Goal: Task Accomplishment & Management: Manage account settings

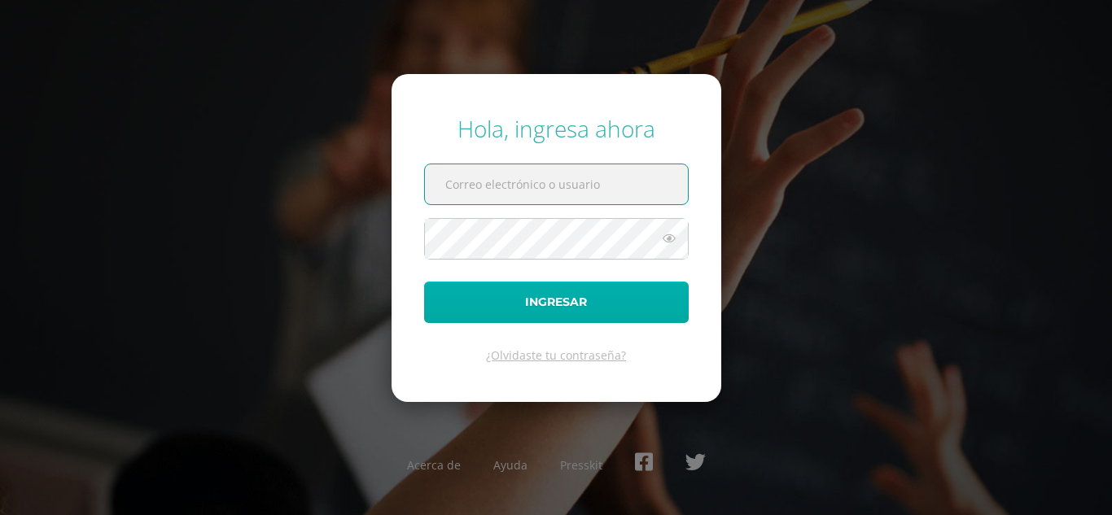
type input "[EMAIL_ADDRESS][DOMAIN_NAME]"
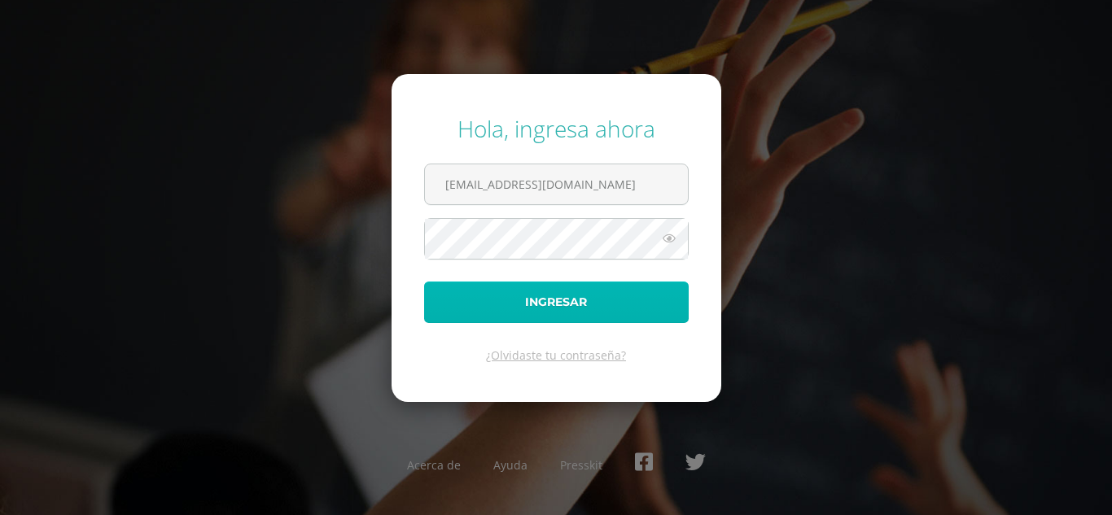
click at [476, 303] on button "Ingresar" at bounding box center [556, 303] width 265 height 42
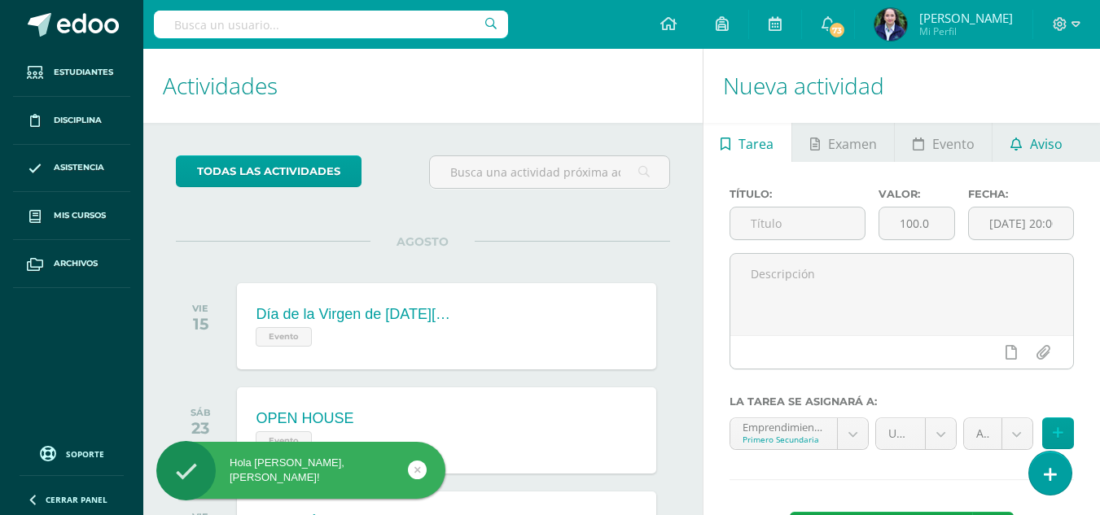
click at [1045, 153] on span "Aviso" at bounding box center [1046, 144] width 33 height 39
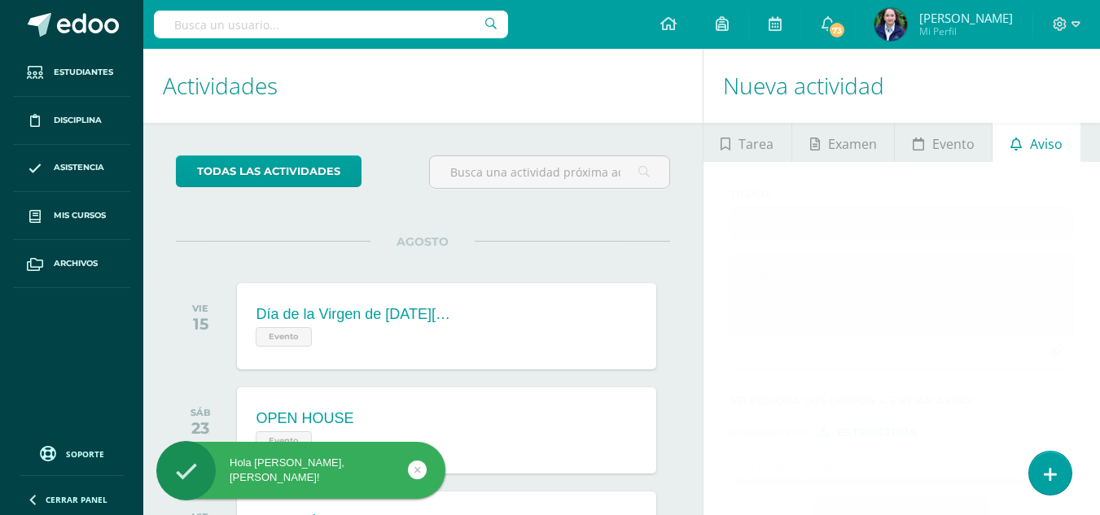
scroll to position [162, 0]
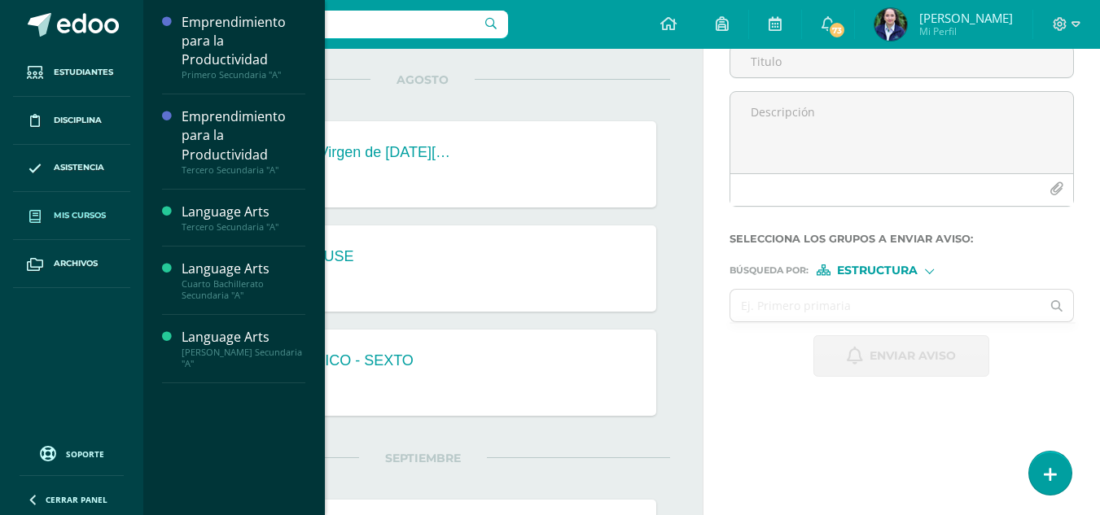
click at [95, 208] on link "Mis cursos" at bounding box center [71, 216] width 117 height 48
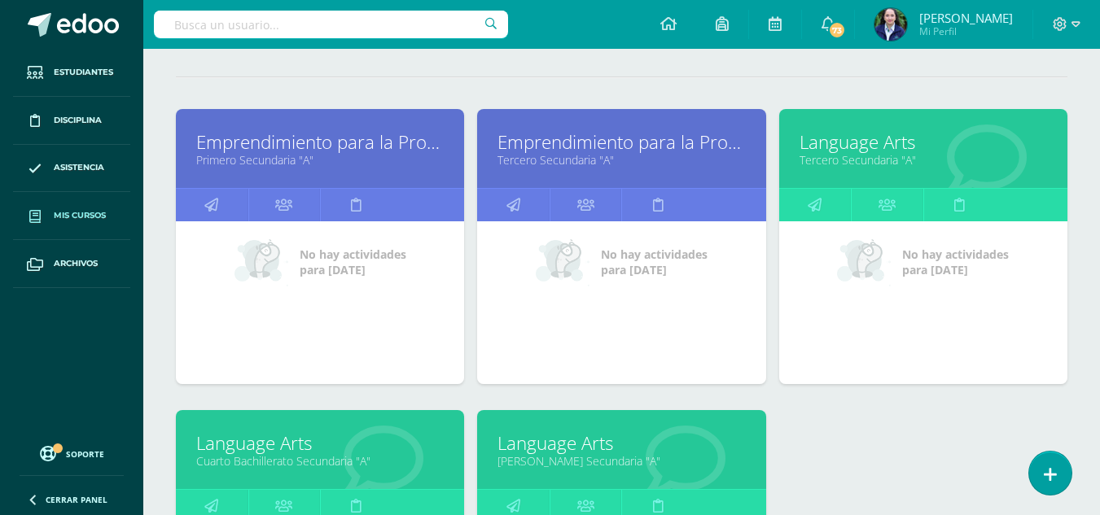
scroll to position [228, 0]
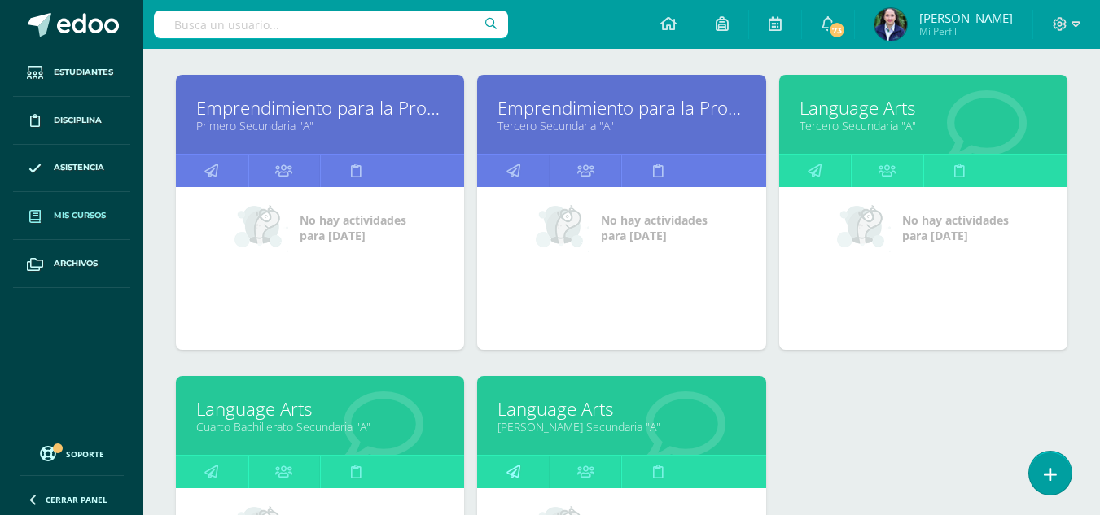
click at [519, 472] on icon at bounding box center [514, 472] width 14 height 32
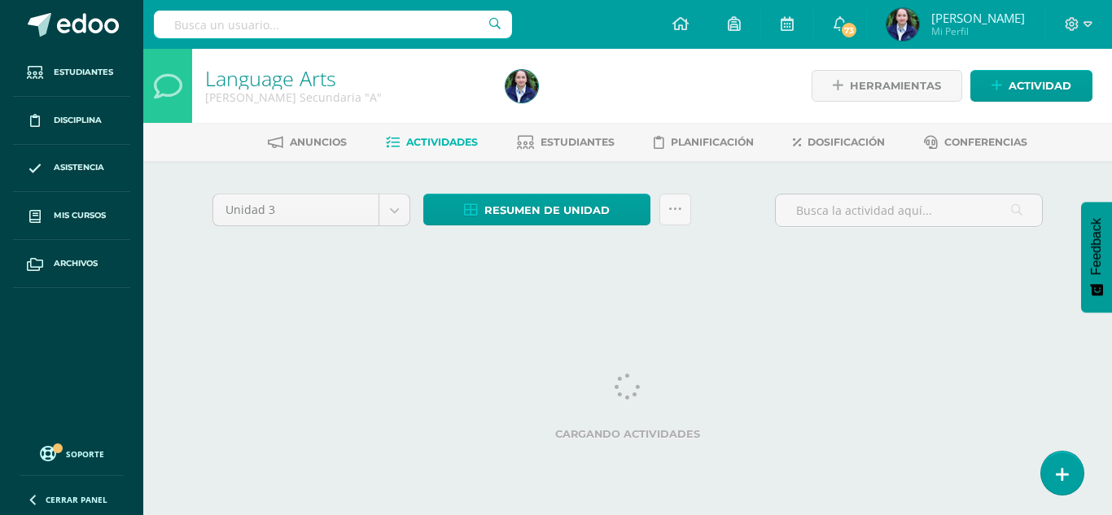
click at [712, 250] on div "Unidad 3 Unidad 1 Unidad 2 Unidad 3 Unidad 4 Resumen de unidad Descargar como H…" at bounding box center [628, 232] width 844 height 77
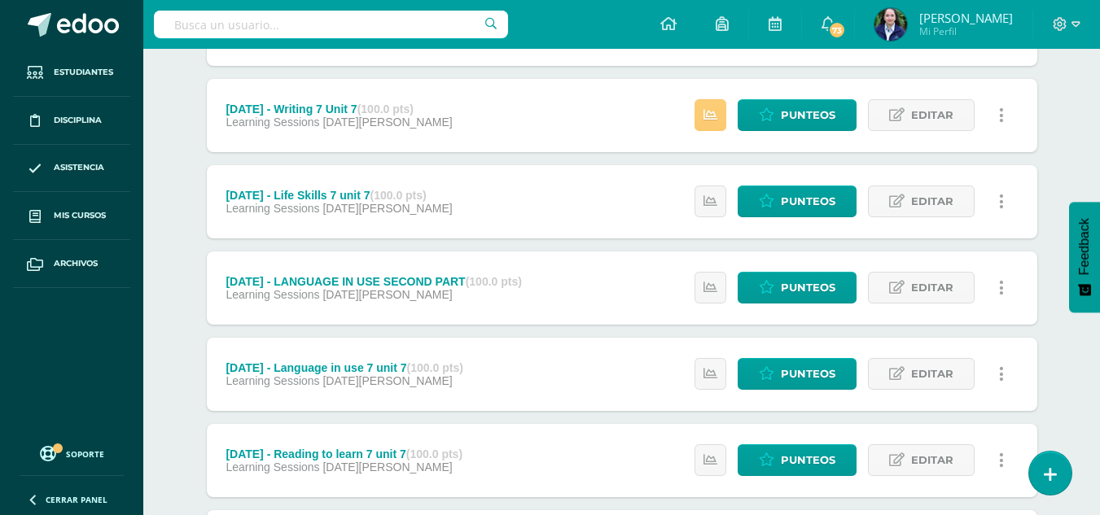
scroll to position [2435, 0]
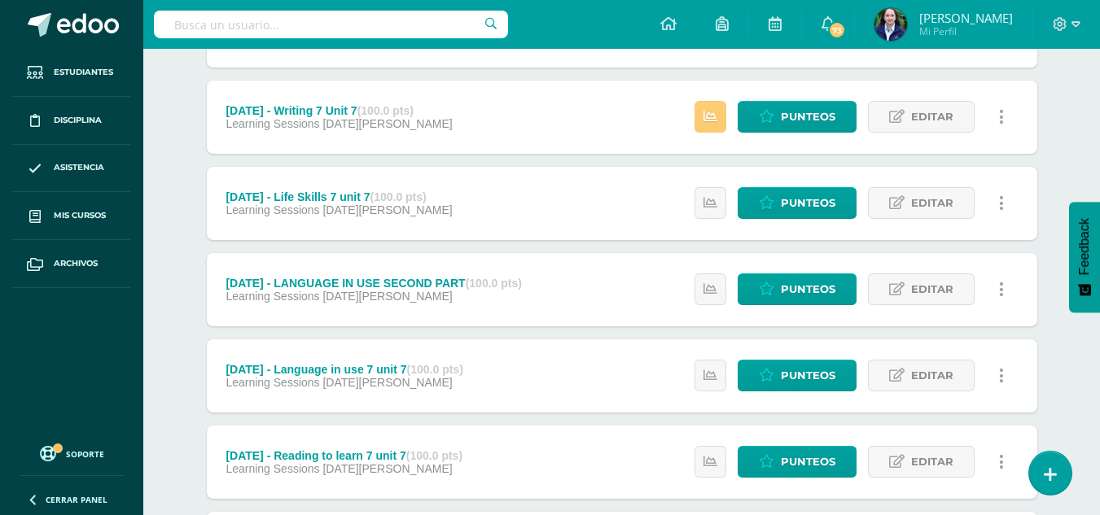
click at [347, 24] on input "text" at bounding box center [331, 25] width 354 height 28
type input "medio"
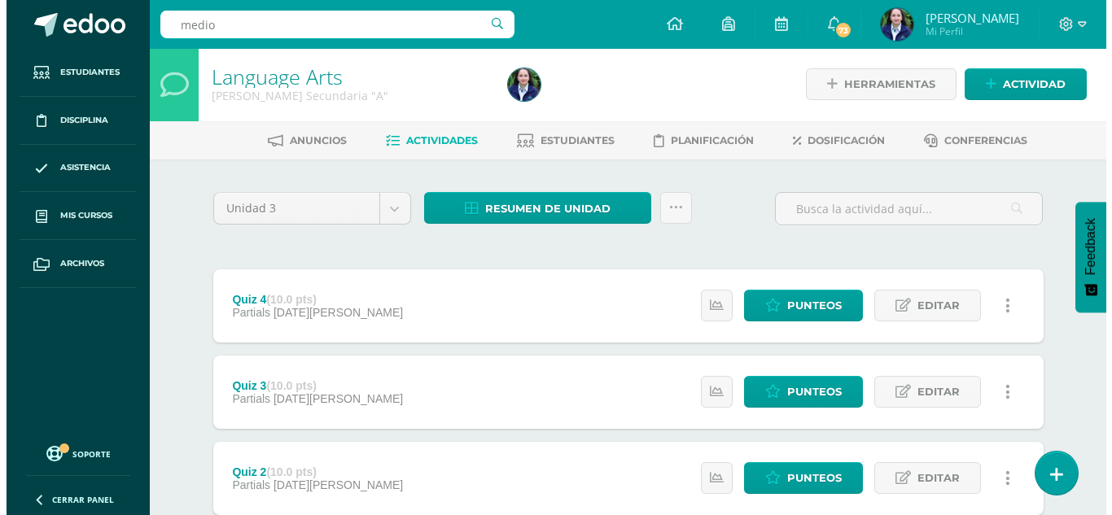
scroll to position [0, 0]
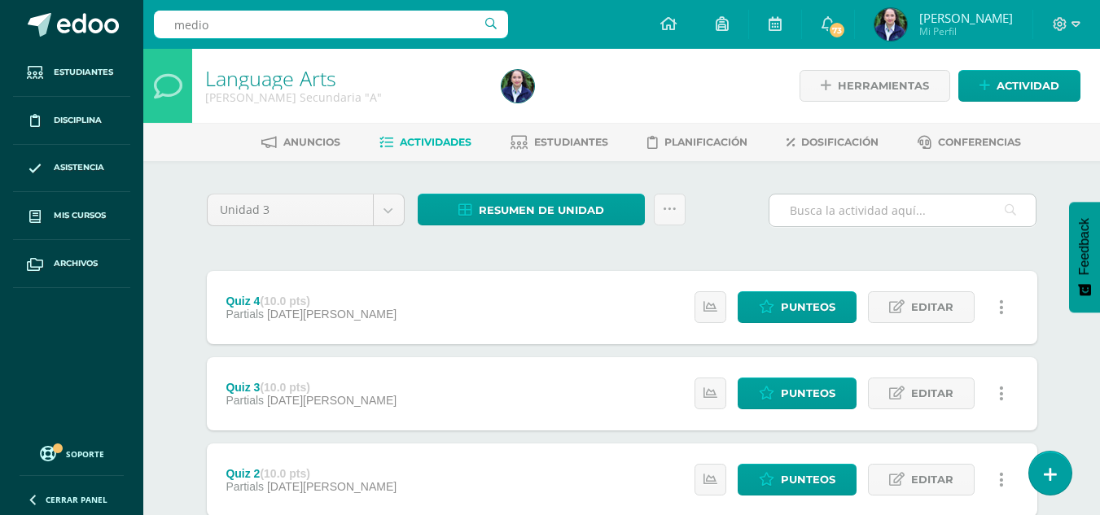
click at [818, 210] on input "text" at bounding box center [903, 211] width 266 height 32
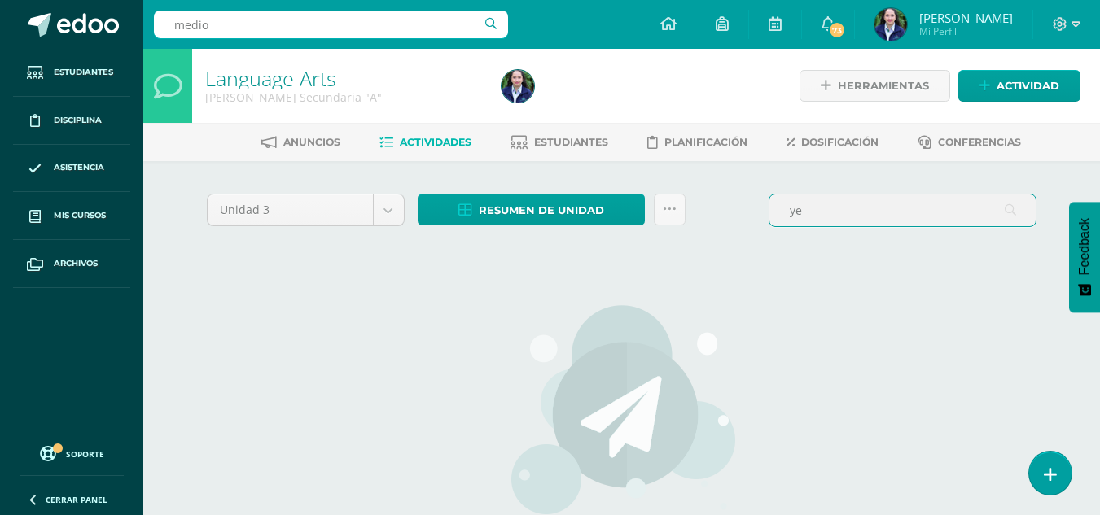
type input "y"
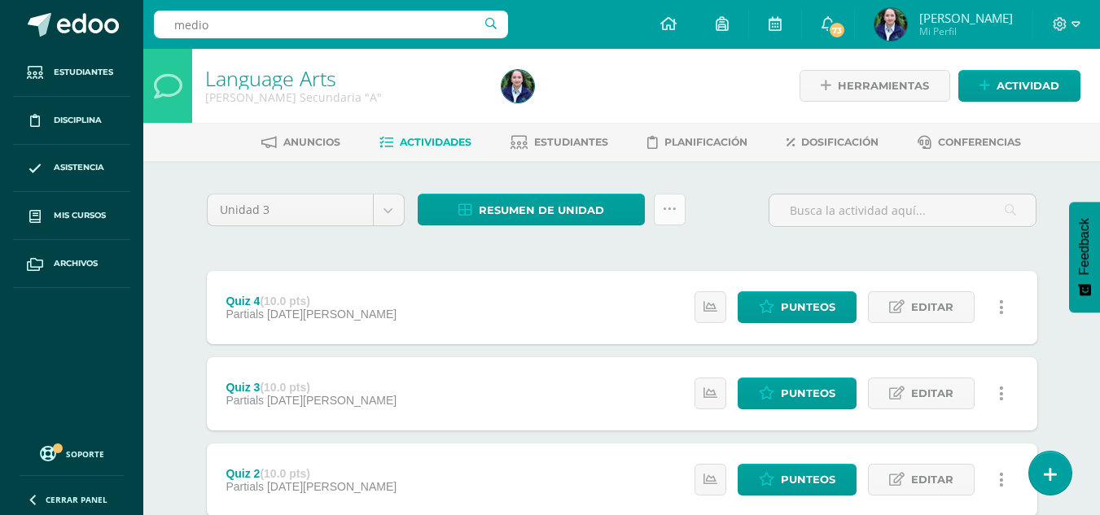
click at [677, 208] on link at bounding box center [670, 210] width 32 height 32
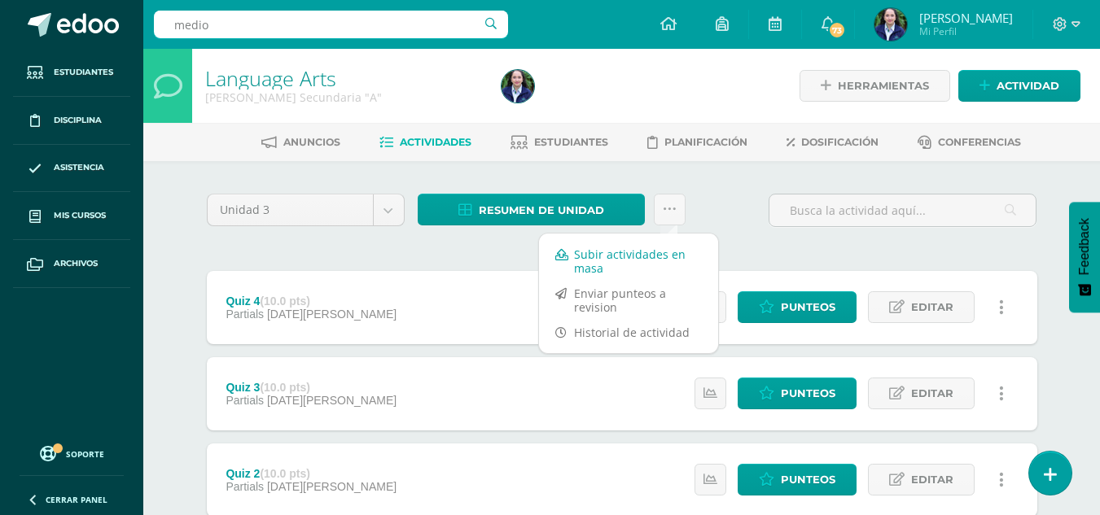
click at [588, 257] on link "Subir actividades en masa" at bounding box center [628, 261] width 179 height 39
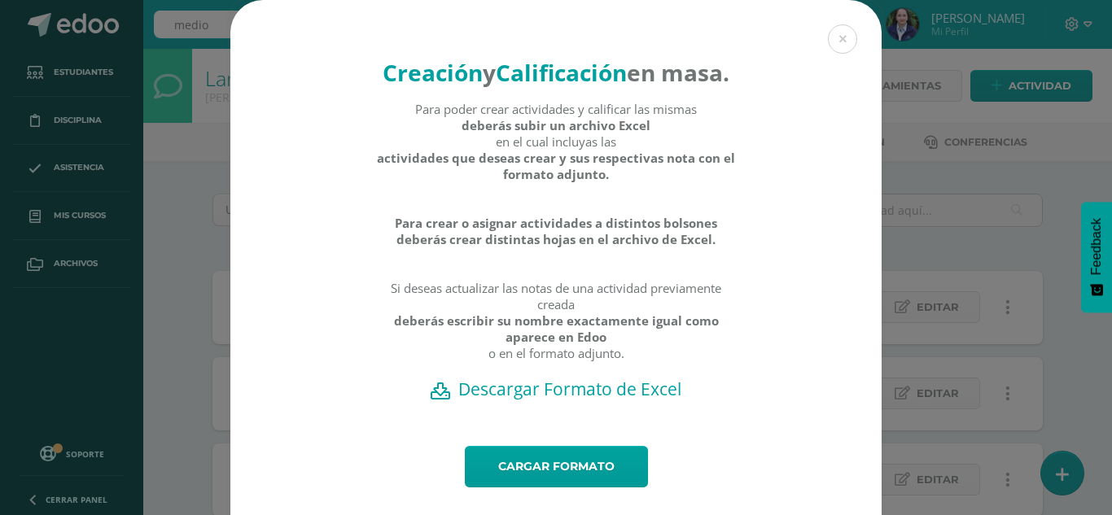
click at [553, 401] on h2 "Descargar Formato de Excel" at bounding box center [556, 389] width 594 height 23
click at [495, 488] on link "Cargar formato" at bounding box center [556, 467] width 183 height 42
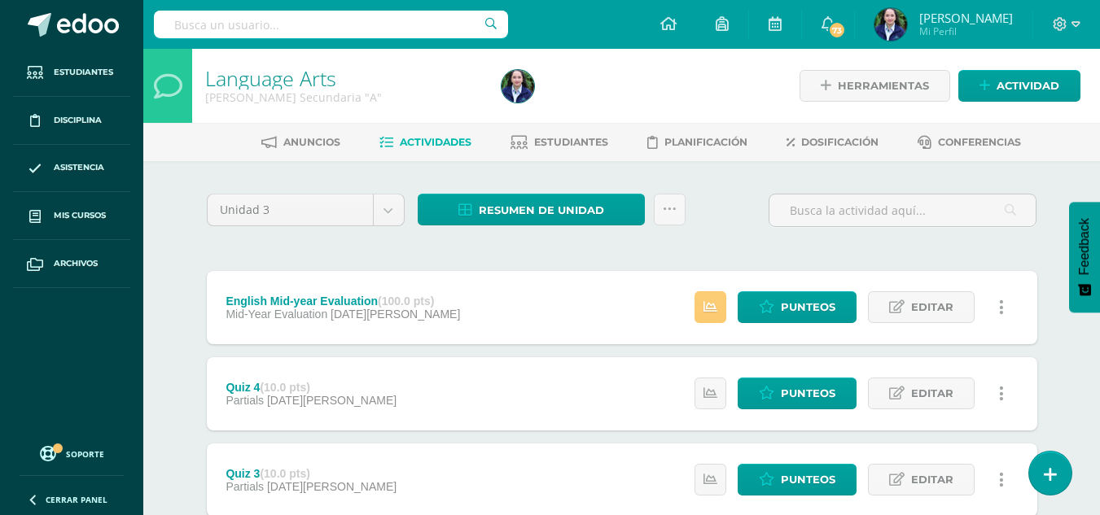
click at [568, 141] on span "Estudiantes" at bounding box center [571, 142] width 74 height 12
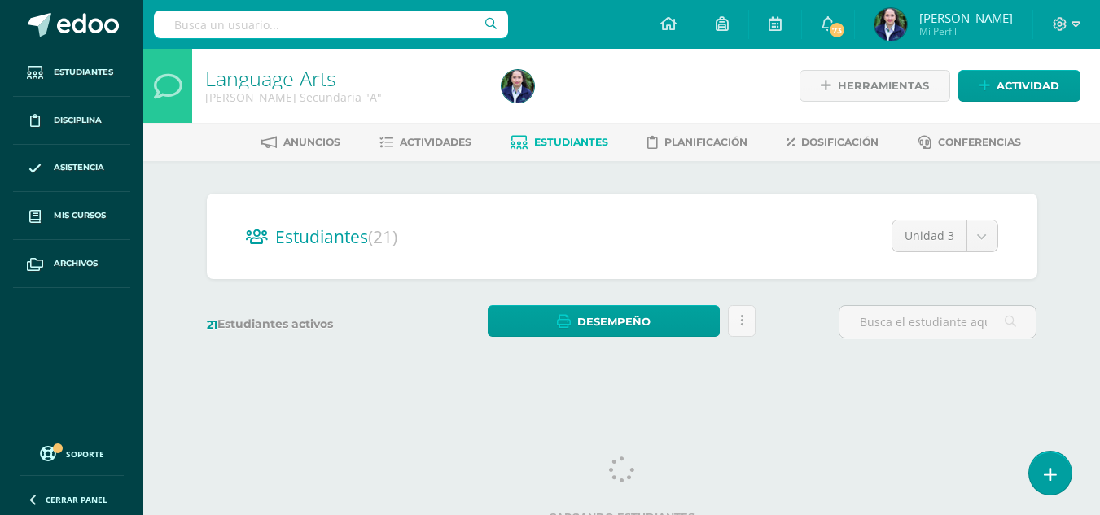
click at [779, 299] on div "Estudiantes (21) Unidad 3 Unidad 2 Unidad 1 Unidad 3 Unidad 4 21 Estudiantes ac…" at bounding box center [622, 274] width 844 height 160
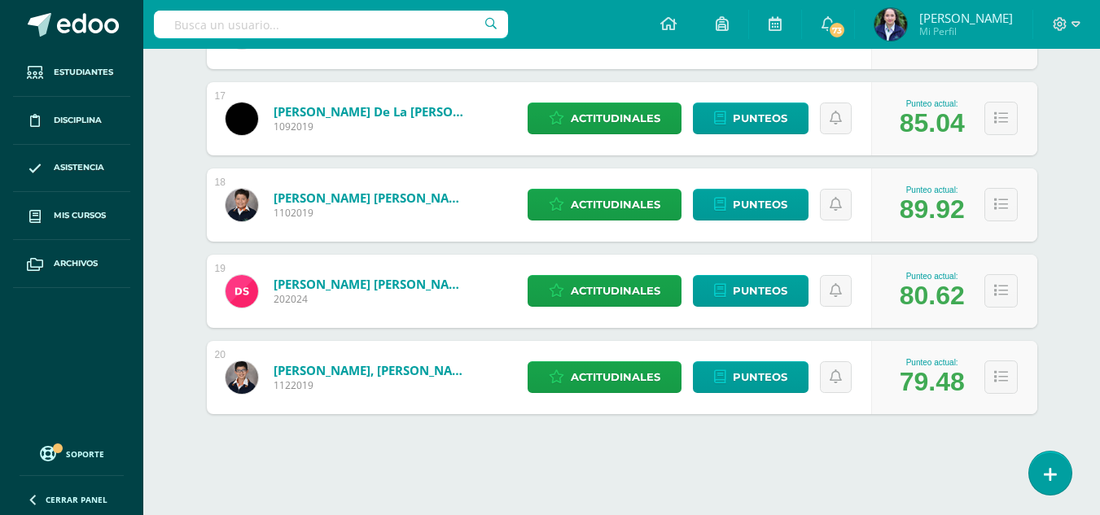
scroll to position [1655, 0]
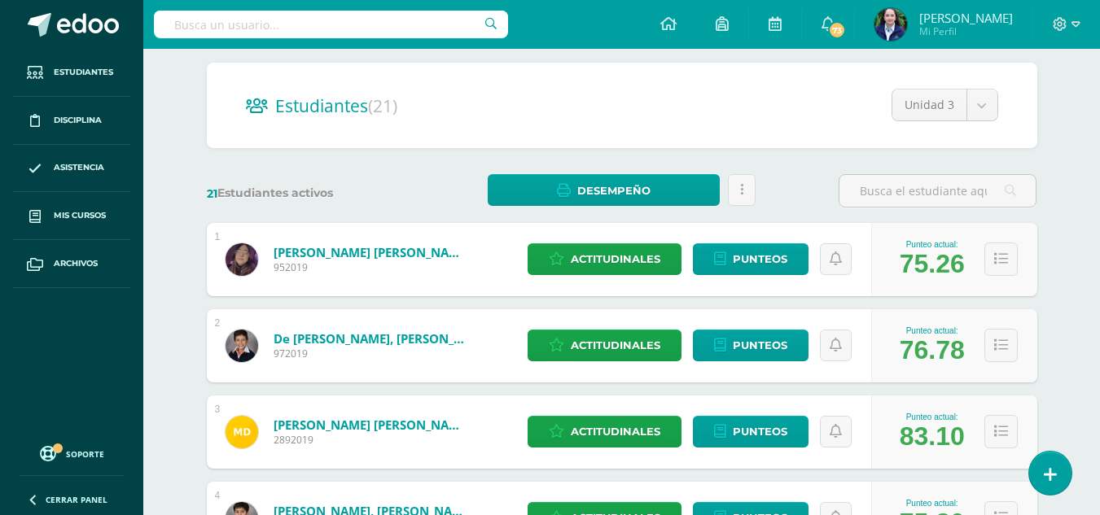
scroll to position [0, 0]
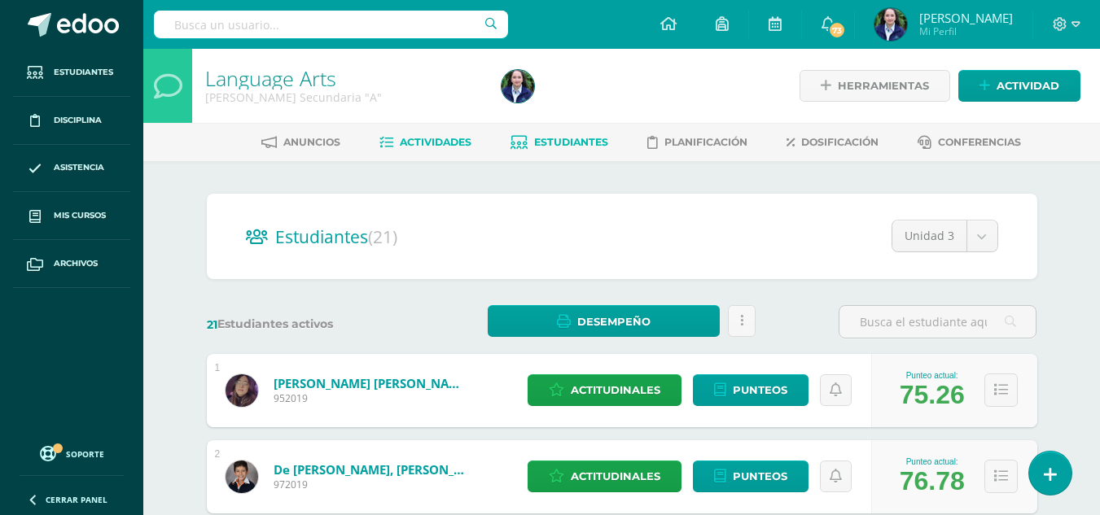
click at [408, 135] on link "Actividades" at bounding box center [425, 142] width 92 height 26
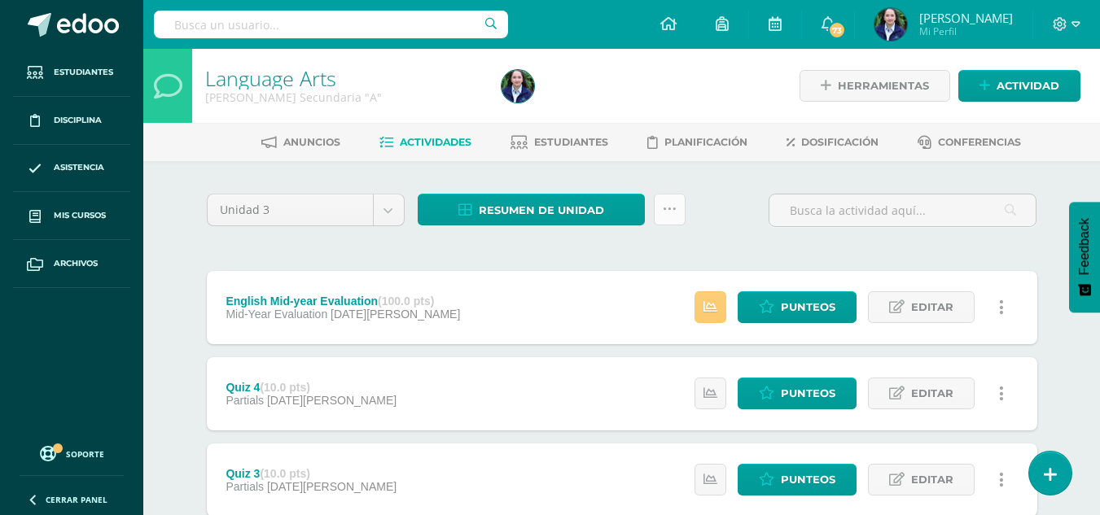
click at [672, 214] on icon at bounding box center [670, 210] width 14 height 14
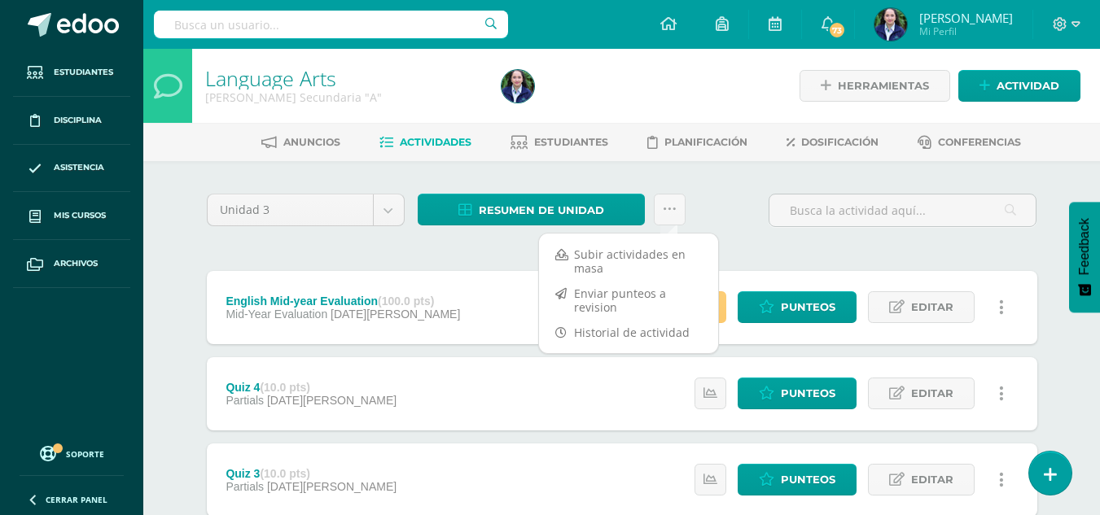
click at [761, 223] on div "Unidad 3 Unidad 1 Unidad 2 Unidad 3 Unidad 4 Resumen de unidad Descargar como H…" at bounding box center [622, 217] width 844 height 46
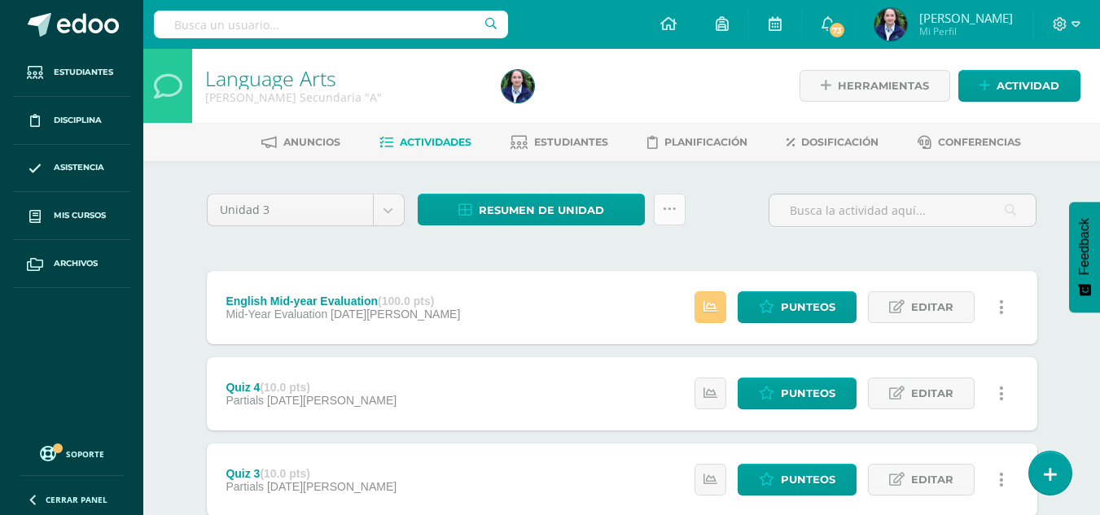
click at [682, 209] on link at bounding box center [670, 210] width 32 height 32
click at [984, 86] on icon at bounding box center [985, 86] width 11 height 14
drag, startPoint x: 984, startPoint y: 86, endPoint x: 959, endPoint y: 51, distance: 42.0
click at [0, 0] on div "Crea una nueva actividad Tarea Examen Evento Aviso Título: Valor: 100.0 Fecha: …" at bounding box center [0, 0] width 0 height 0
click at [980, 101] on link "Actividad" at bounding box center [1019, 86] width 122 height 32
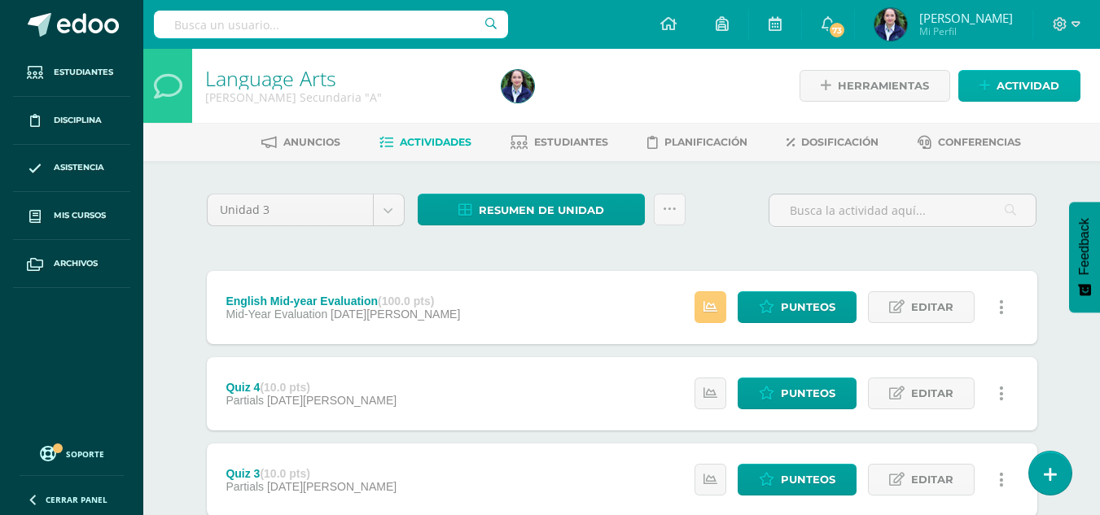
click at [0, 0] on div "Crea una nueva actividad Tarea Examen Evento Aviso Título: Valor: 100.0 Fecha: …" at bounding box center [0, 0] width 0 height 0
click at [980, 91] on link "Actividad" at bounding box center [1019, 86] width 122 height 32
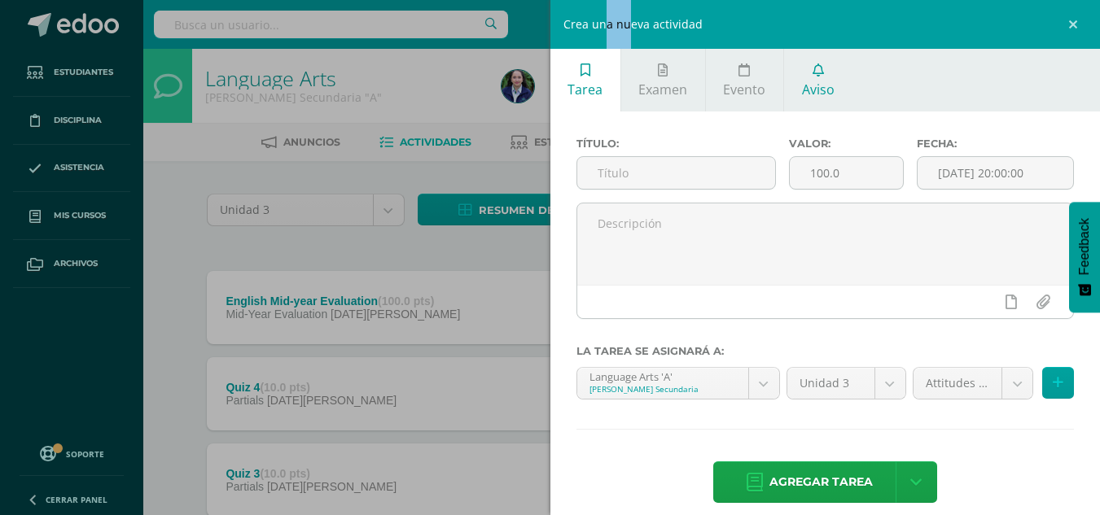
click at [816, 81] on span "Aviso" at bounding box center [818, 90] width 33 height 18
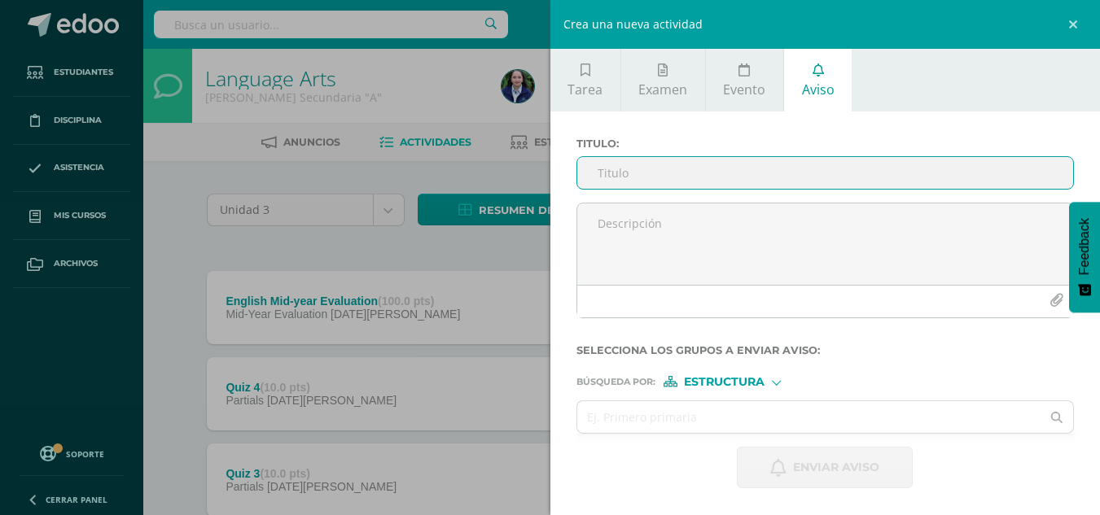
click at [625, 180] on input "Titulo :" at bounding box center [825, 173] width 497 height 32
type input "Review Third Quarter"
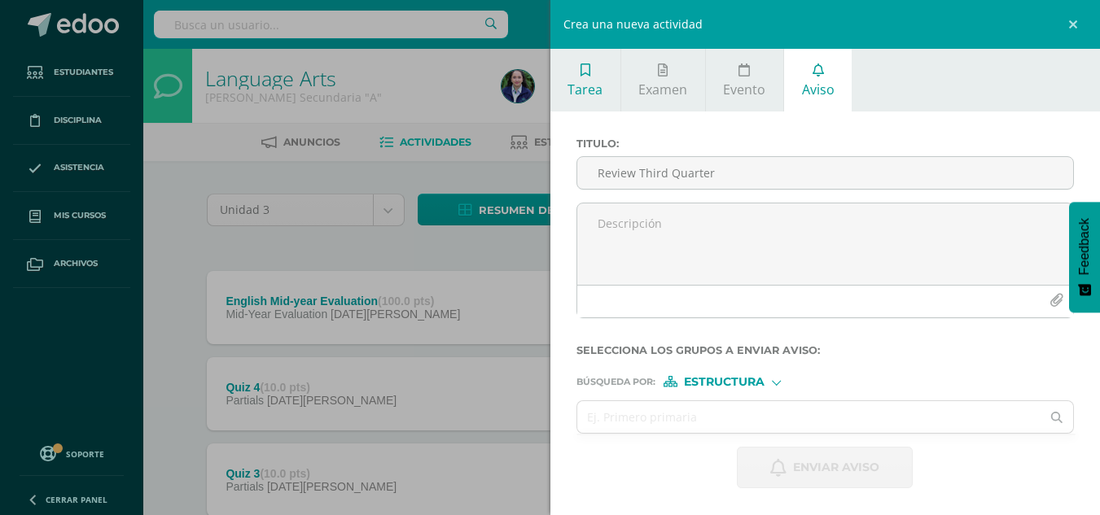
click at [581, 70] on icon at bounding box center [586, 70] width 10 height 13
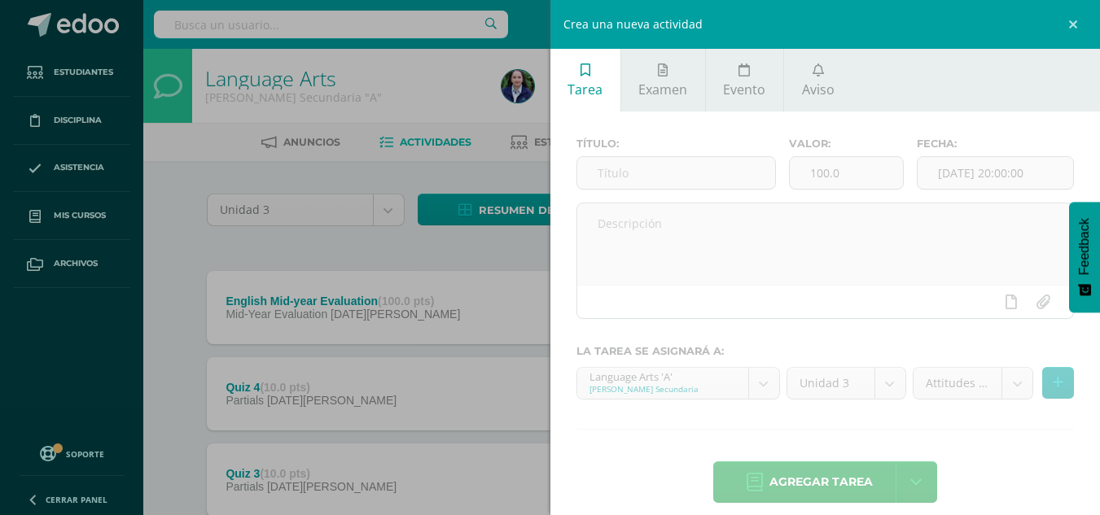
scroll to position [17, 0]
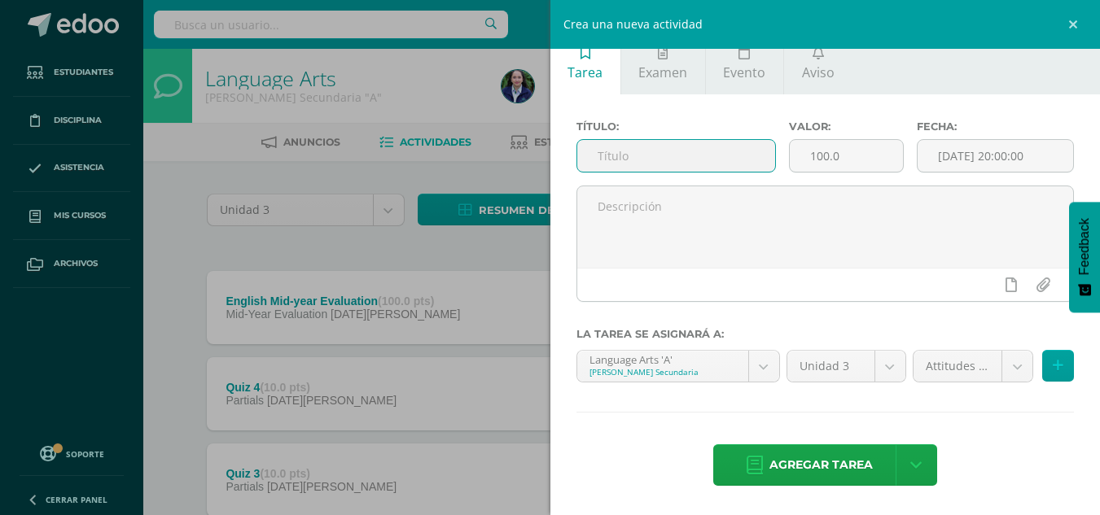
click at [667, 163] on input "text" at bounding box center [676, 156] width 198 height 32
type input "Review Third Quarter"
click at [966, 154] on input "[DATE] 20:00:00" at bounding box center [996, 156] width 156 height 32
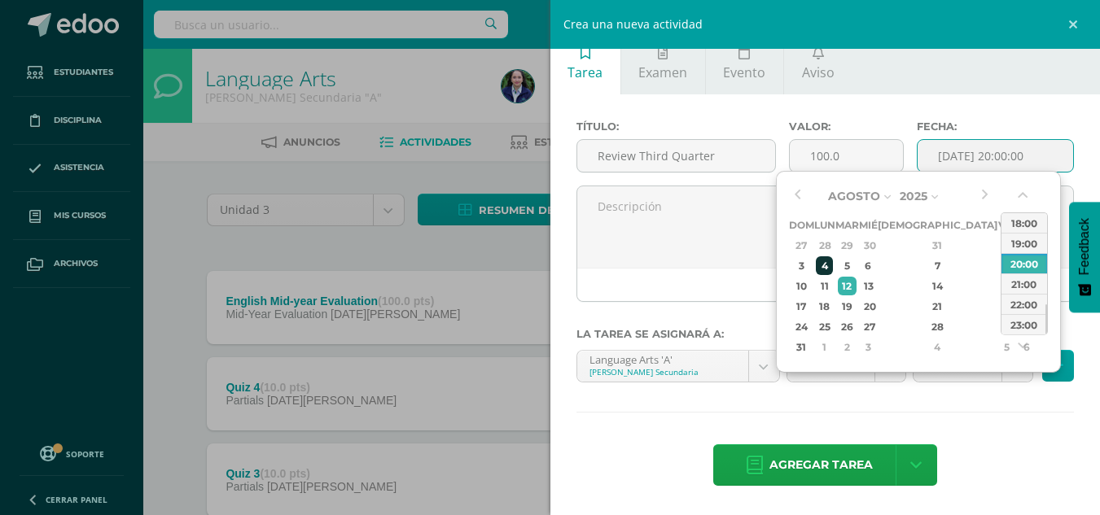
click at [827, 265] on div "4" at bounding box center [824, 266] width 17 height 19
type input "2025-08-04 20:00"
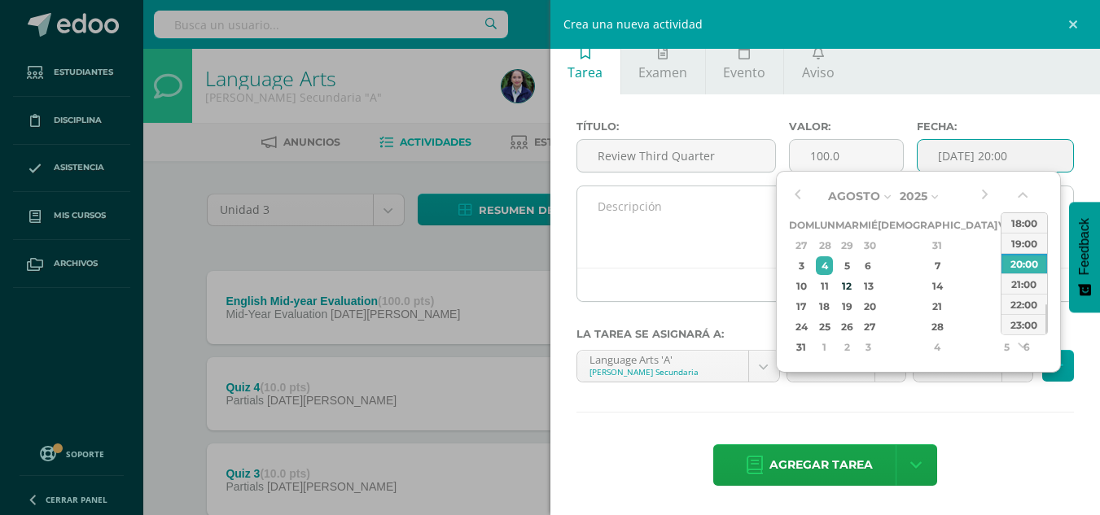
click at [708, 232] on textarea at bounding box center [825, 226] width 497 height 81
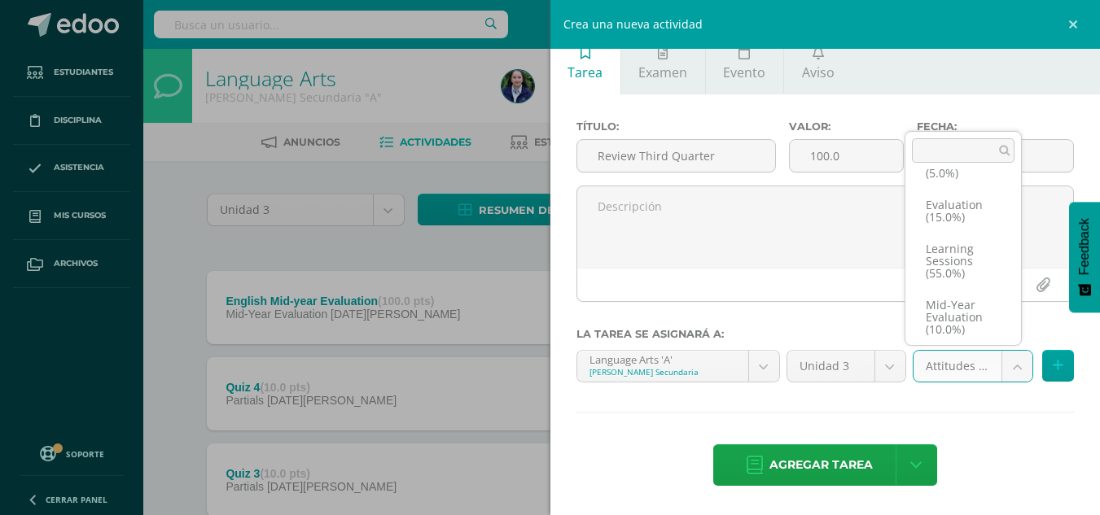
scroll to position [18, 0]
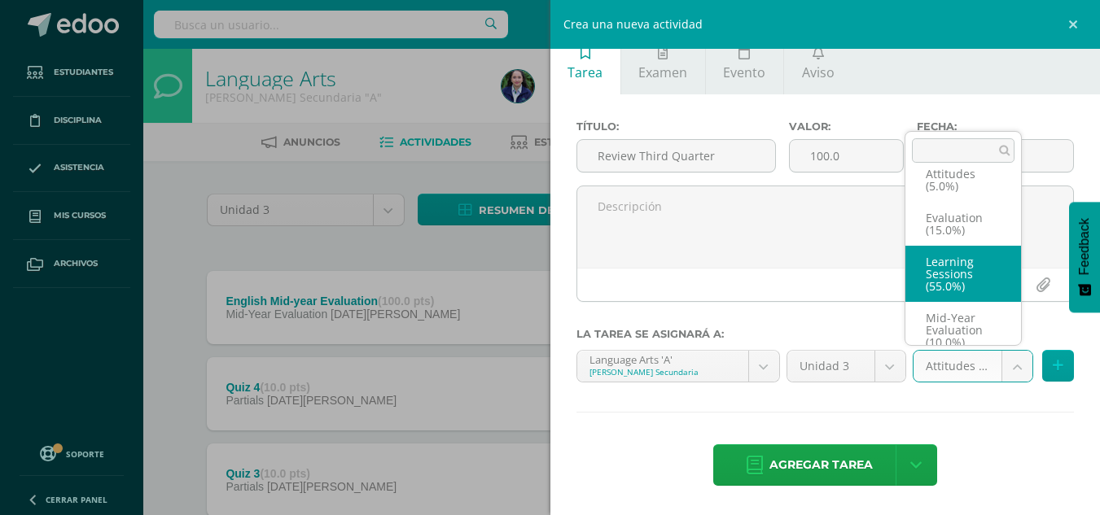
select select "203078"
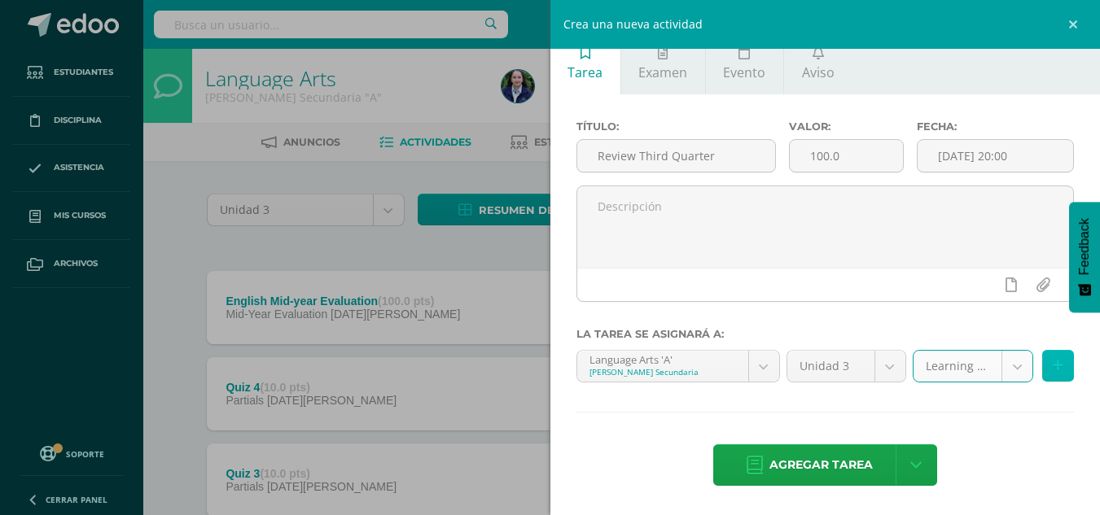
click at [1053, 369] on icon at bounding box center [1058, 366] width 11 height 14
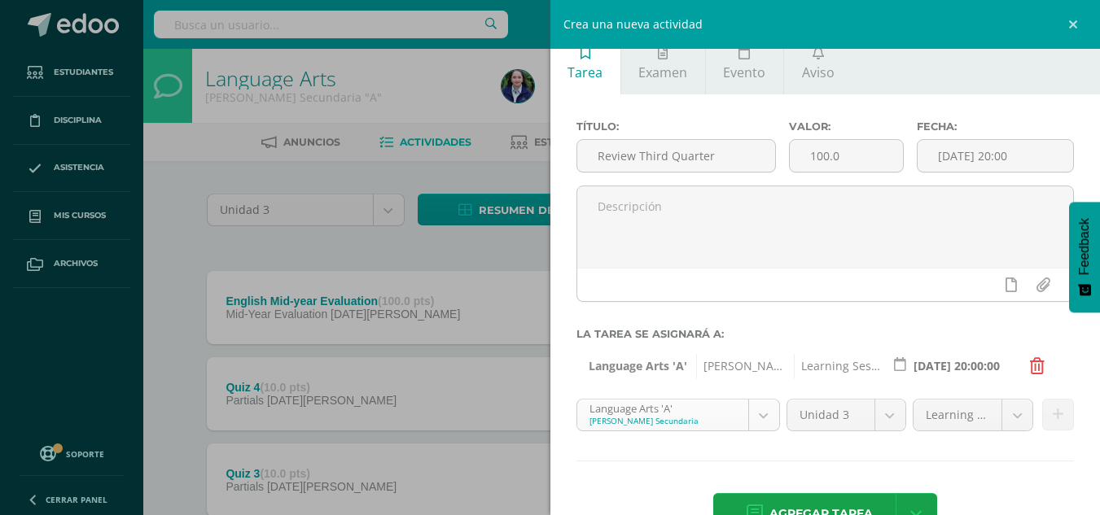
scroll to position [90, 0]
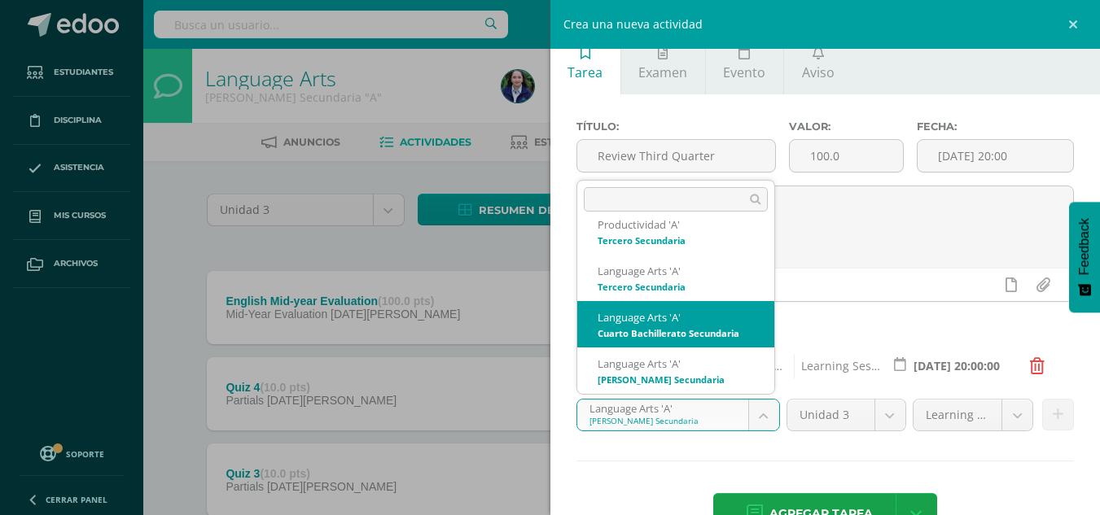
select select "199532"
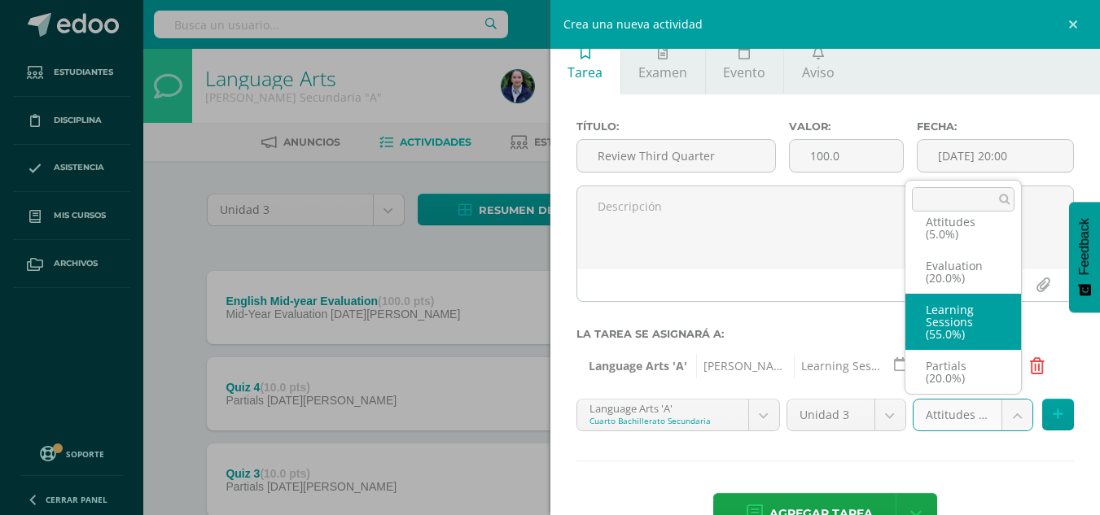
select select "203082"
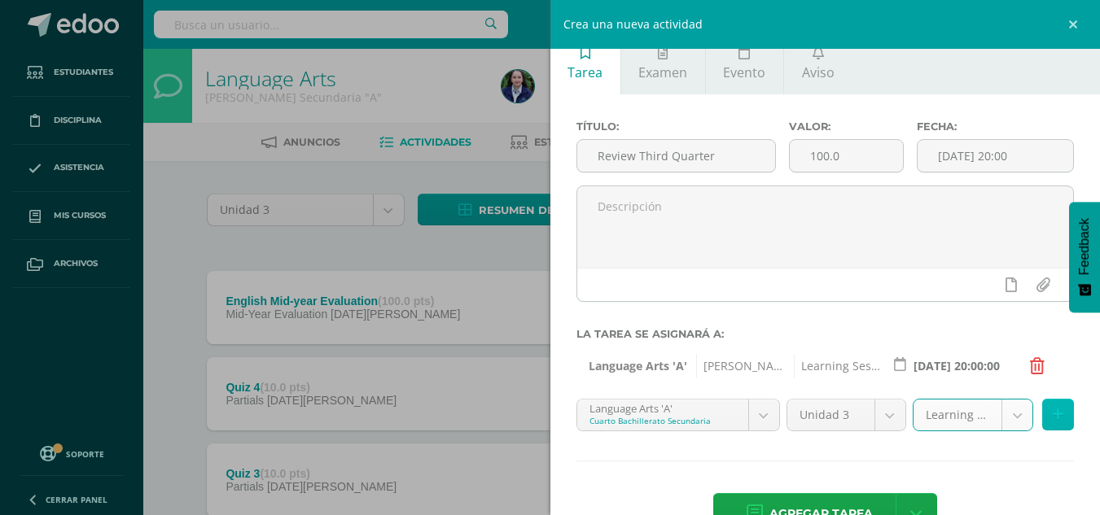
click at [1053, 419] on icon at bounding box center [1058, 415] width 11 height 14
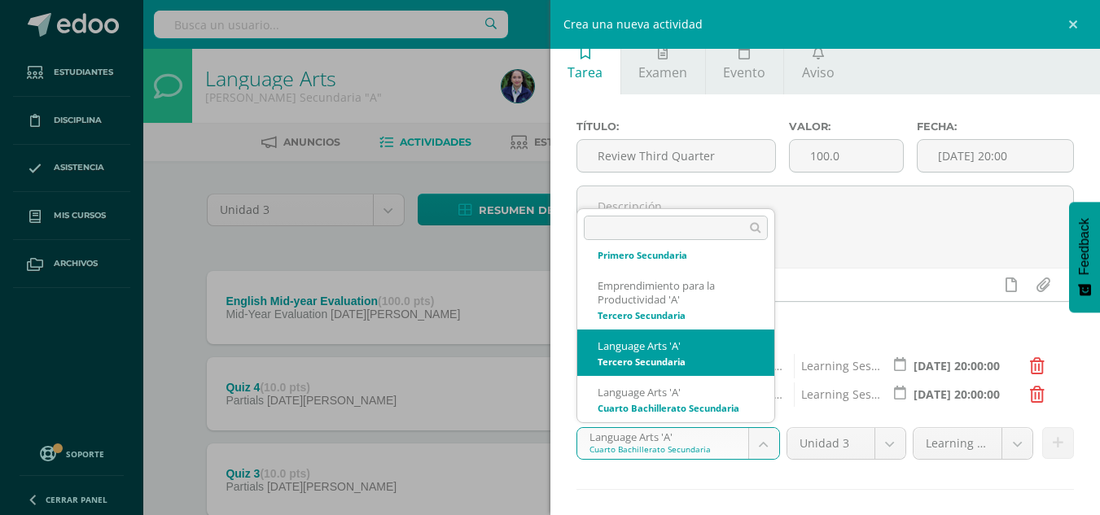
select select "199268"
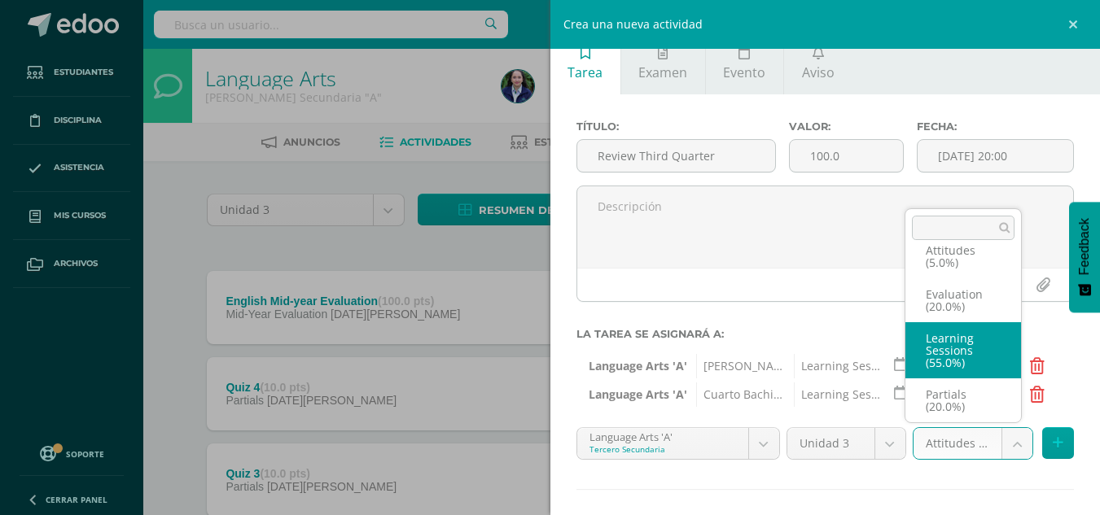
select select "203089"
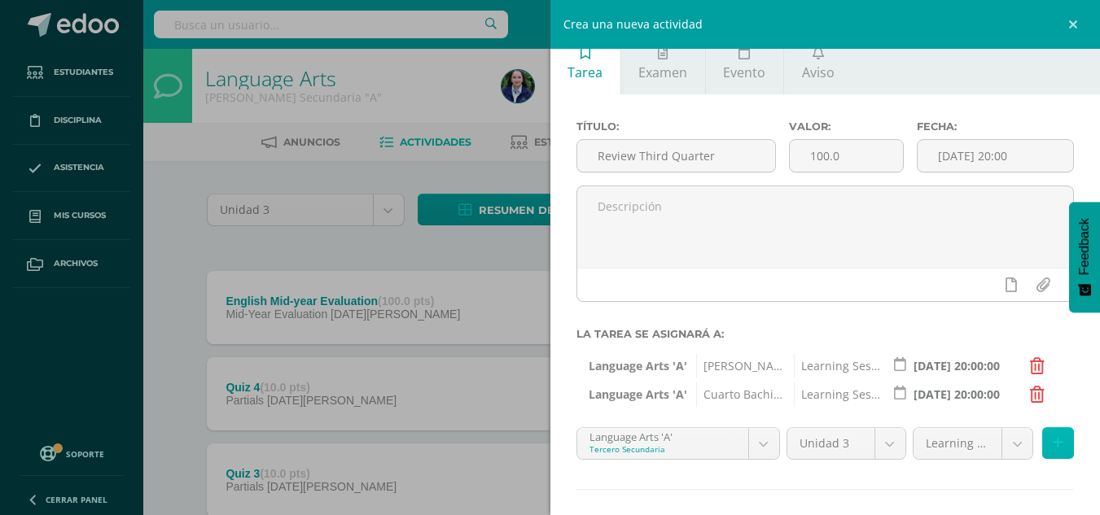
click at [1042, 459] on button at bounding box center [1058, 444] width 32 height 32
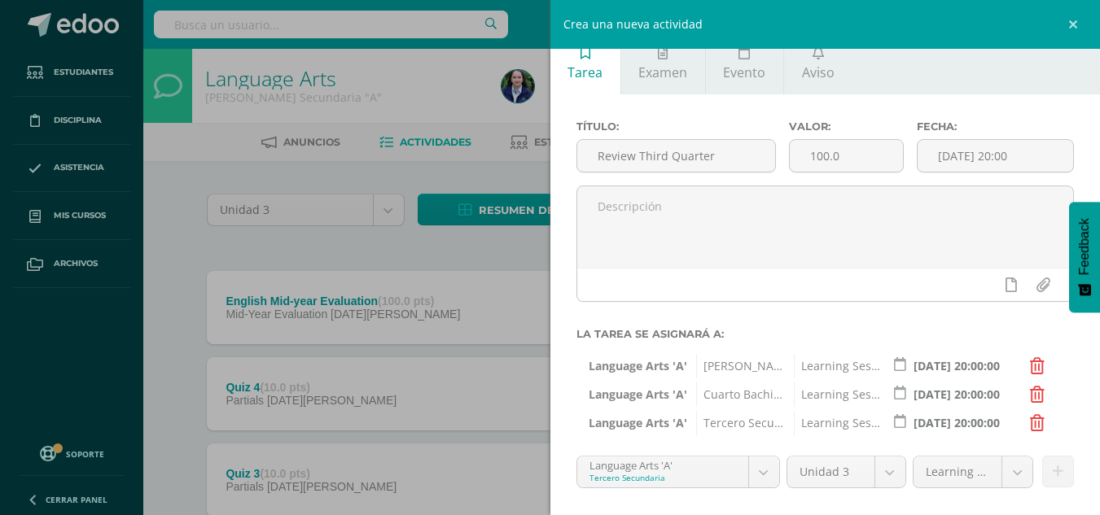
scroll to position [65, 0]
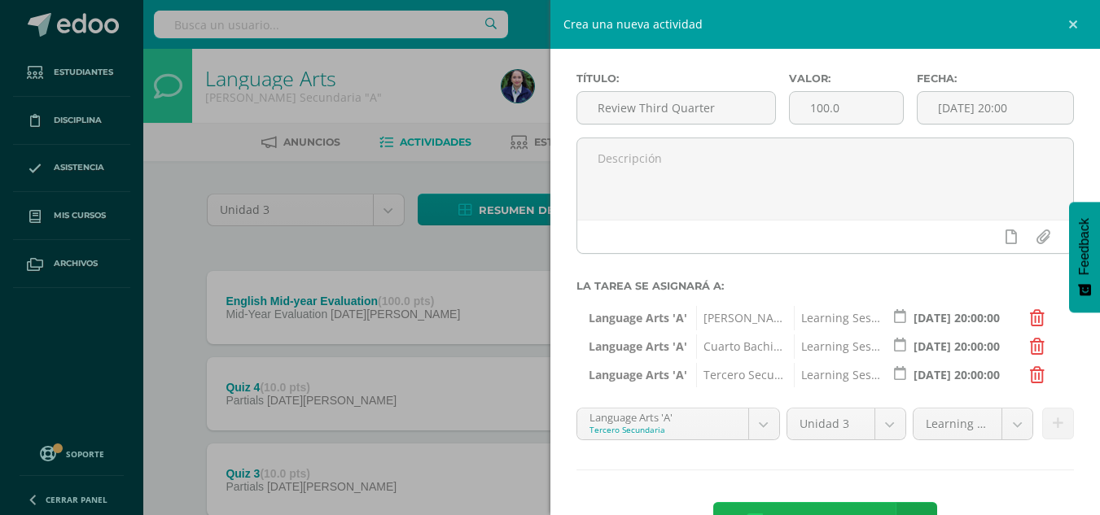
click at [817, 509] on span "Agregar tarea" at bounding box center [821, 523] width 103 height 40
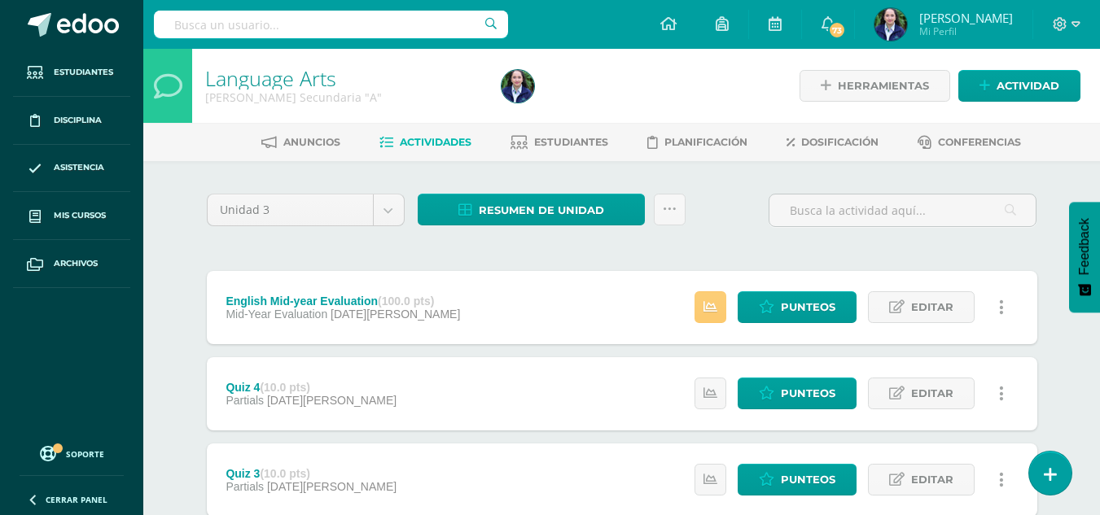
click at [794, 217] on input "text" at bounding box center [903, 211] width 266 height 32
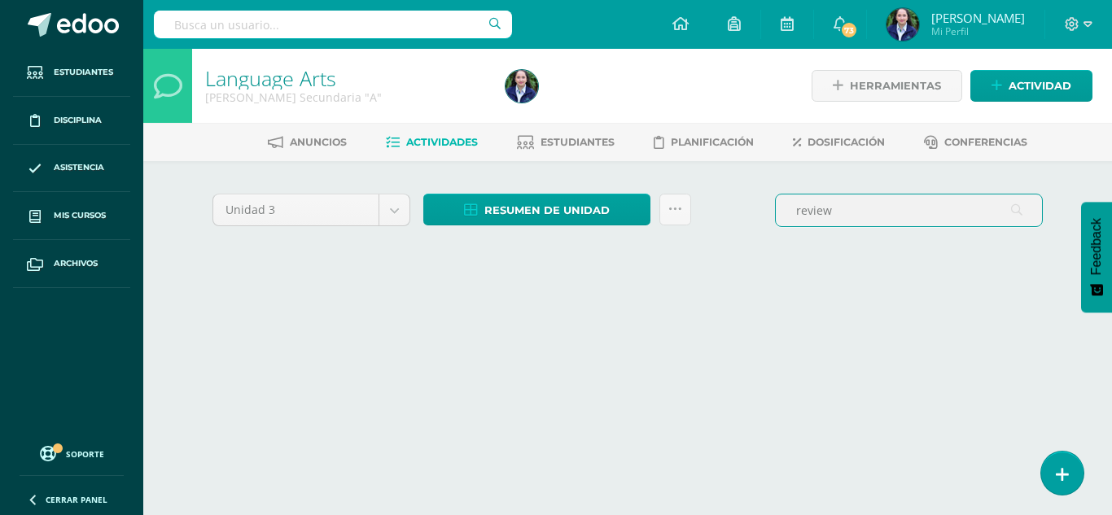
type input "review"
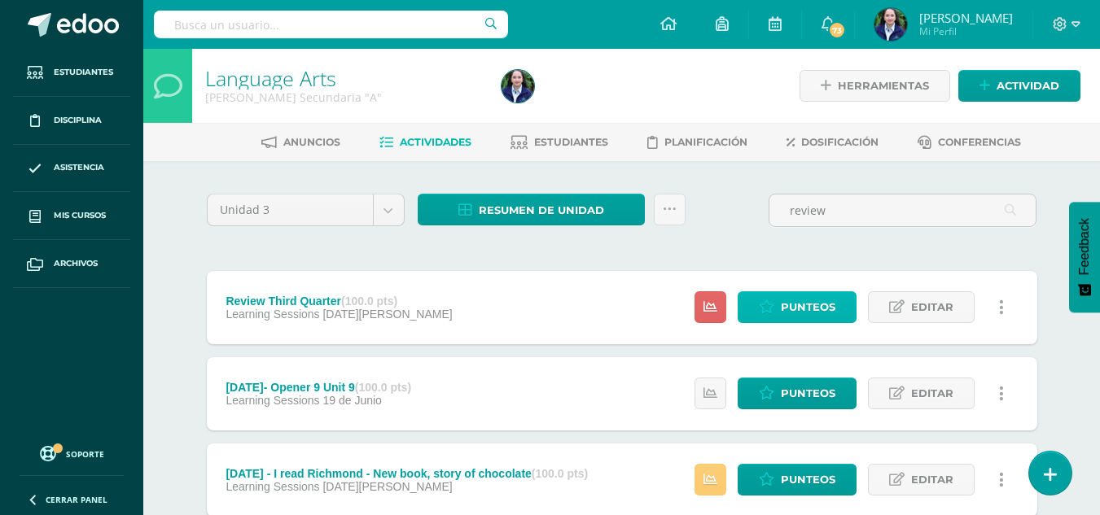
click at [783, 316] on span "Punteos" at bounding box center [808, 307] width 55 height 30
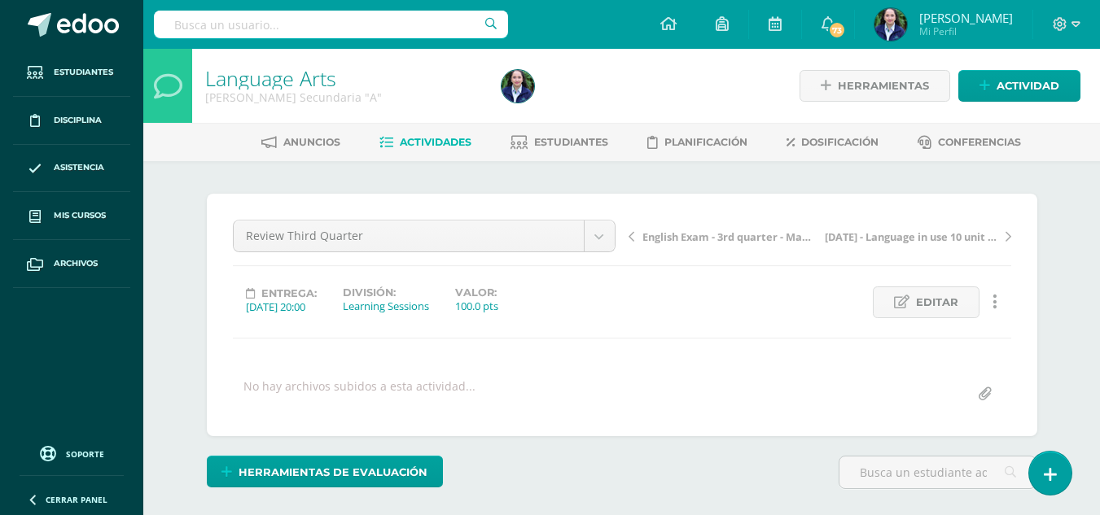
click at [1069, 261] on div "¿Estás seguro que quieres eliminar esta actividad? Esto borrará la actividad y …" at bounding box center [622, 403] width 896 height 484
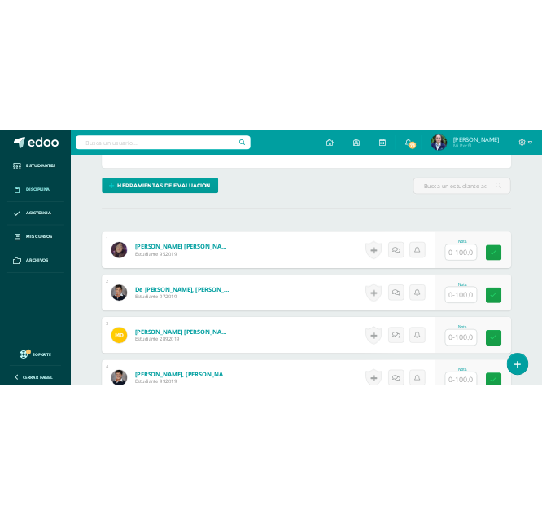
scroll to position [464, 0]
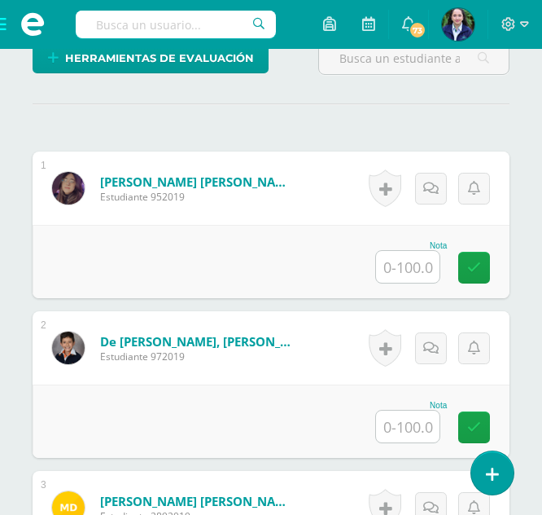
click at [417, 262] on input "text" at bounding box center [408, 267] width 64 height 32
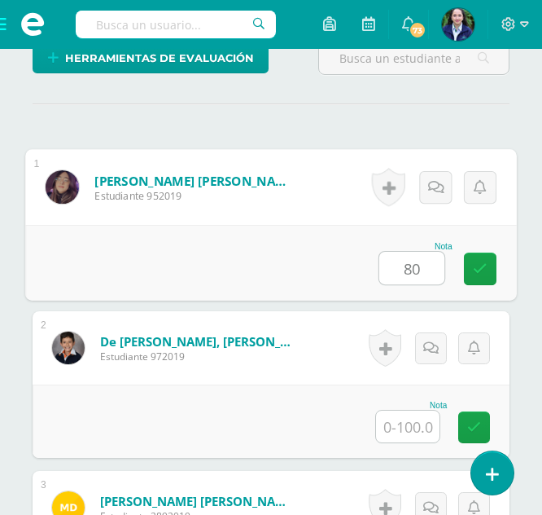
type input "80"
click at [402, 427] on input "text" at bounding box center [408, 426] width 64 height 32
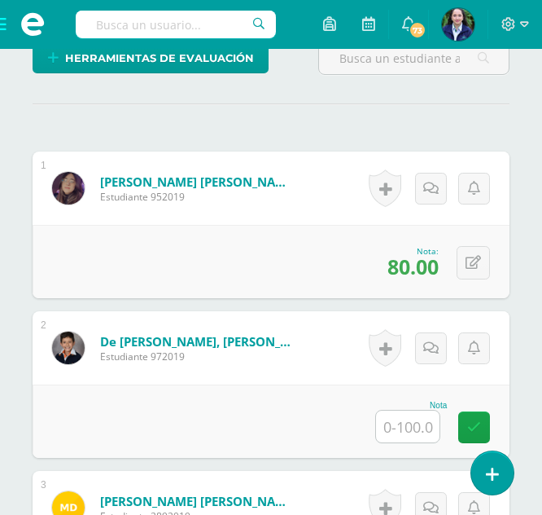
click at [396, 423] on input "text" at bounding box center [408, 426] width 64 height 32
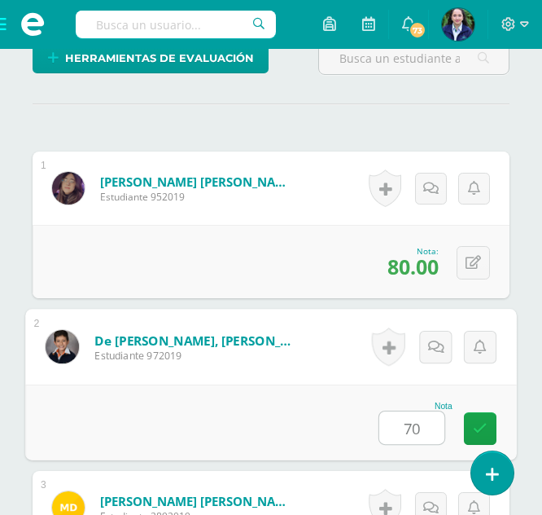
scroll to position [708, 0]
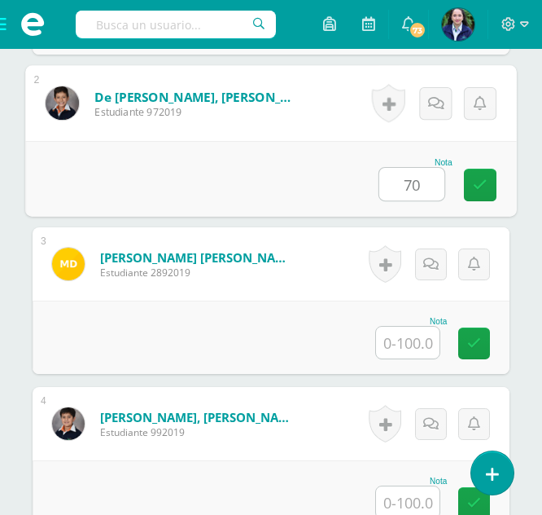
type input "70"
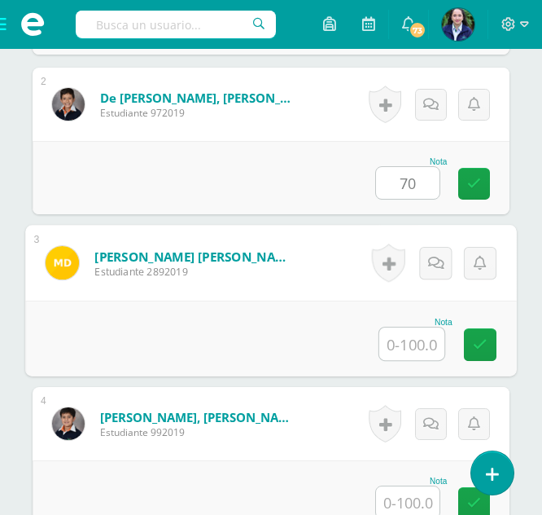
click at [426, 337] on input "text" at bounding box center [411, 343] width 65 height 33
type input "100"
click at [405, 500] on input "text" at bounding box center [408, 502] width 64 height 32
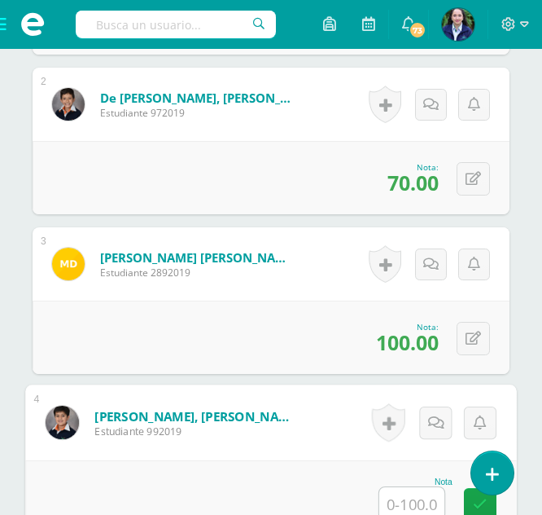
paste input "80"
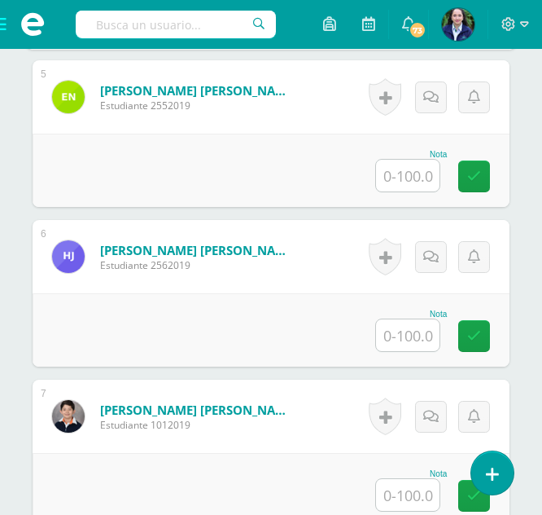
scroll to position [1173, 0]
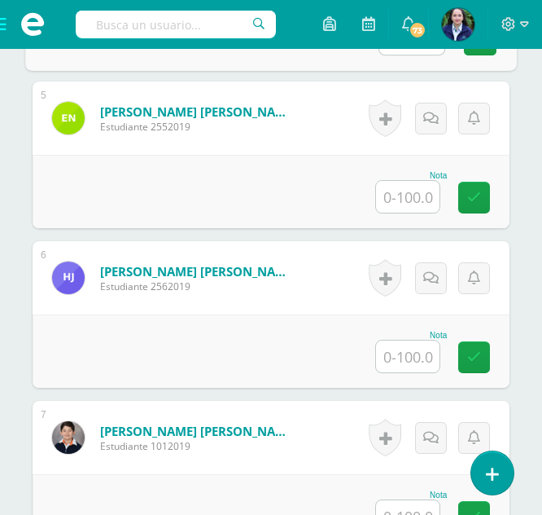
type input "80"
click at [397, 204] on input "text" at bounding box center [408, 197] width 64 height 32
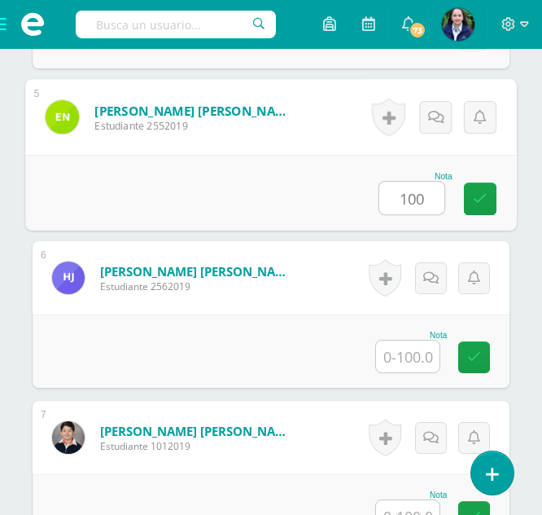
type input "100"
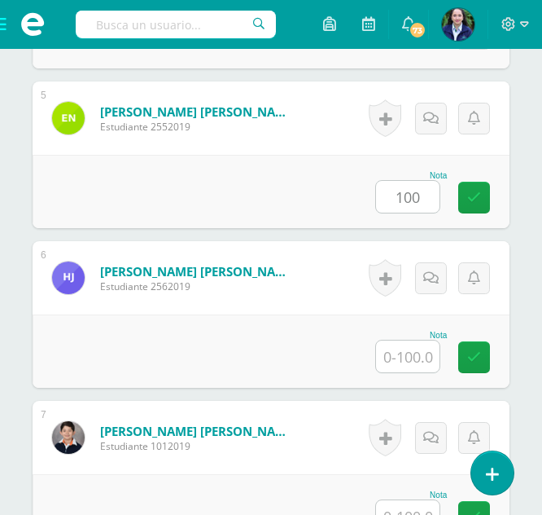
click at [416, 361] on input "text" at bounding box center [408, 356] width 64 height 32
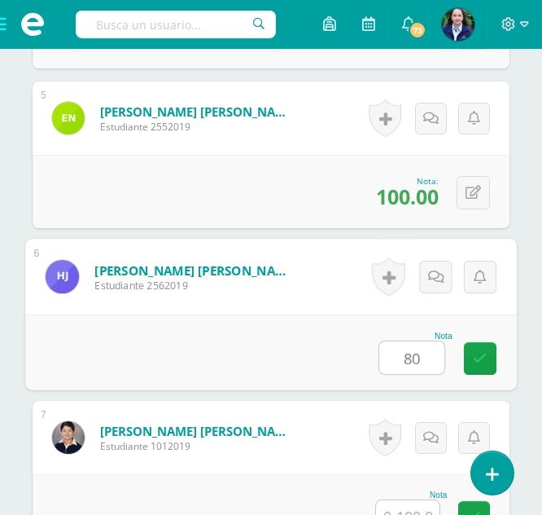
type input "80"
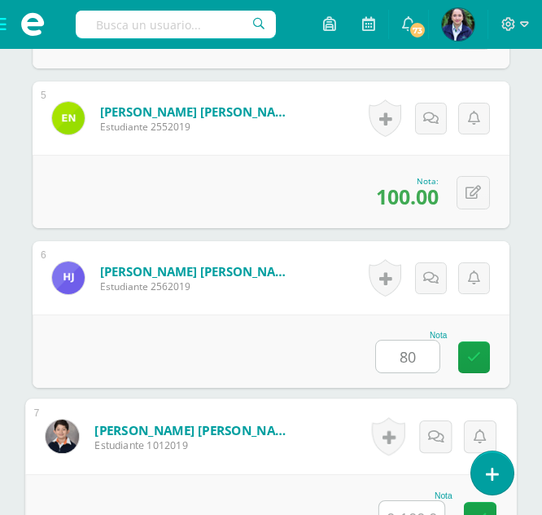
click at [401, 508] on input "text" at bounding box center [411, 517] width 65 height 33
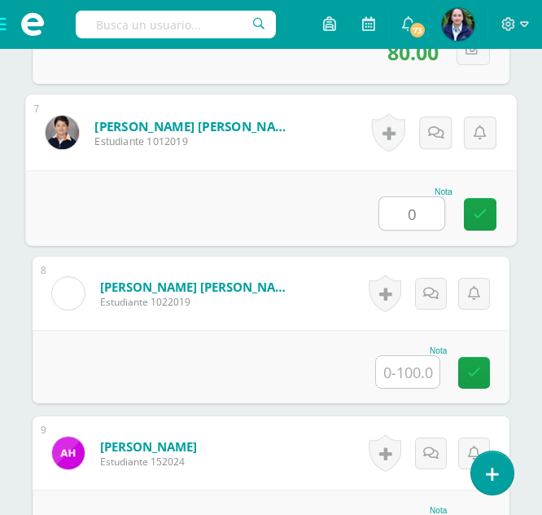
scroll to position [1533, 0]
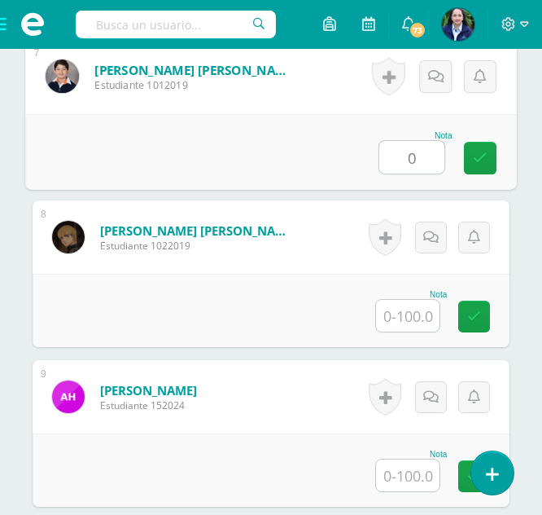
type input "0"
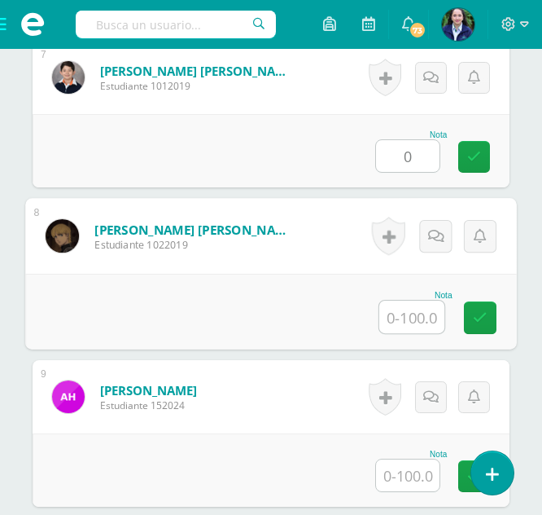
click at [407, 313] on input "text" at bounding box center [411, 316] width 65 height 33
type input "100"
click at [392, 470] on input "text" at bounding box center [408, 475] width 64 height 32
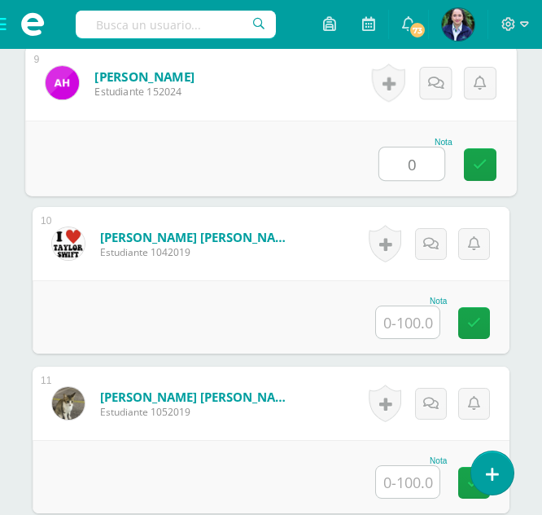
scroll to position [1838, 0]
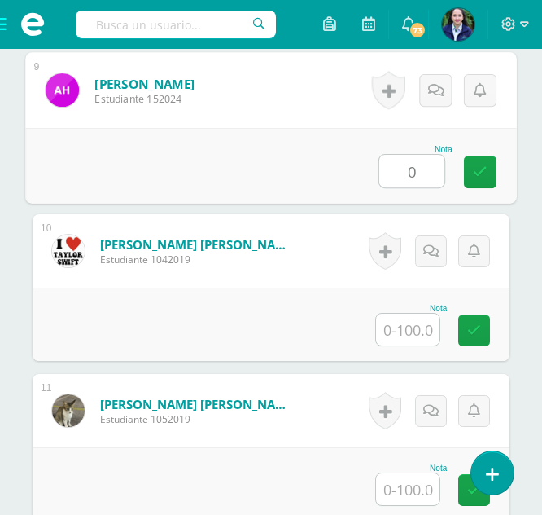
type input "0"
click at [409, 330] on input "text" at bounding box center [408, 330] width 64 height 32
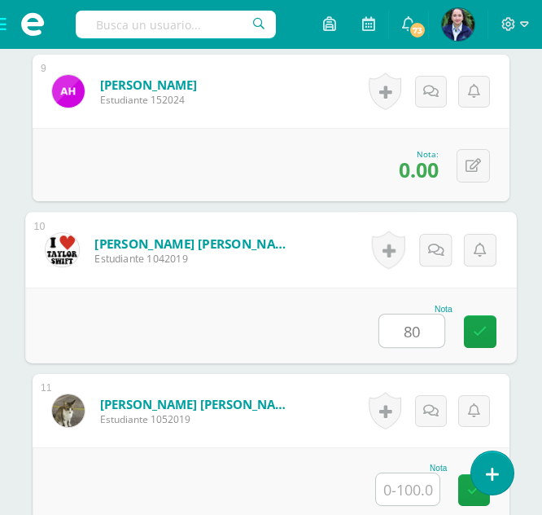
type input "80"
click at [406, 492] on input "text" at bounding box center [408, 489] width 64 height 32
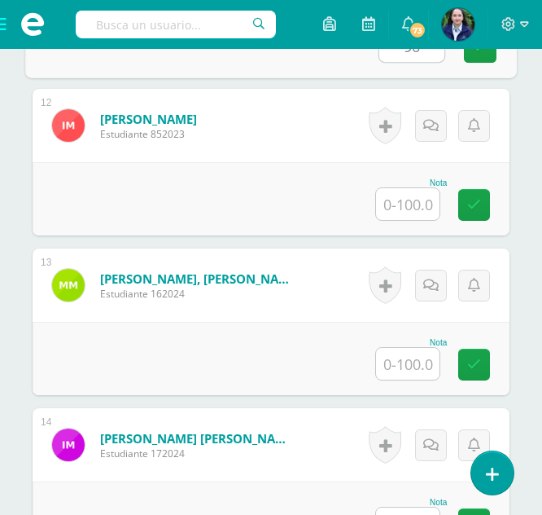
scroll to position [2324, 0]
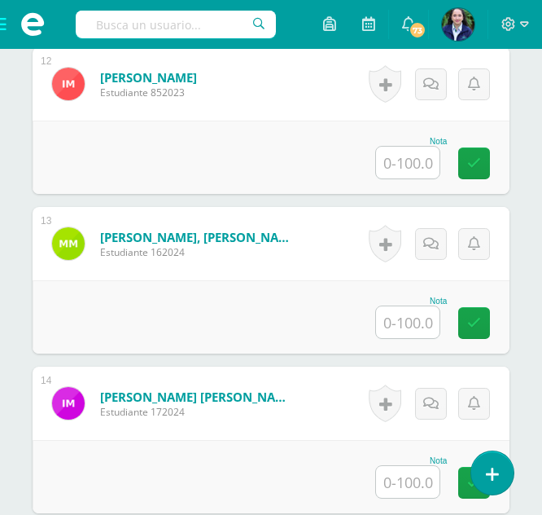
type input "90"
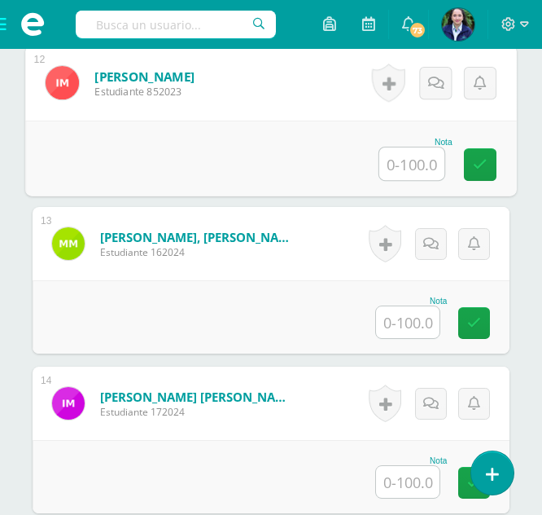
click at [408, 160] on input "text" at bounding box center [411, 163] width 65 height 33
type input "100"
click at [407, 323] on input "text" at bounding box center [408, 322] width 64 height 32
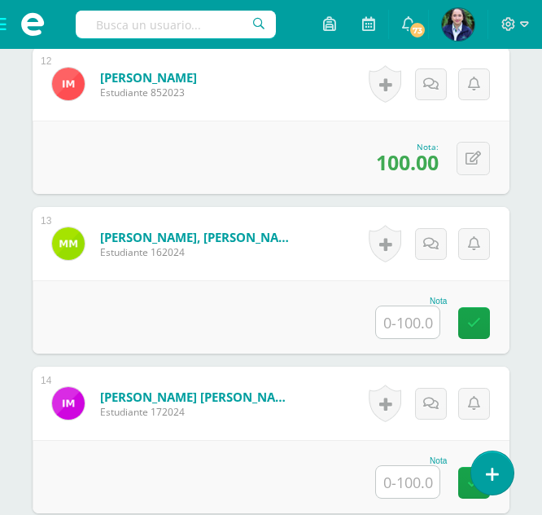
click at [402, 320] on input "text" at bounding box center [408, 322] width 64 height 32
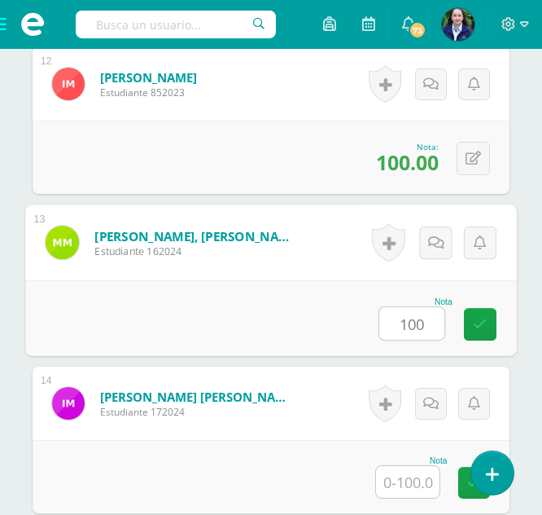
type input "100"
click at [404, 484] on input "text" at bounding box center [408, 482] width 64 height 32
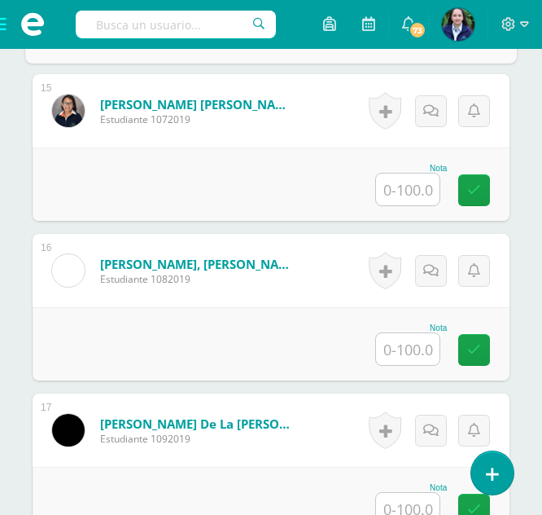
scroll to position [2734, 0]
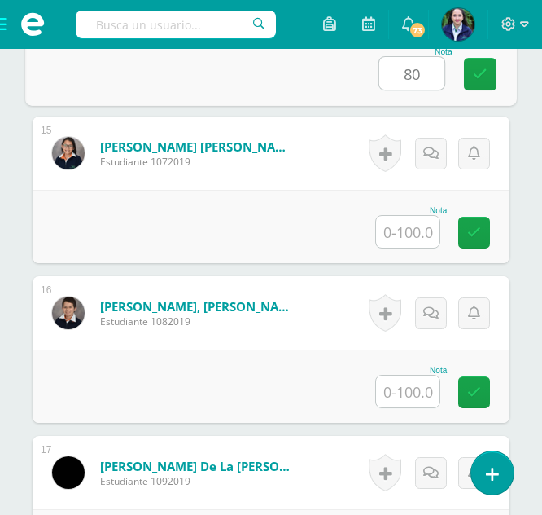
type input "80"
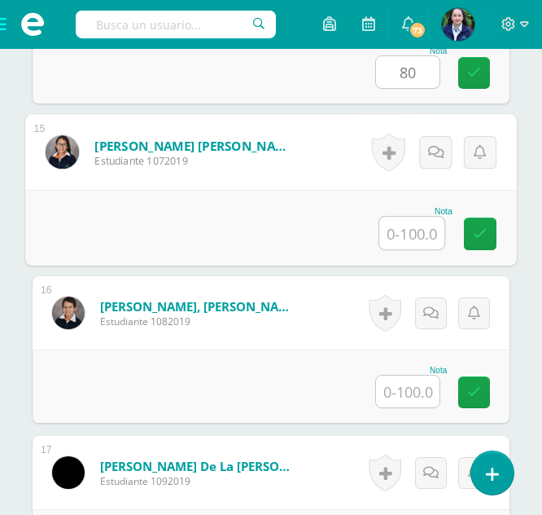
click at [411, 238] on input "text" at bounding box center [411, 233] width 65 height 33
type input "0"
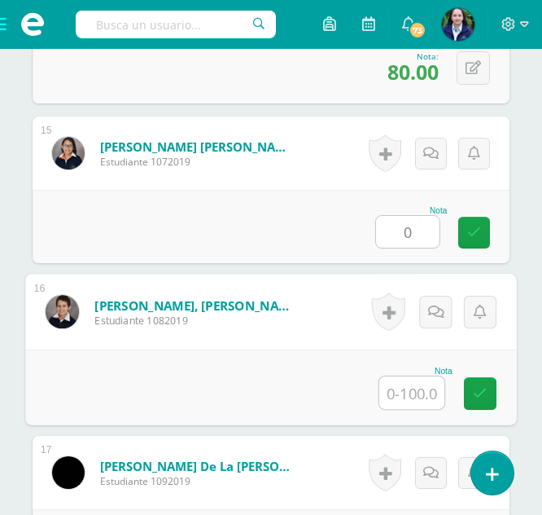
click at [406, 394] on input "text" at bounding box center [411, 392] width 65 height 33
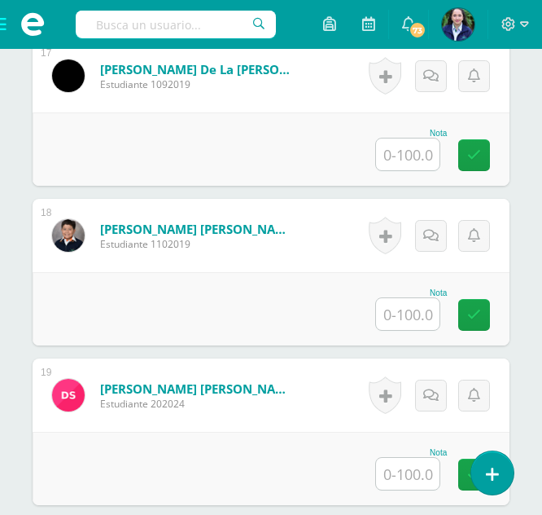
scroll to position [3123, 0]
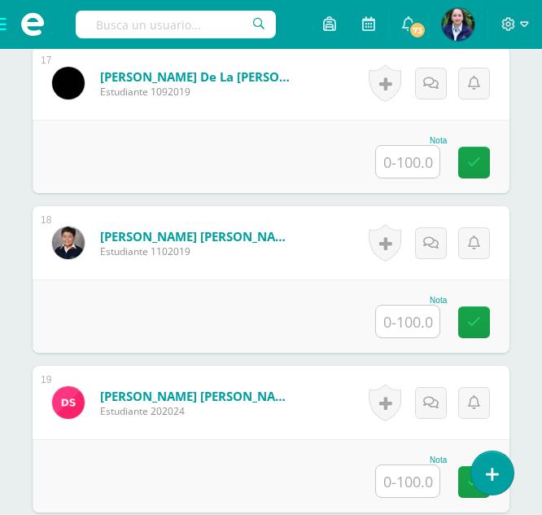
type input "80"
click at [390, 166] on input "text" at bounding box center [408, 162] width 64 height 32
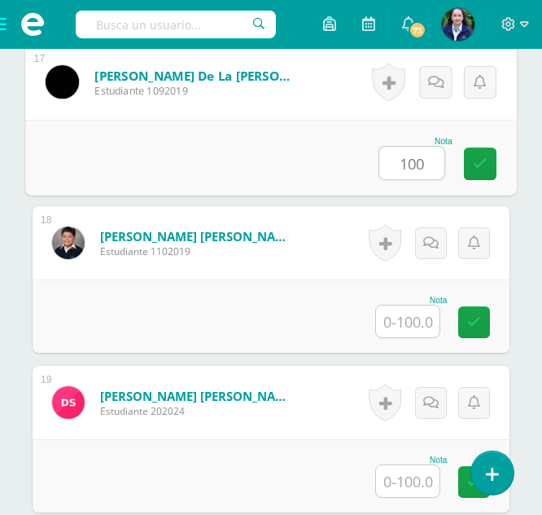
type input "100"
click at [397, 320] on input "text" at bounding box center [408, 321] width 64 height 32
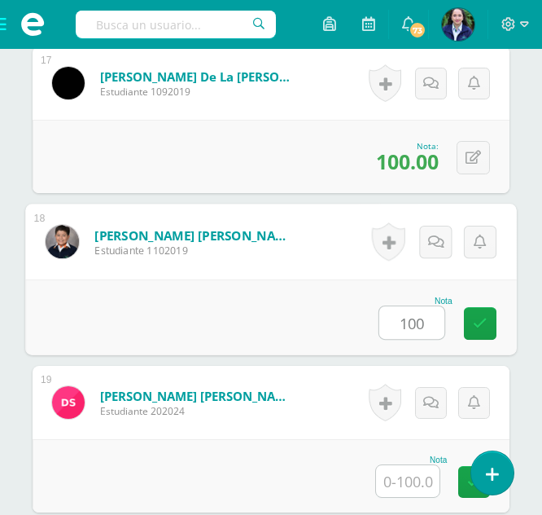
type input "100"
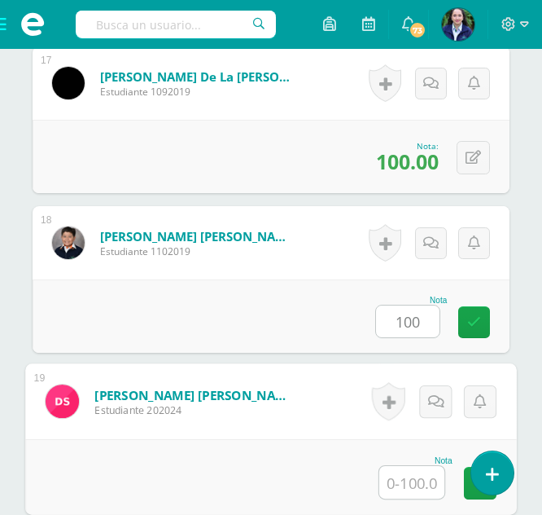
click at [404, 485] on input "text" at bounding box center [411, 482] width 65 height 33
click at [396, 480] on input "text" at bounding box center [411, 482] width 65 height 33
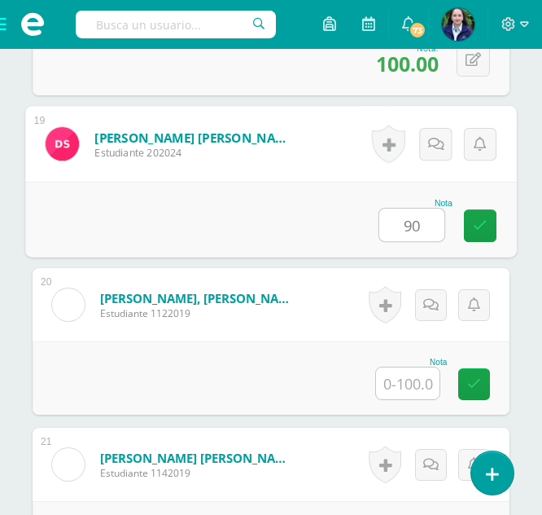
scroll to position [3366, 0]
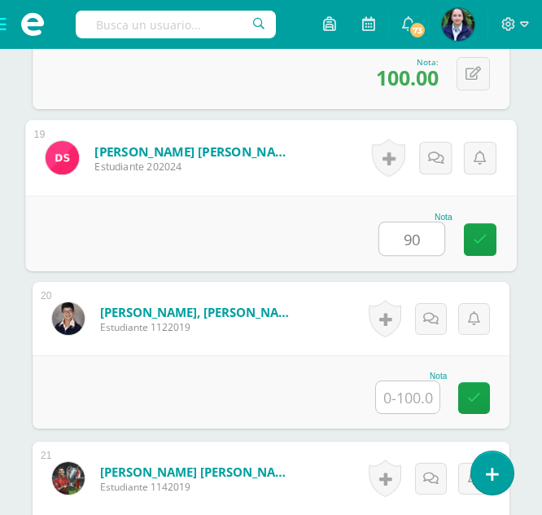
type input "90"
click at [398, 398] on input "text" at bounding box center [408, 397] width 64 height 32
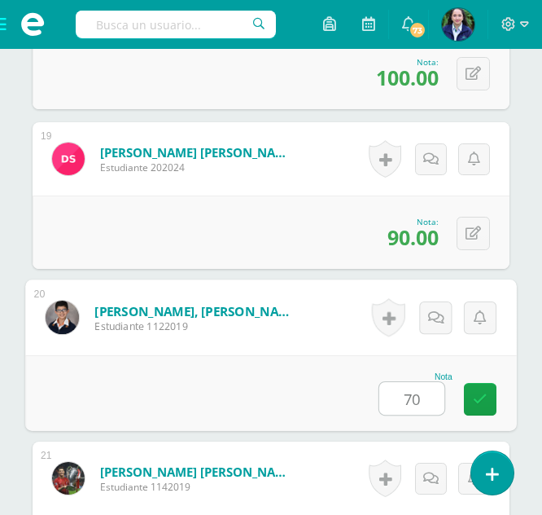
scroll to position [3626, 0]
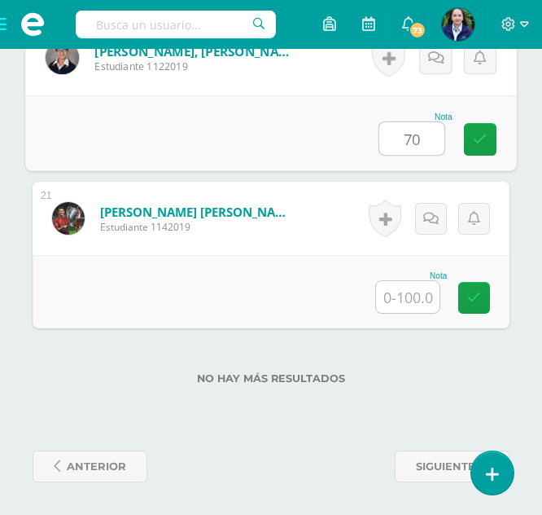
type input "70"
click at [393, 300] on input "text" at bounding box center [408, 297] width 64 height 32
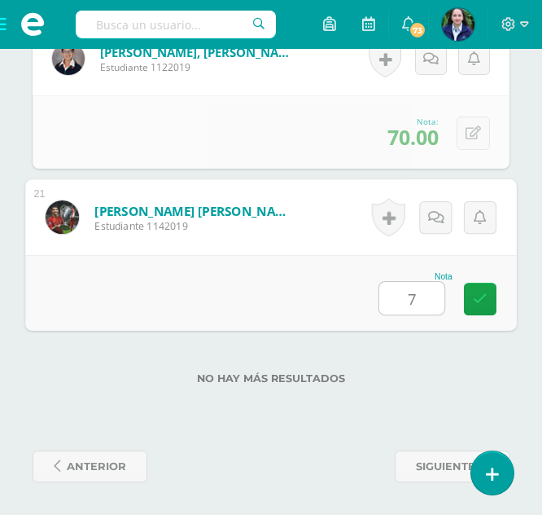
type input "70"
click at [489, 300] on link at bounding box center [480, 299] width 33 height 33
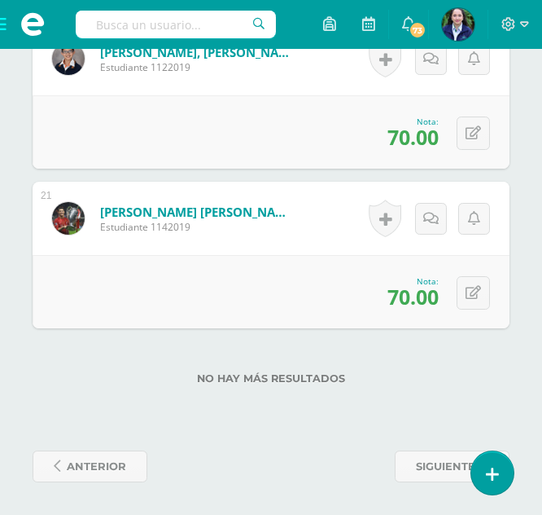
click at [4, 23] on span at bounding box center [32, 24] width 65 height 49
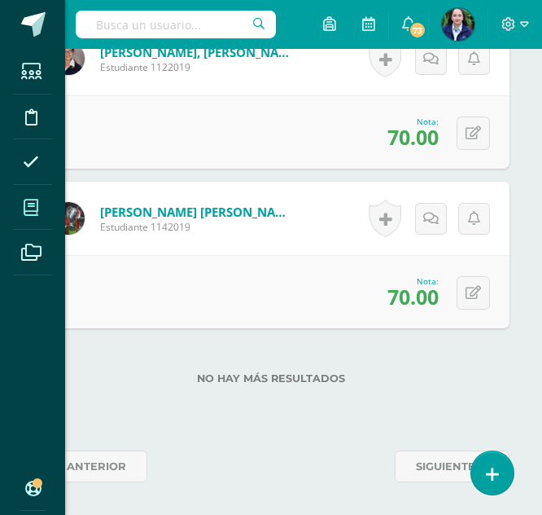
click at [33, 212] on icon at bounding box center [31, 208] width 15 height 16
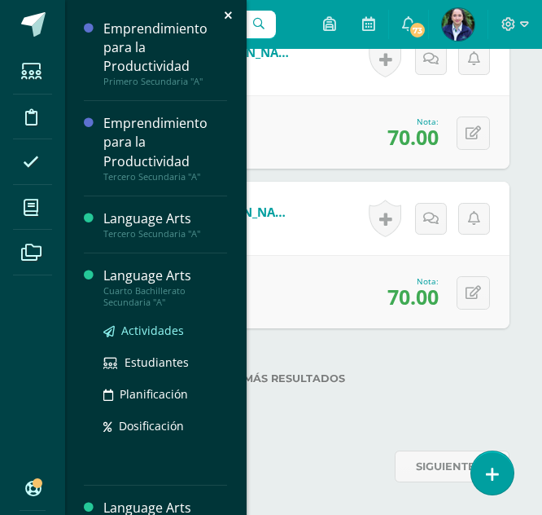
click at [148, 331] on span "Actividades" at bounding box center [152, 329] width 63 height 15
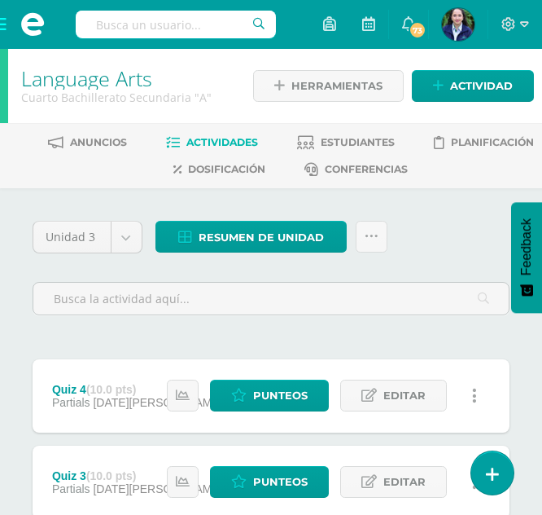
click at [420, 233] on div "Unidad 3 Unidad 1 Unidad 2 Unidad 3 Unidad 4 Resumen de unidad Descargar como H…" at bounding box center [271, 274] width 490 height 107
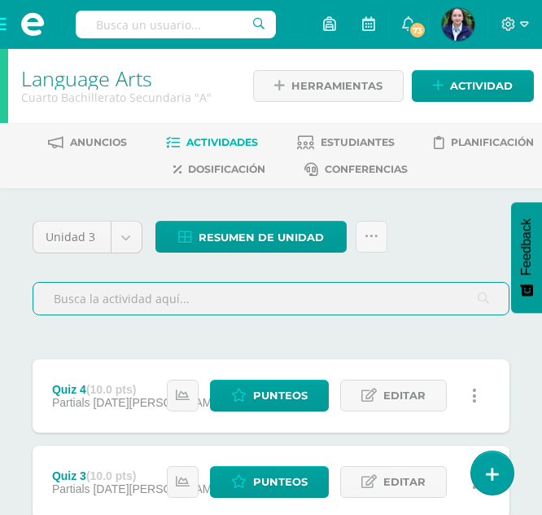
click at [316, 305] on input "text" at bounding box center [271, 299] width 476 height 32
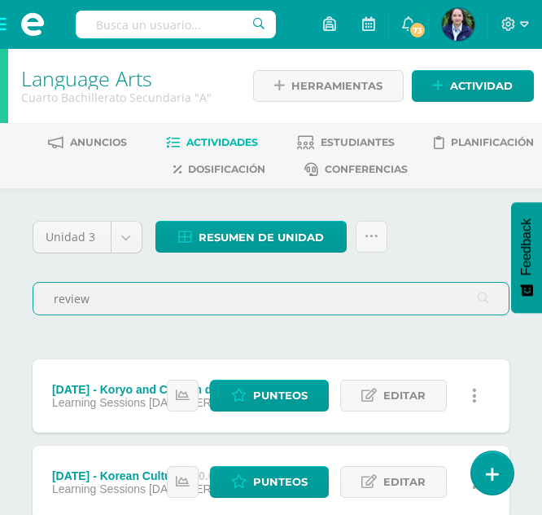
type input "review"
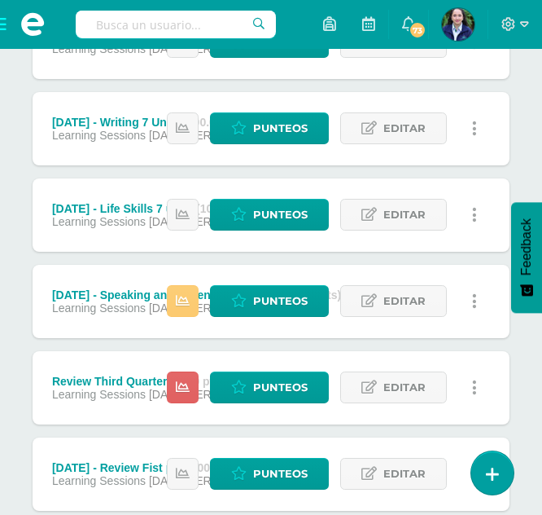
scroll to position [945, 0]
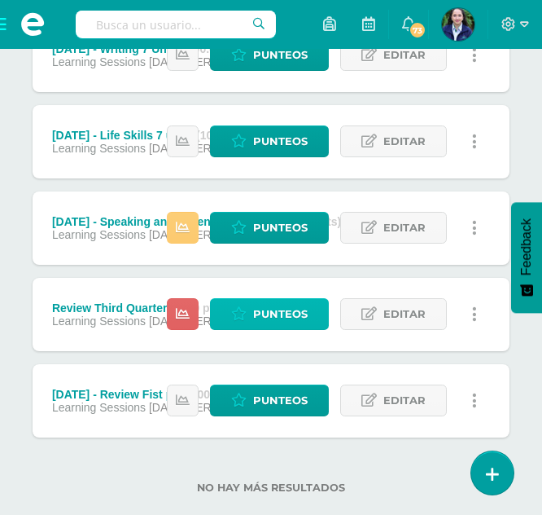
click at [257, 318] on span "Punteos" at bounding box center [280, 314] width 55 height 30
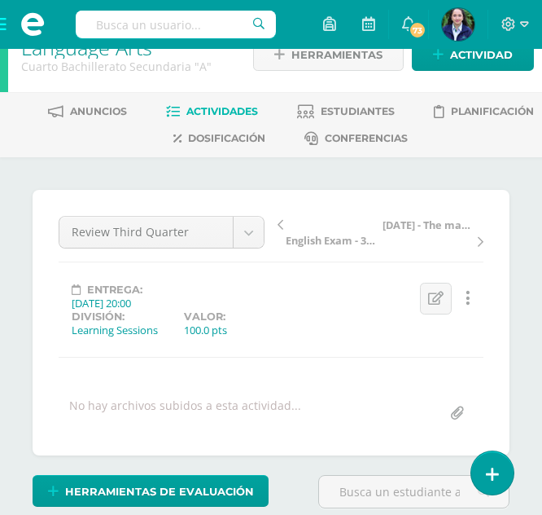
scroll to position [32, 0]
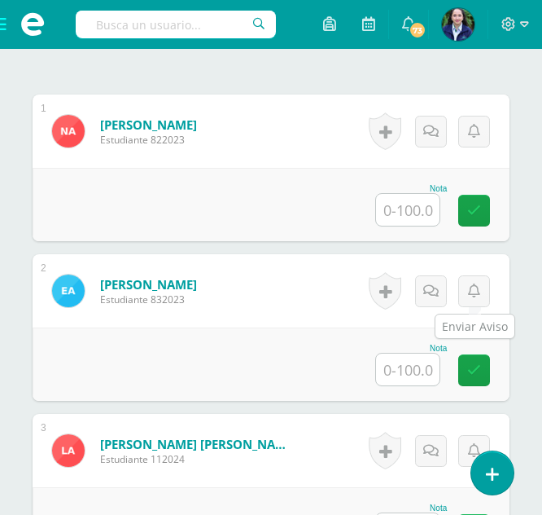
scroll to position [522, 0]
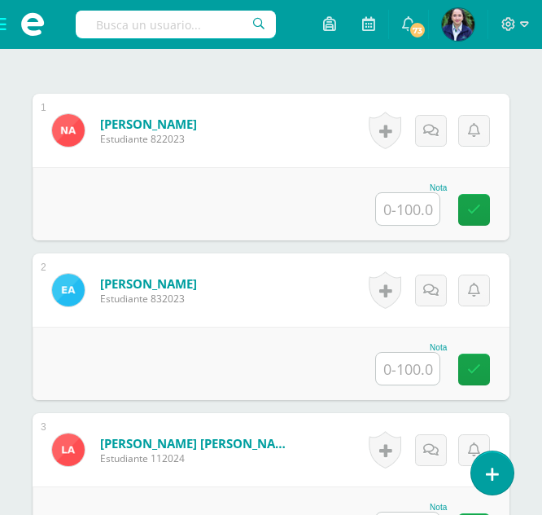
click at [393, 214] on input "text" at bounding box center [408, 209] width 64 height 32
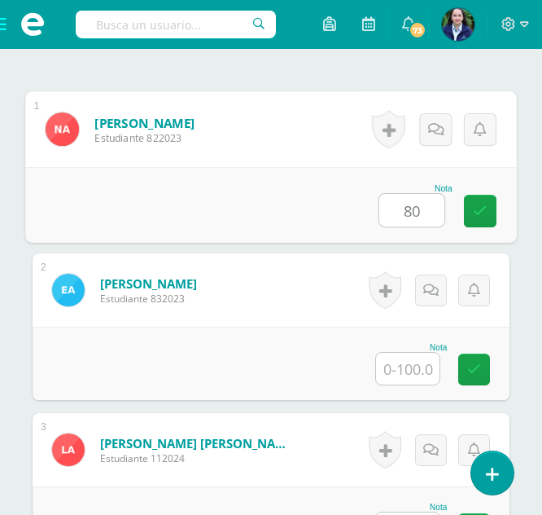
type input "80"
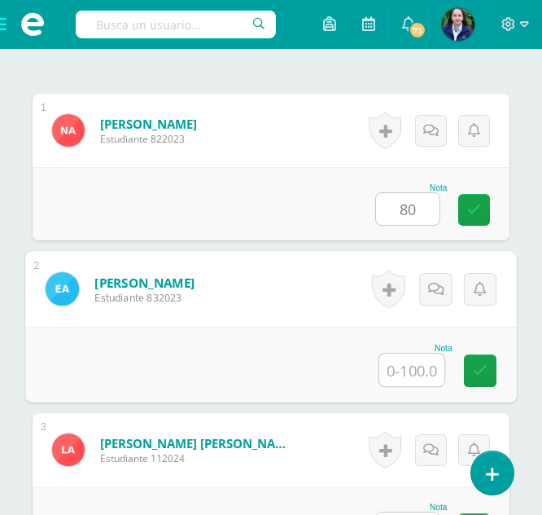
click at [407, 365] on input "text" at bounding box center [411, 369] width 65 height 33
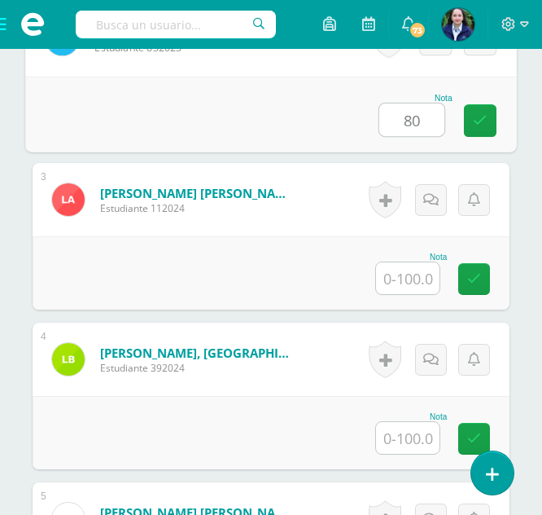
scroll to position [807, 0]
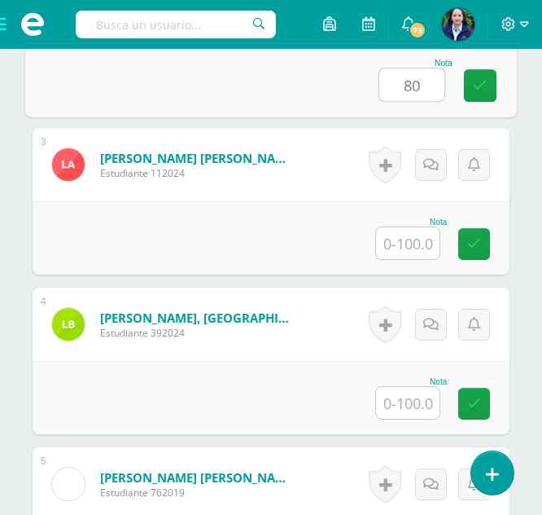
type input "80"
click at [406, 235] on input "text" at bounding box center [408, 243] width 64 height 32
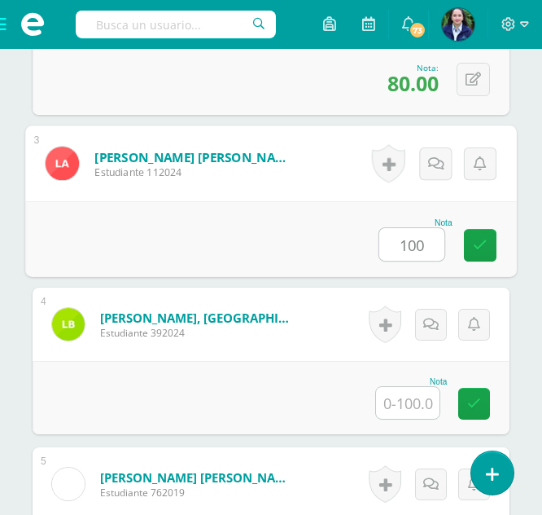
type input "100"
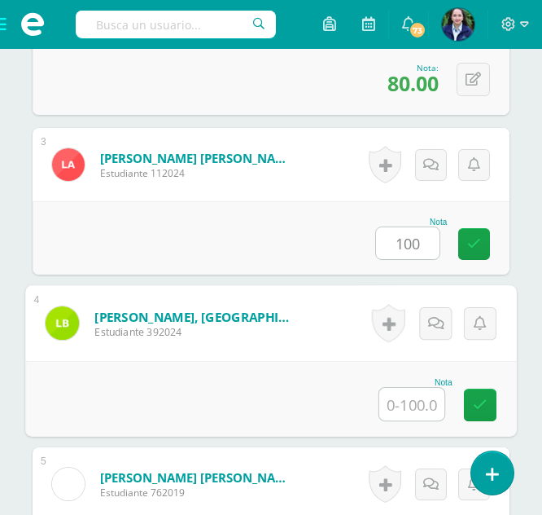
click at [394, 407] on input "text" at bounding box center [411, 404] width 65 height 33
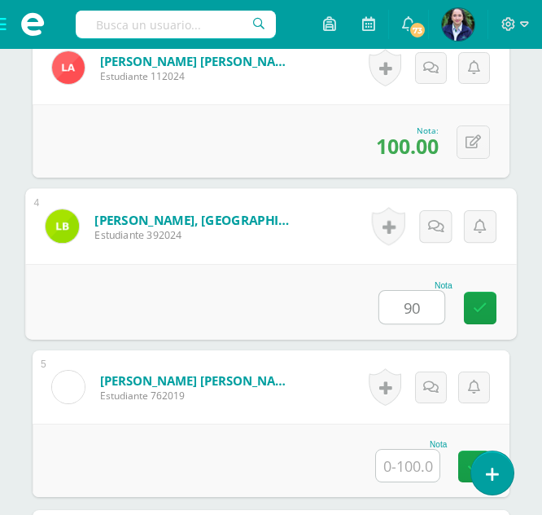
scroll to position [897, 0]
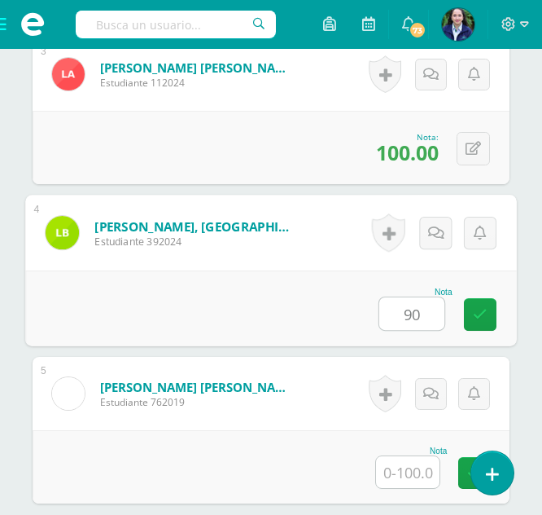
type input "90"
click at [399, 465] on input "text" at bounding box center [408, 472] width 64 height 32
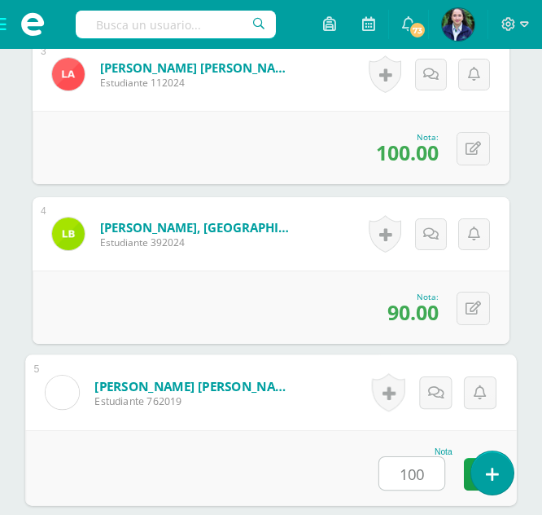
type input "100"
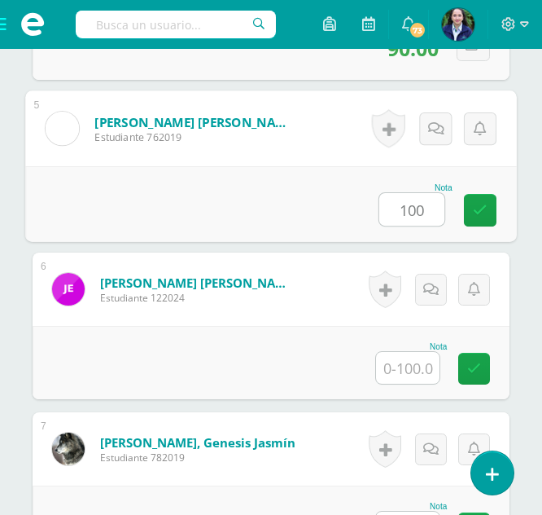
scroll to position [1168, 0]
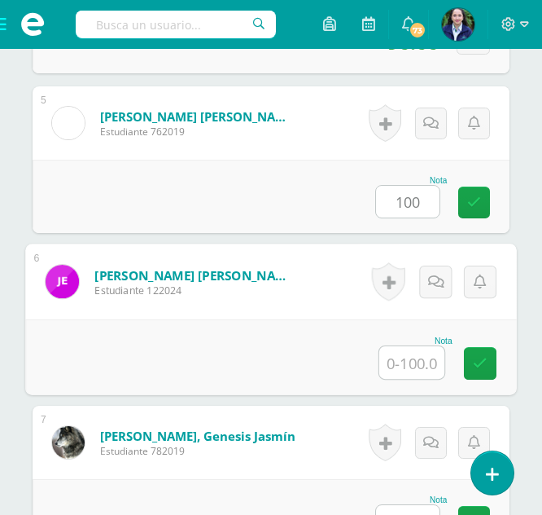
click at [390, 365] on input "text" at bounding box center [411, 362] width 65 height 33
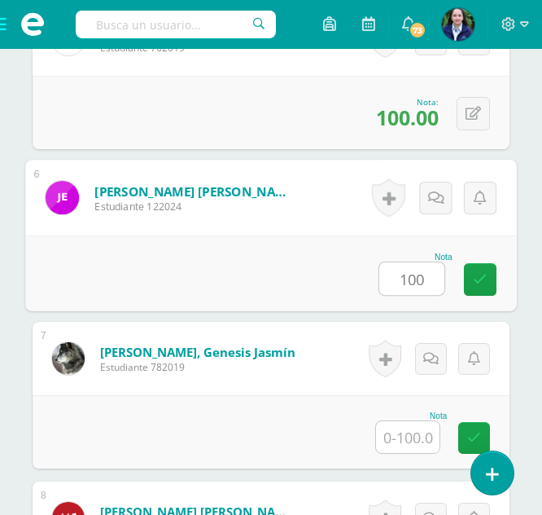
scroll to position [1252, 0]
type input "100"
click at [395, 432] on input "text" at bounding box center [408, 437] width 64 height 32
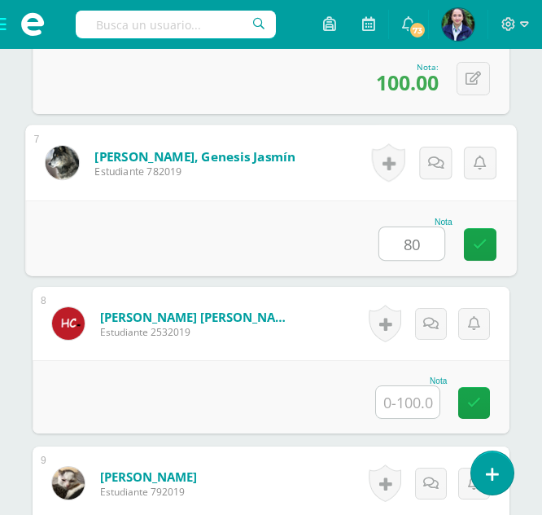
scroll to position [1460, 0]
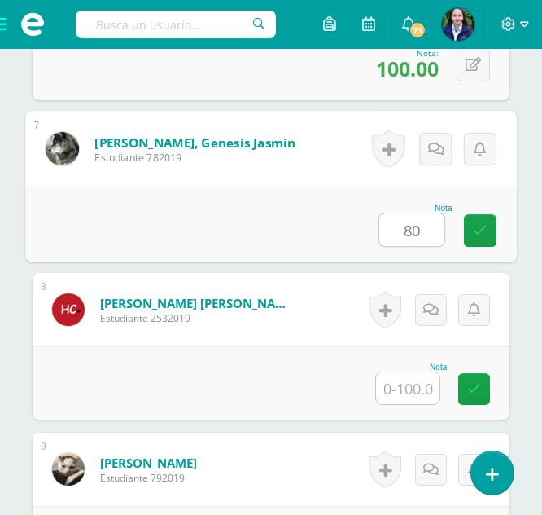
type input "80"
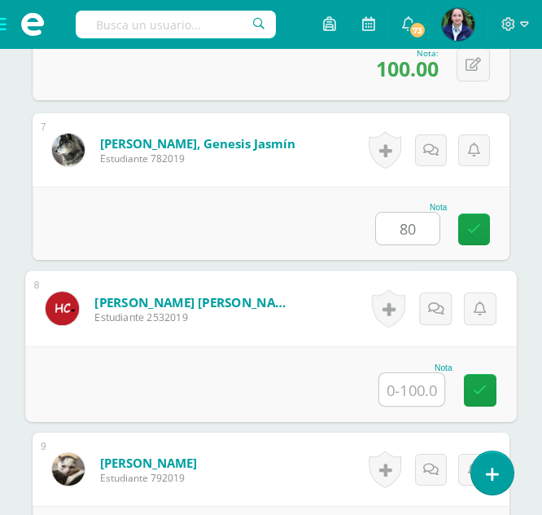
click at [408, 387] on input "text" at bounding box center [411, 389] width 65 height 33
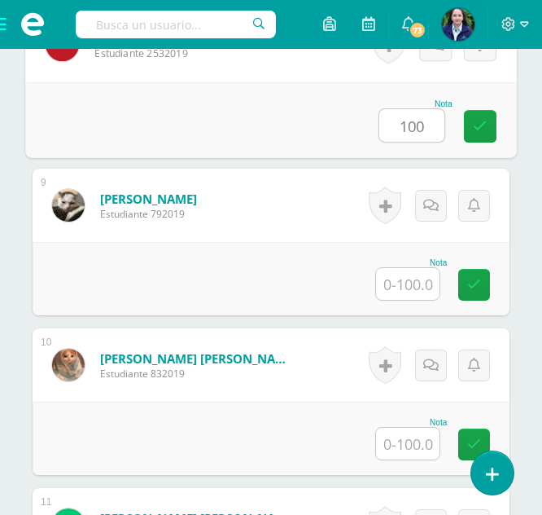
scroll to position [1814, 0]
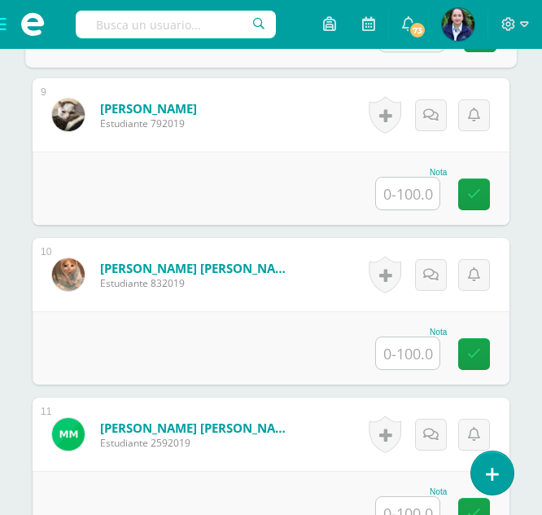
type input "100"
click at [403, 196] on input "text" at bounding box center [408, 194] width 64 height 32
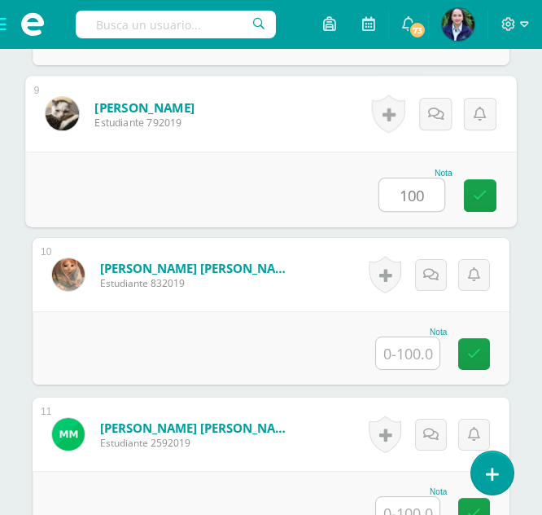
type input "100"
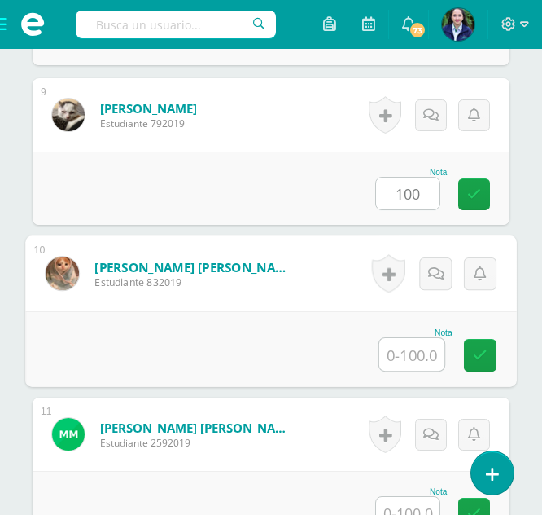
click at [406, 357] on input "text" at bounding box center [411, 354] width 65 height 33
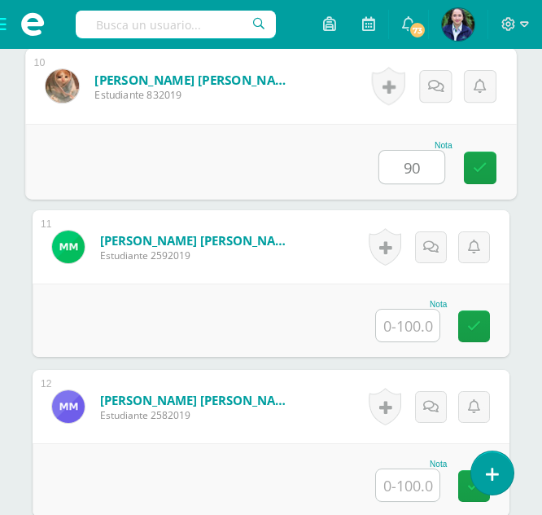
scroll to position [2050, 0]
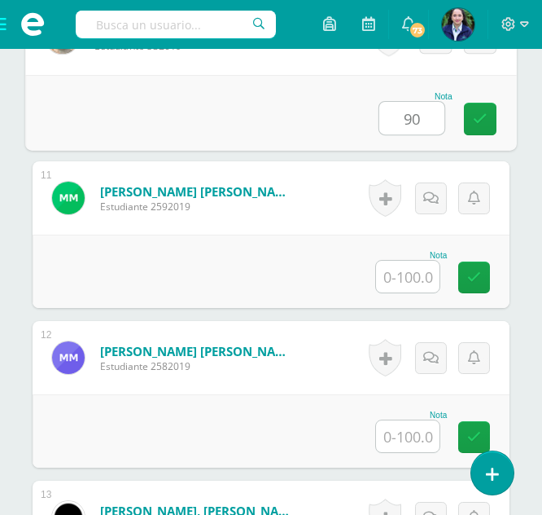
type input "90"
click at [402, 274] on input "text" at bounding box center [408, 277] width 64 height 32
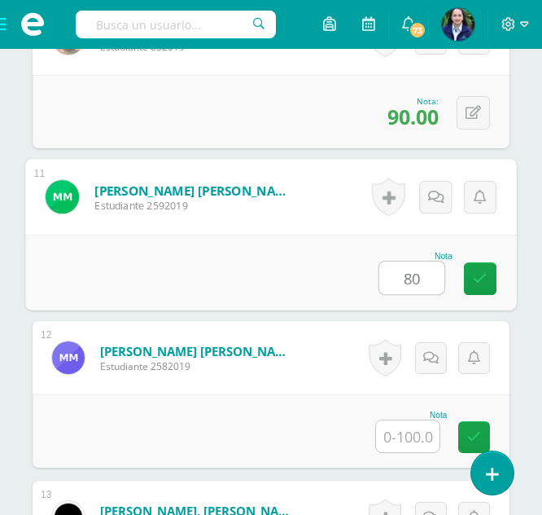
type input "80"
click at [426, 436] on input "text" at bounding box center [408, 436] width 64 height 32
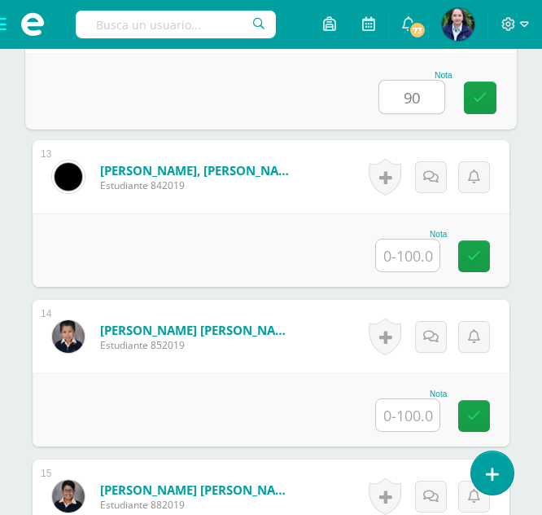
scroll to position [2481, 0]
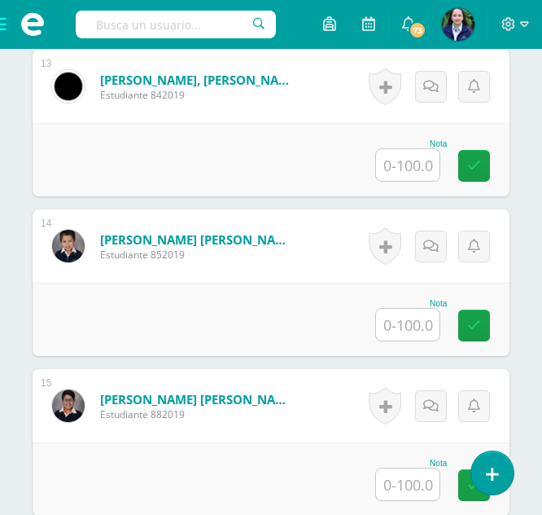
type input "90"
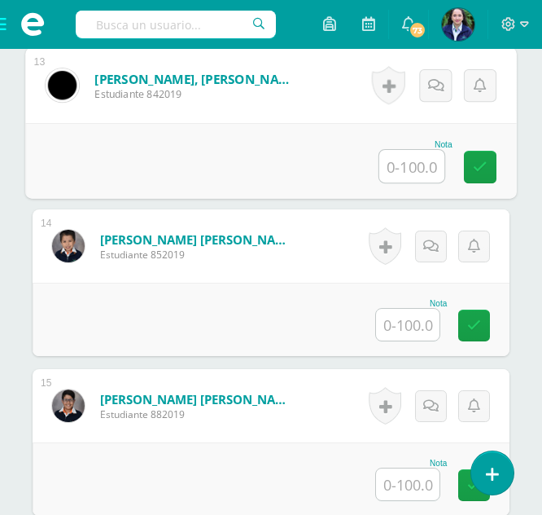
click at [417, 162] on input "text" at bounding box center [411, 166] width 65 height 33
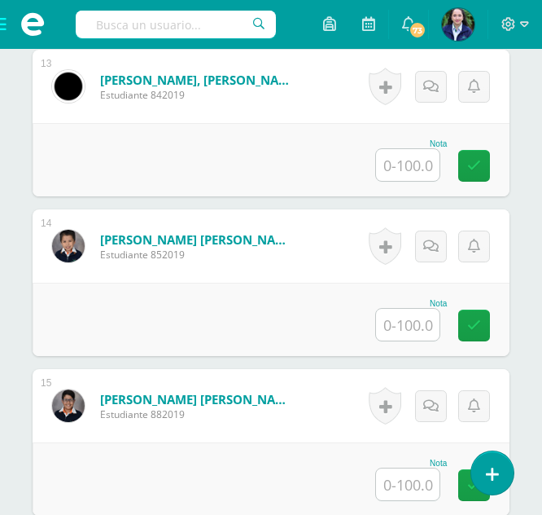
click at [392, 174] on input "text" at bounding box center [408, 165] width 64 height 32
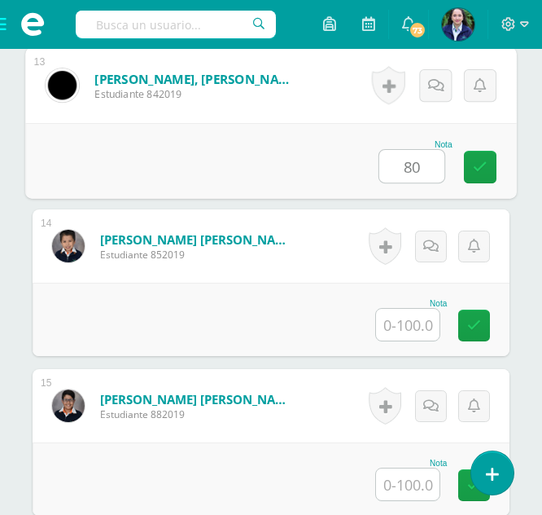
type input "80"
click at [408, 322] on input "text" at bounding box center [408, 325] width 64 height 32
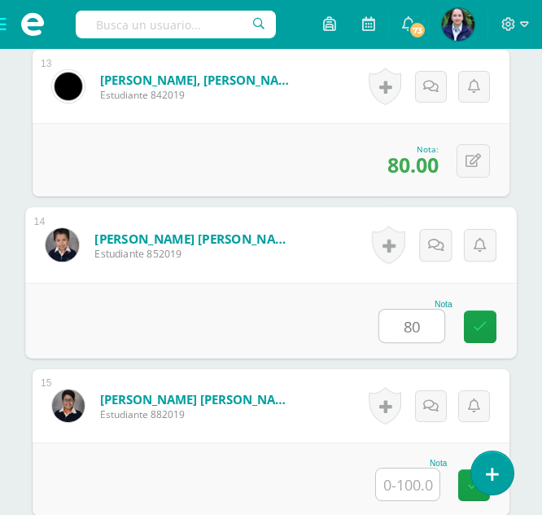
type input "80"
click at [416, 482] on input "text" at bounding box center [408, 484] width 64 height 32
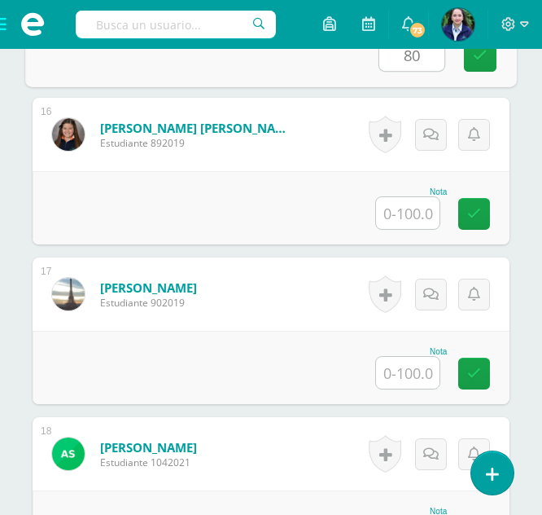
scroll to position [2870, 0]
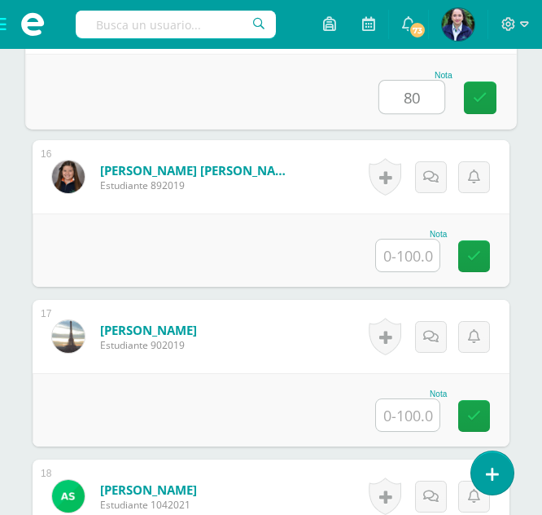
type input "80"
click at [398, 254] on input "text" at bounding box center [408, 255] width 64 height 32
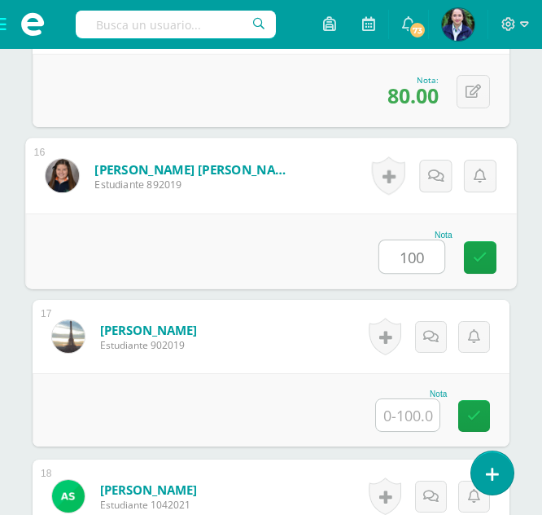
type input "100"
click at [404, 413] on input "text" at bounding box center [408, 415] width 64 height 32
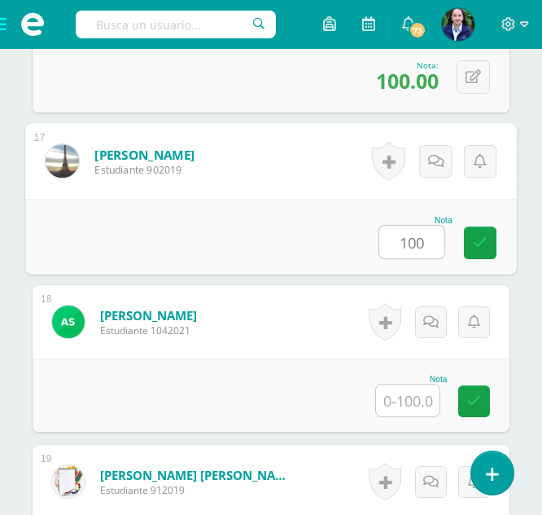
scroll to position [2960, 0]
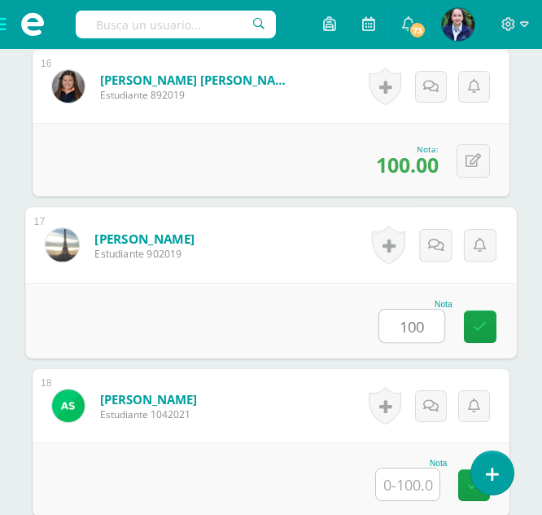
type input "100"
click at [397, 480] on input "text" at bounding box center [408, 484] width 64 height 32
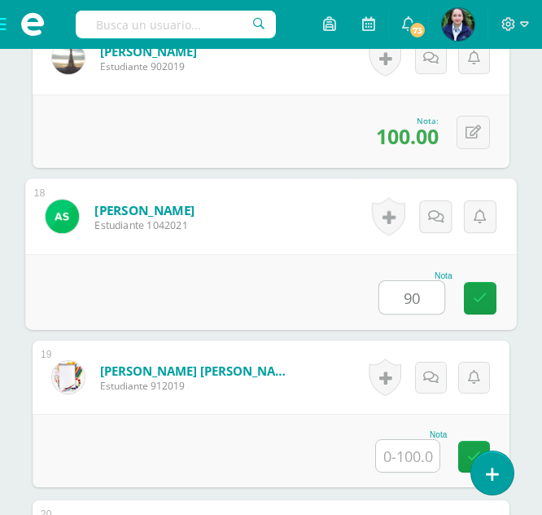
scroll to position [3162, 0]
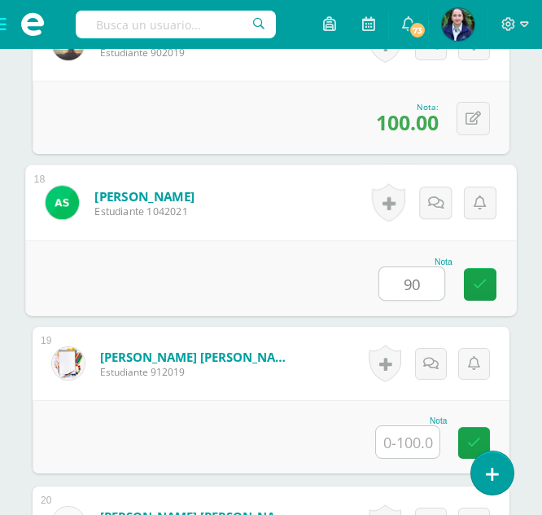
type input "90"
click at [418, 435] on input "text" at bounding box center [408, 442] width 64 height 32
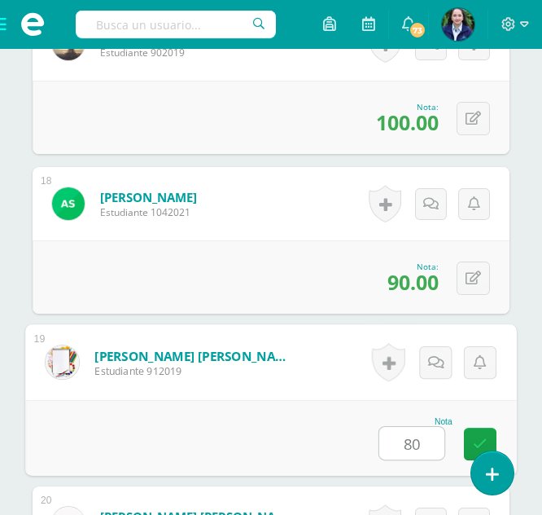
type input "80"
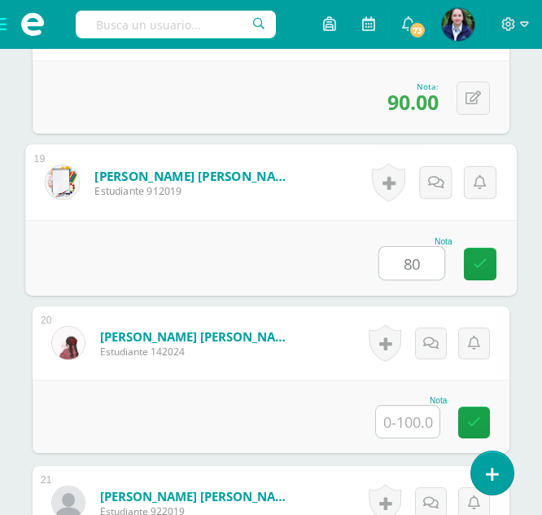
scroll to position [3626, 0]
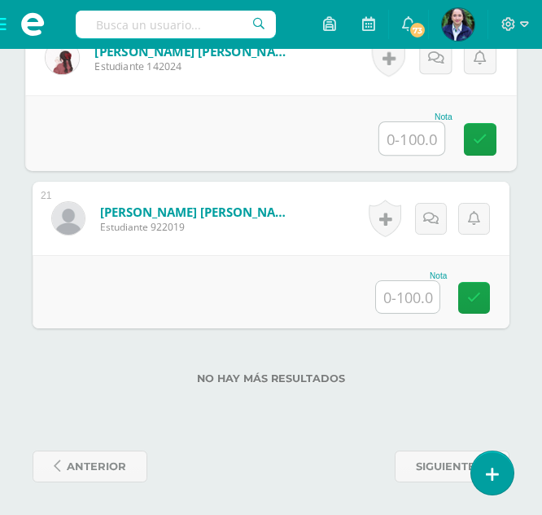
click at [408, 137] on input "text" at bounding box center [411, 138] width 65 height 33
type input "100"
click at [393, 293] on input "text" at bounding box center [408, 297] width 64 height 32
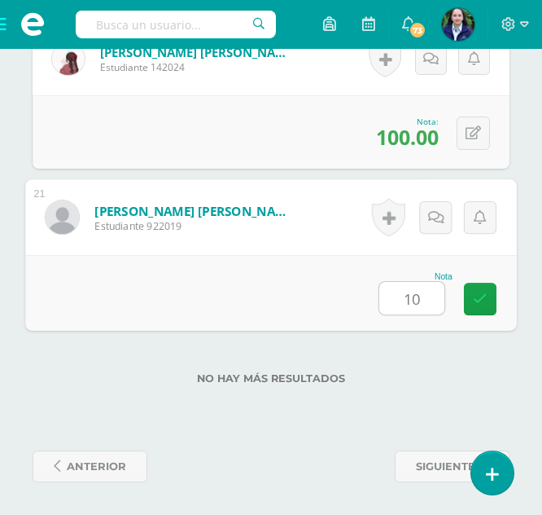
type input "100"
click at [487, 291] on link at bounding box center [480, 299] width 33 height 33
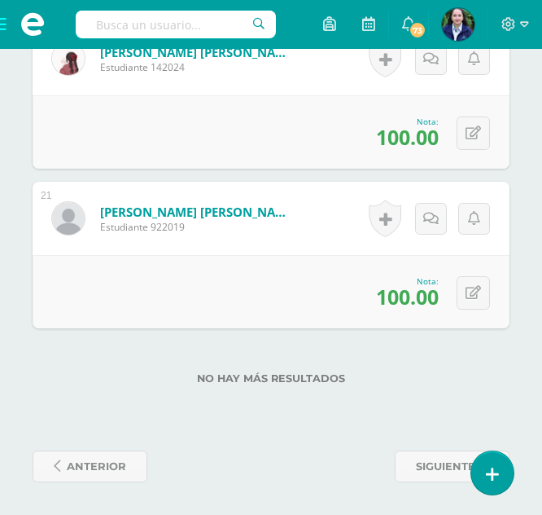
click at [2, 18] on span at bounding box center [32, 24] width 65 height 49
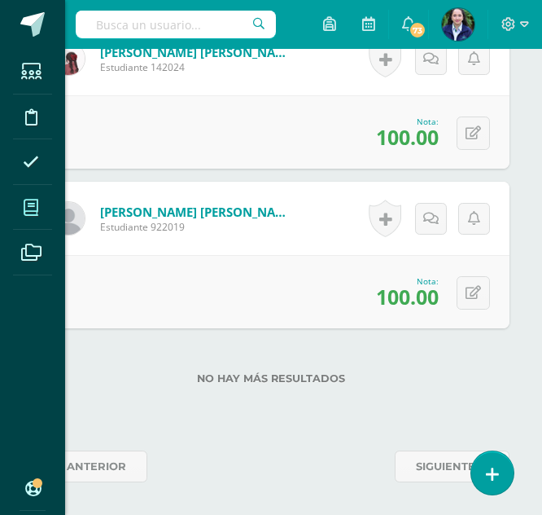
click at [33, 203] on icon at bounding box center [31, 208] width 15 height 16
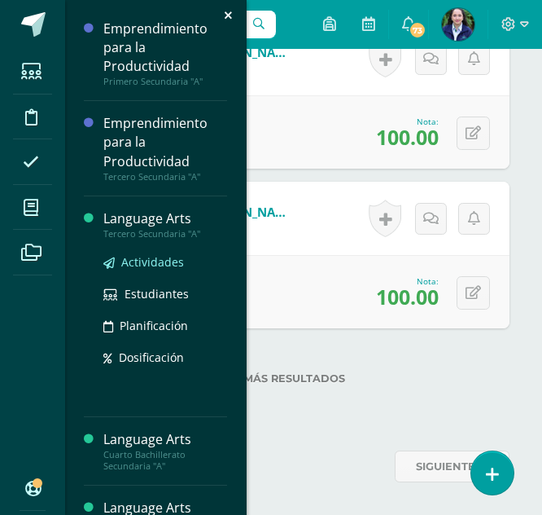
click at [147, 264] on span "Actividades" at bounding box center [152, 261] width 63 height 15
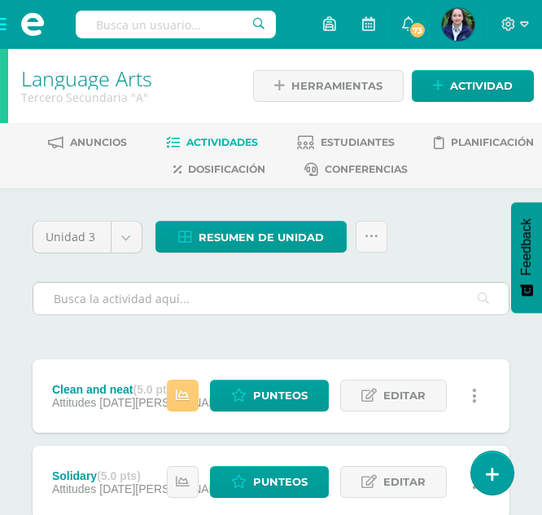
click at [300, 302] on input "text" at bounding box center [271, 299] width 476 height 32
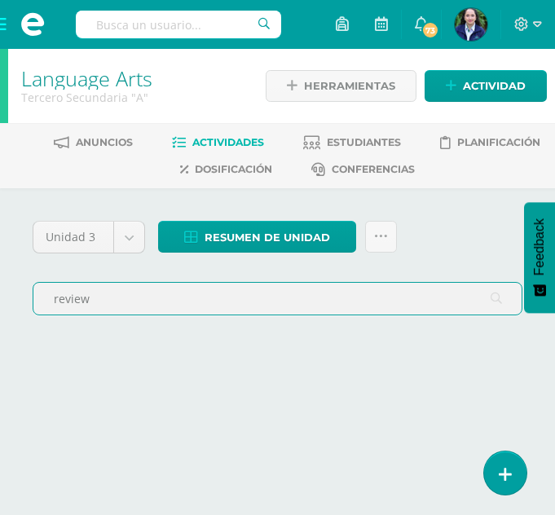
type input "review"
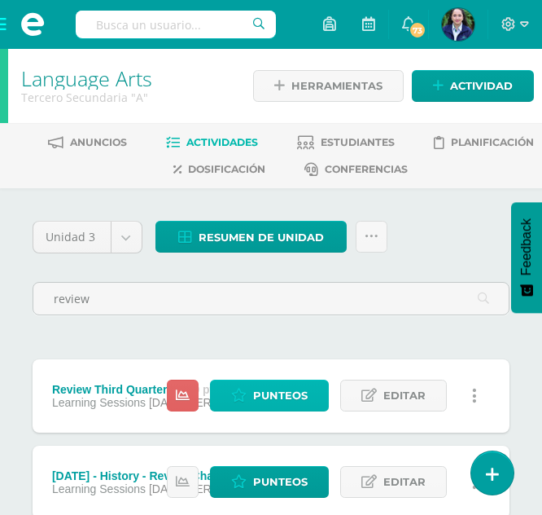
click at [257, 398] on span "Punteos" at bounding box center [280, 395] width 55 height 30
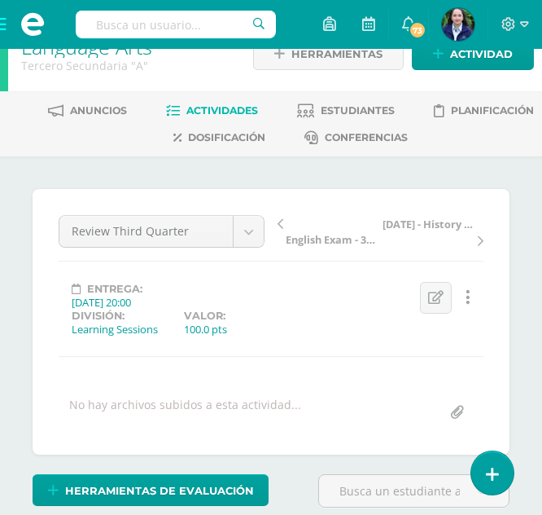
scroll to position [33, 0]
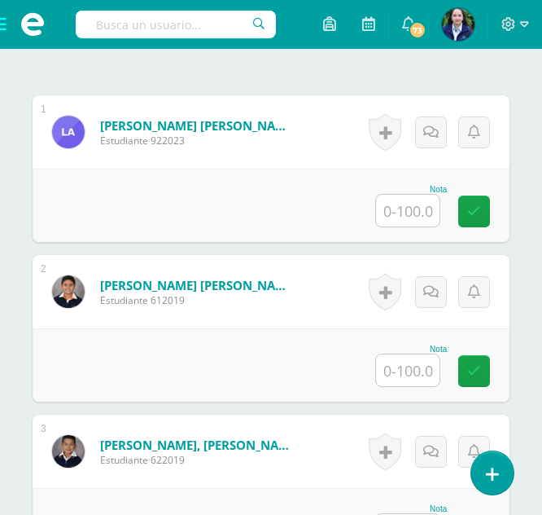
scroll to position [555, 0]
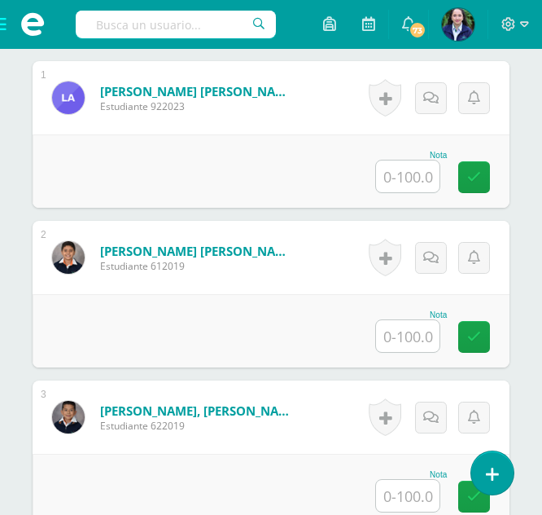
click at [404, 178] on input "text" at bounding box center [408, 176] width 64 height 32
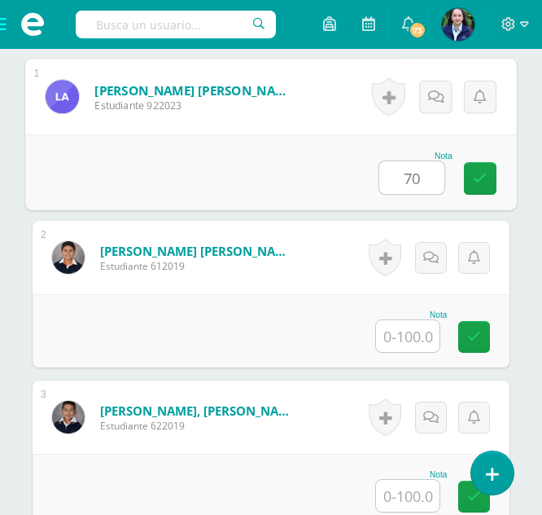
type input "70"
click at [397, 330] on input "text" at bounding box center [408, 336] width 64 height 32
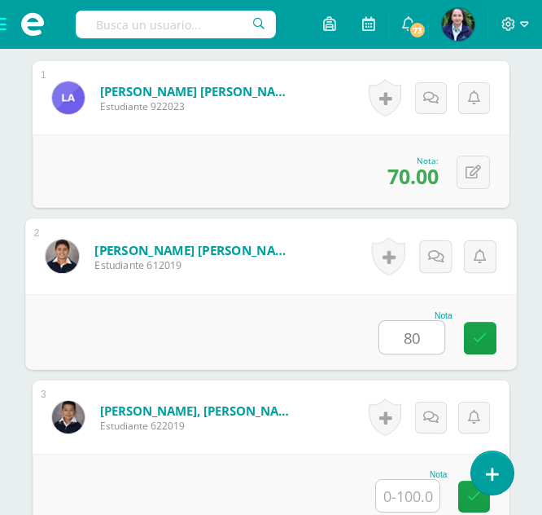
type input "80"
click at [397, 486] on input "text" at bounding box center [408, 496] width 64 height 32
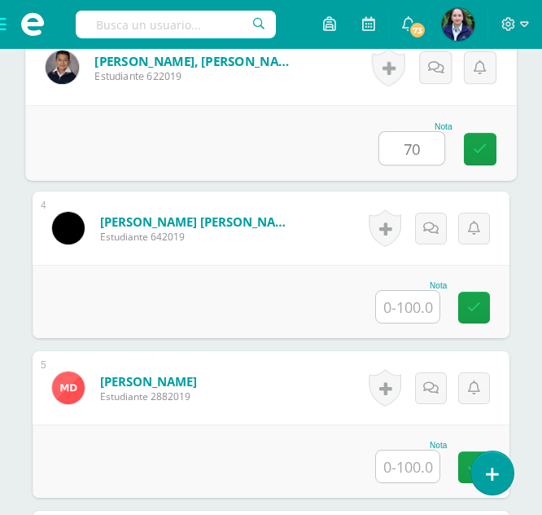
scroll to position [934, 0]
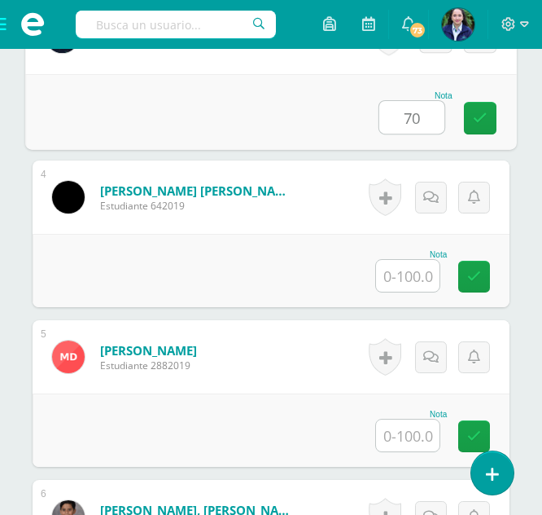
type input "70"
click at [413, 270] on input "text" at bounding box center [408, 276] width 64 height 32
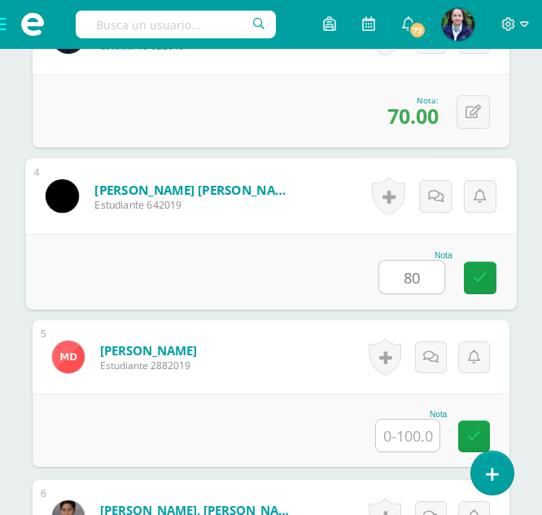
type input "80"
click at [403, 428] on input "text" at bounding box center [408, 435] width 64 height 32
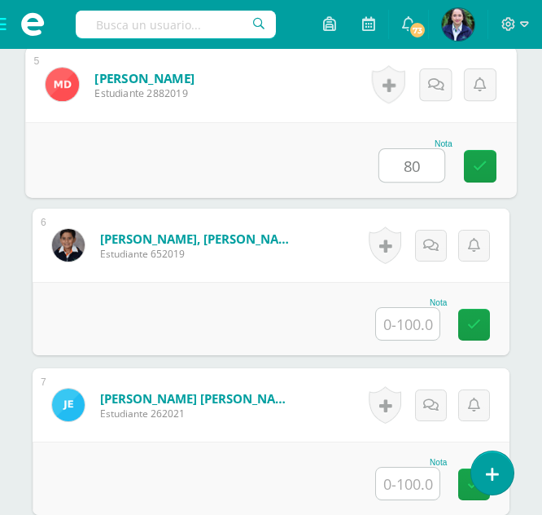
scroll to position [1384, 0]
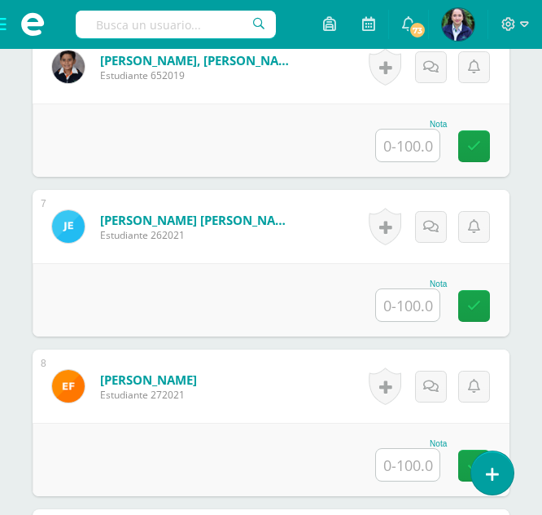
type input "80"
click at [401, 143] on input "text" at bounding box center [408, 145] width 64 height 32
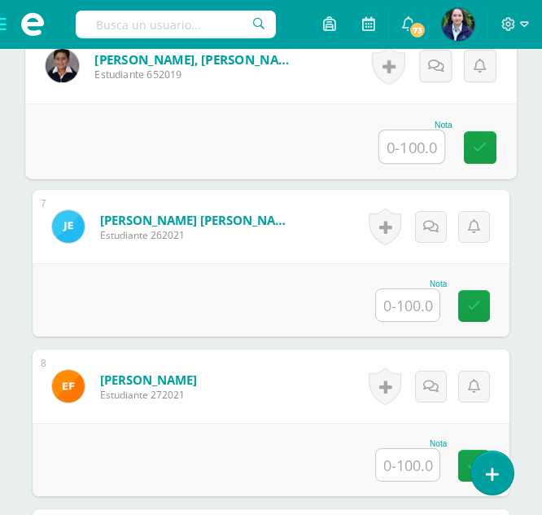
click at [395, 144] on input "text" at bounding box center [411, 146] width 65 height 33
type input "80"
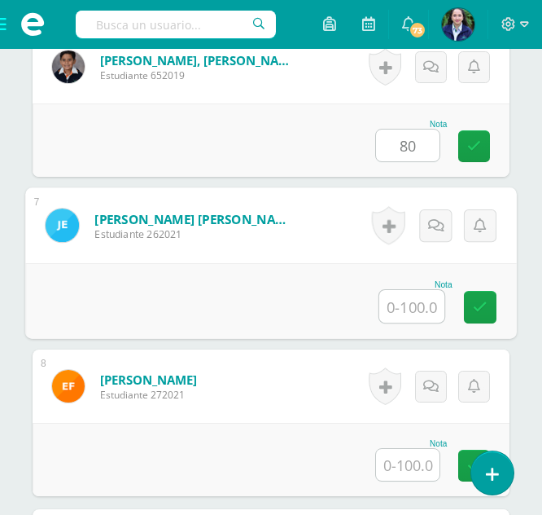
click at [401, 302] on input "text" at bounding box center [411, 306] width 65 height 33
type input "80"
click at [390, 462] on input "text" at bounding box center [408, 465] width 64 height 32
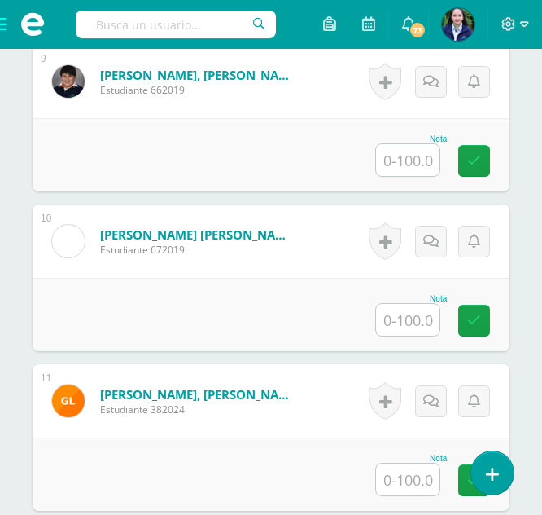
scroll to position [1832, 0]
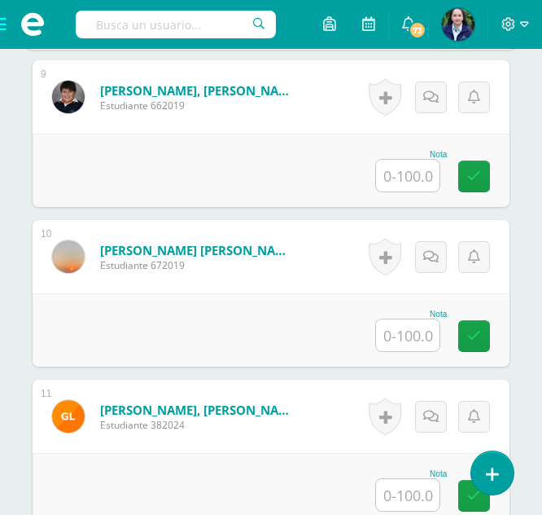
type input "80"
click at [423, 179] on input "text" at bounding box center [408, 176] width 64 height 32
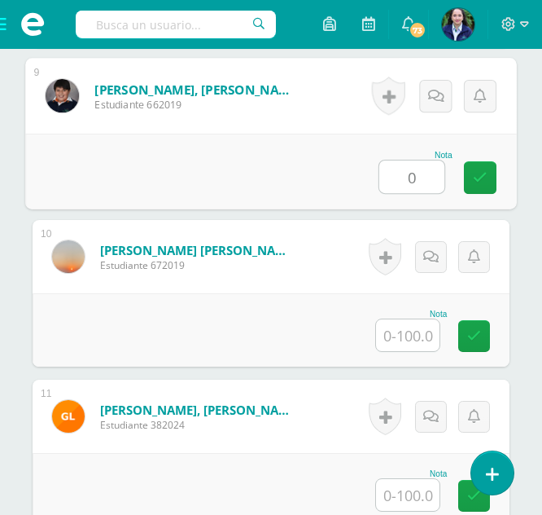
type input "0"
click at [402, 331] on input "text" at bounding box center [408, 335] width 64 height 32
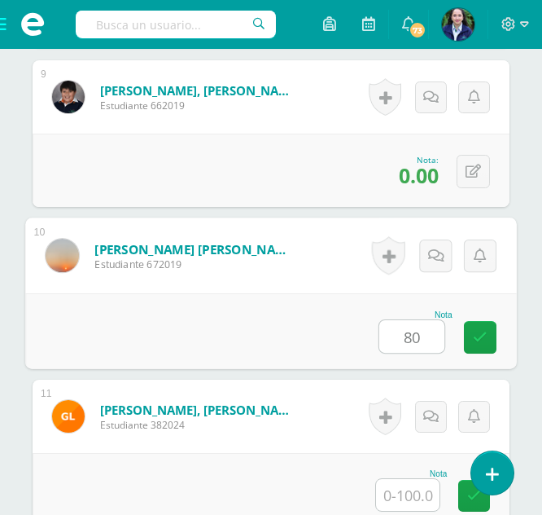
type input "80"
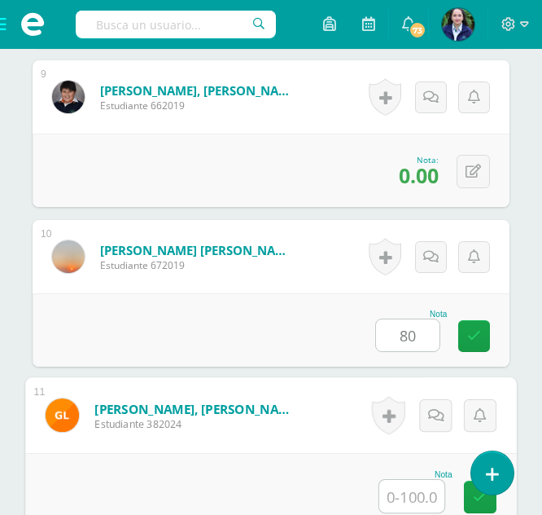
click at [398, 493] on input "text" at bounding box center [411, 496] width 65 height 33
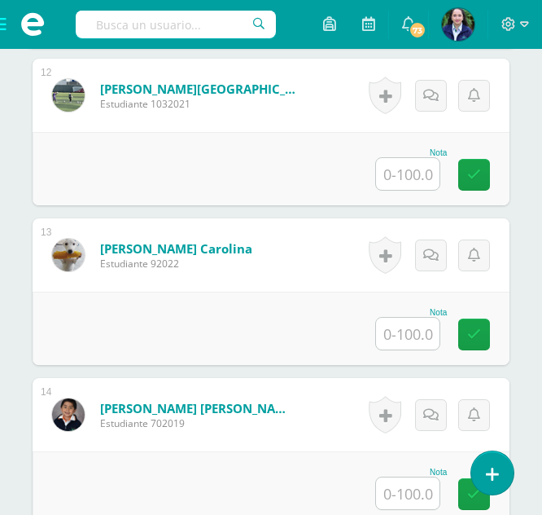
scroll to position [2290, 0]
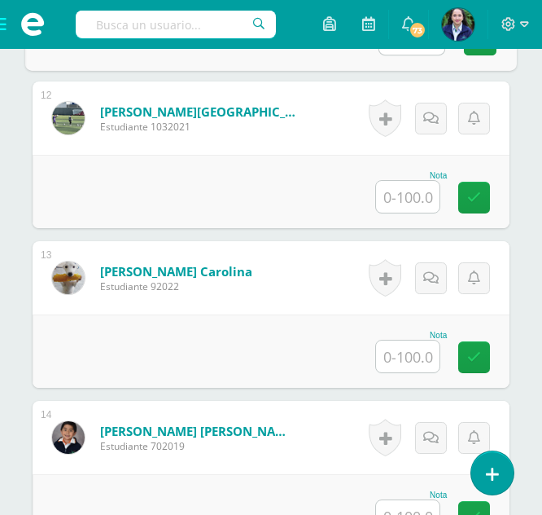
type input "0"
click at [422, 191] on input "text" at bounding box center [408, 197] width 64 height 32
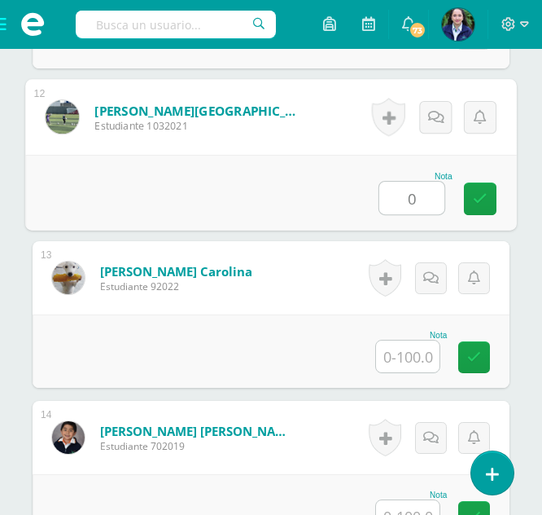
type input "0"
click at [411, 346] on input "text" at bounding box center [408, 356] width 64 height 32
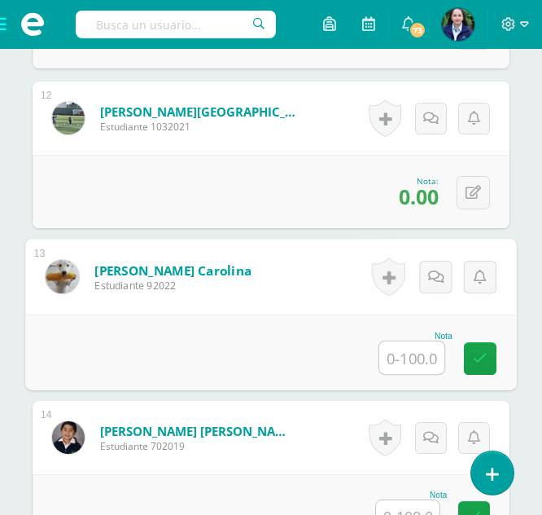
click at [410, 362] on input "text" at bounding box center [411, 357] width 65 height 33
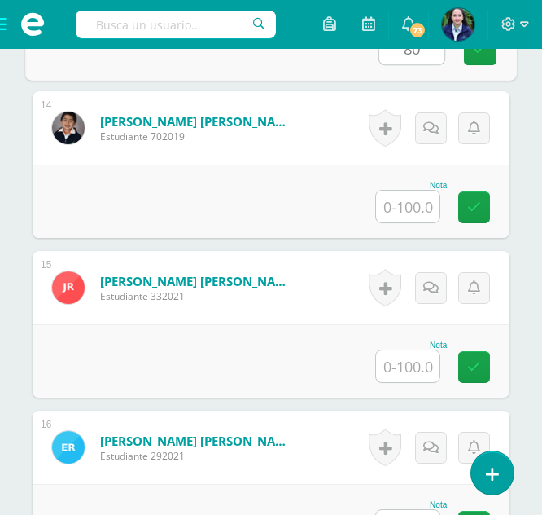
scroll to position [2591, 0]
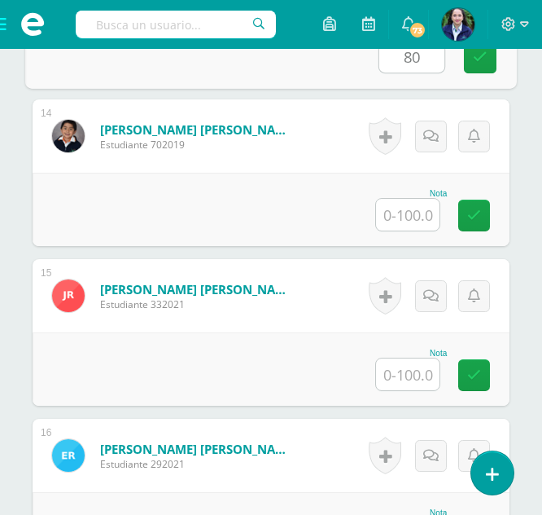
type input "80"
click at [397, 221] on input "text" at bounding box center [408, 215] width 64 height 32
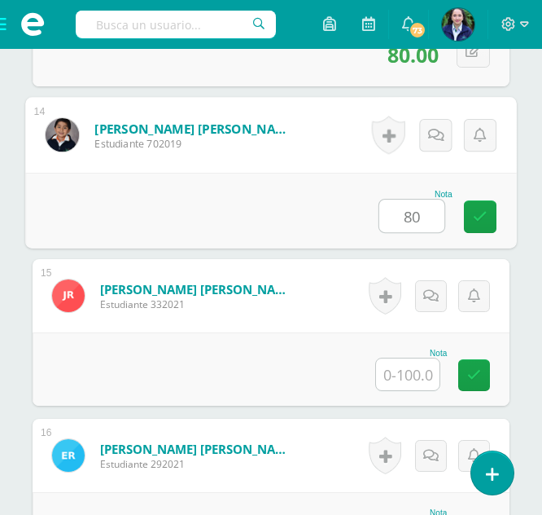
type input "80"
click at [395, 371] on input "text" at bounding box center [408, 374] width 64 height 32
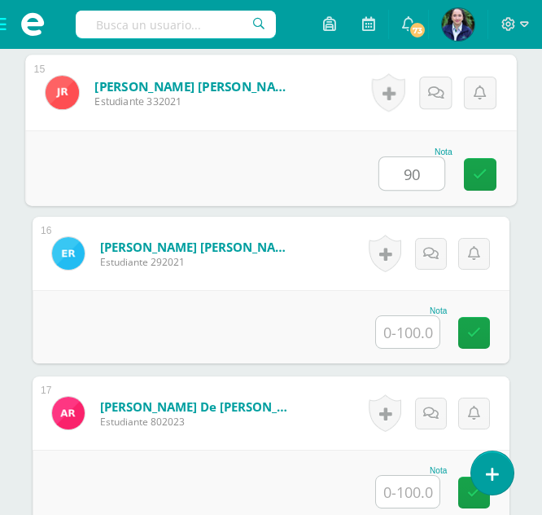
scroll to position [2855, 0]
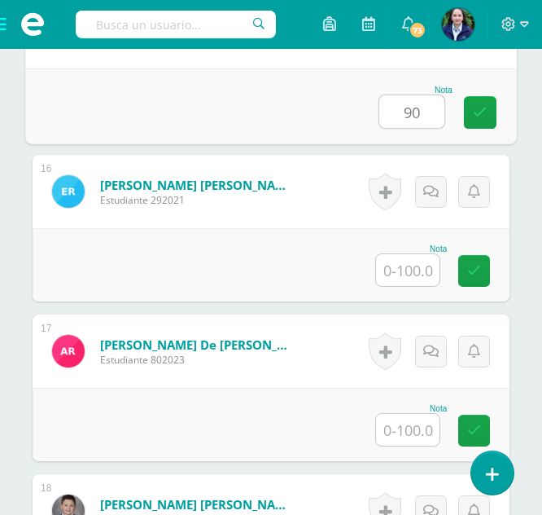
type input "90"
click at [404, 261] on input "text" at bounding box center [408, 270] width 64 height 32
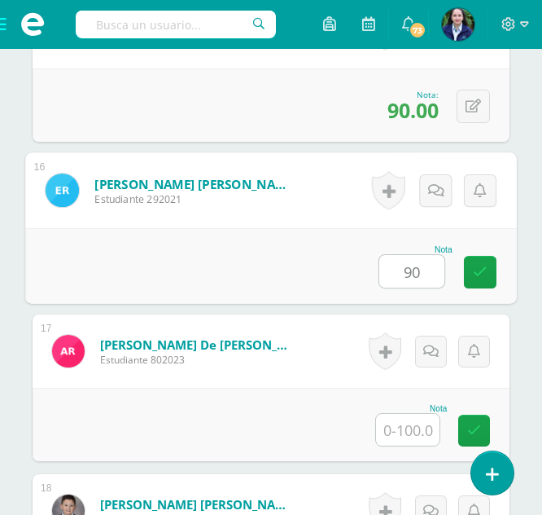
type input "90"
click at [393, 424] on input "text" at bounding box center [408, 430] width 64 height 32
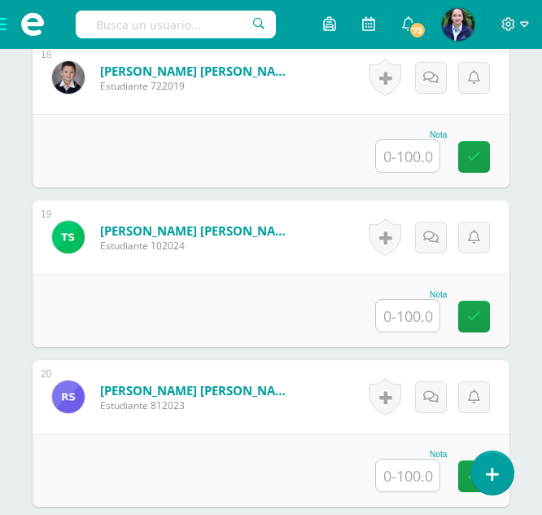
scroll to position [3265, 0]
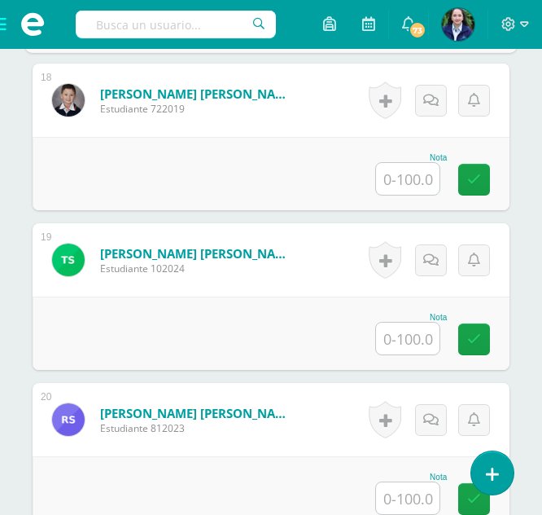
type input "80"
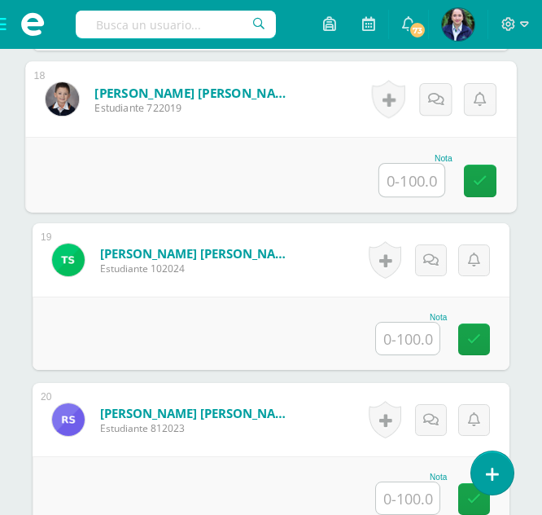
click at [411, 178] on input "text" at bounding box center [411, 180] width 65 height 33
type input "90"
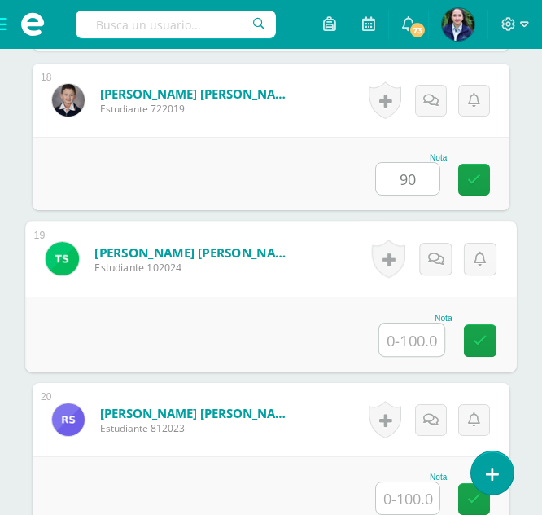
click at [408, 341] on input "text" at bounding box center [411, 339] width 65 height 33
type input "100"
click at [403, 504] on input "text" at bounding box center [408, 498] width 64 height 32
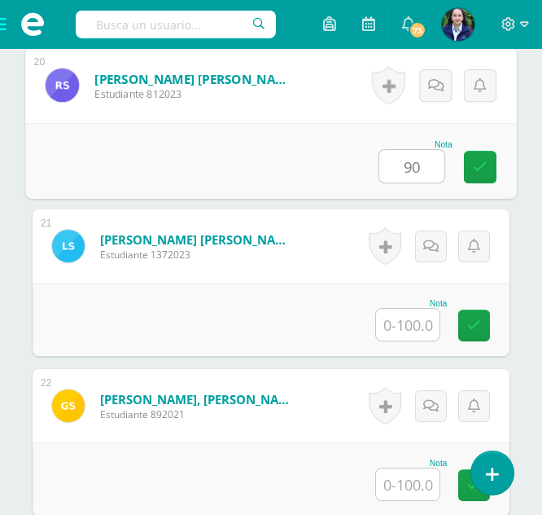
scroll to position [3699, 0]
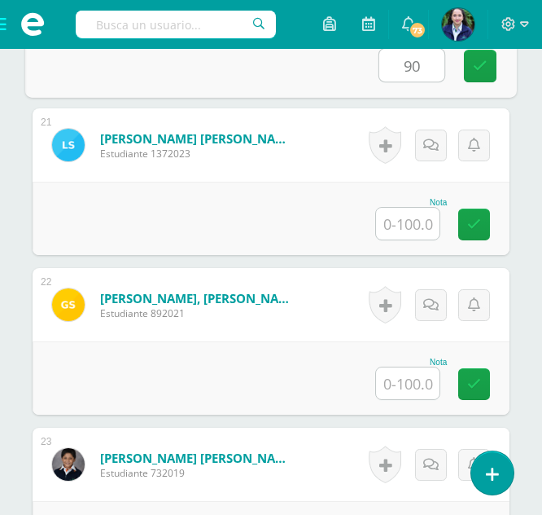
type input "90"
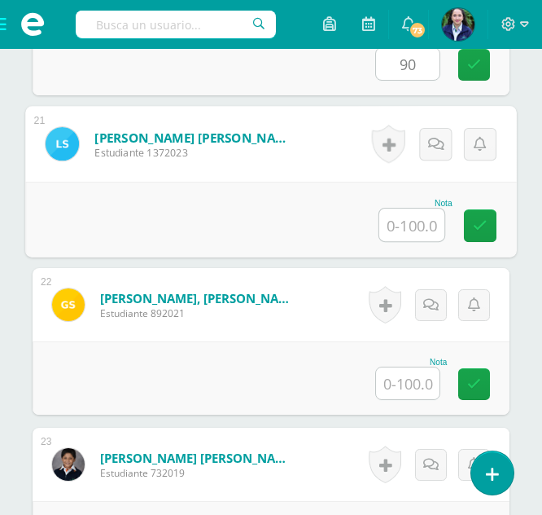
click at [393, 217] on input "text" at bounding box center [411, 224] width 65 height 33
type input "100"
click at [400, 384] on input "text" at bounding box center [408, 383] width 64 height 32
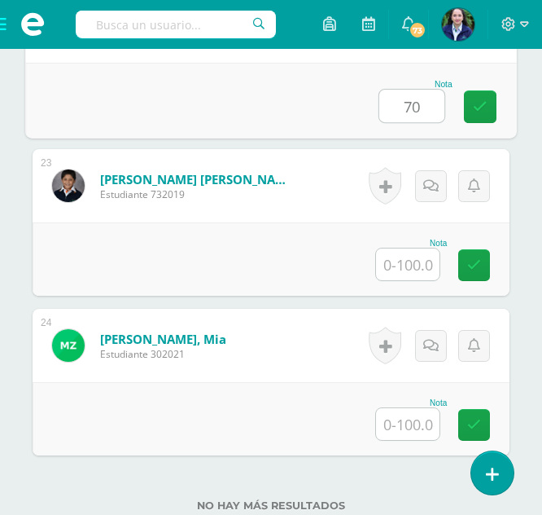
scroll to position [4048, 0]
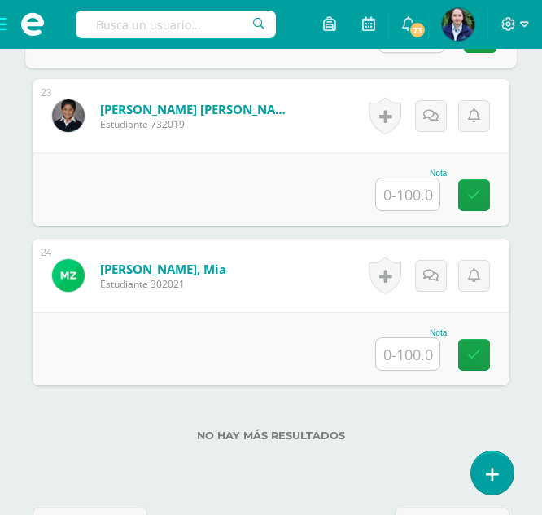
type input "70"
click at [401, 197] on input "text" at bounding box center [408, 194] width 64 height 32
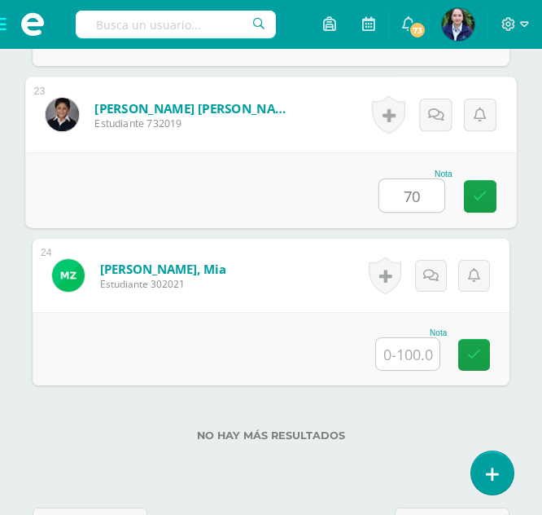
type input "70"
click at [397, 349] on input "text" at bounding box center [408, 354] width 64 height 32
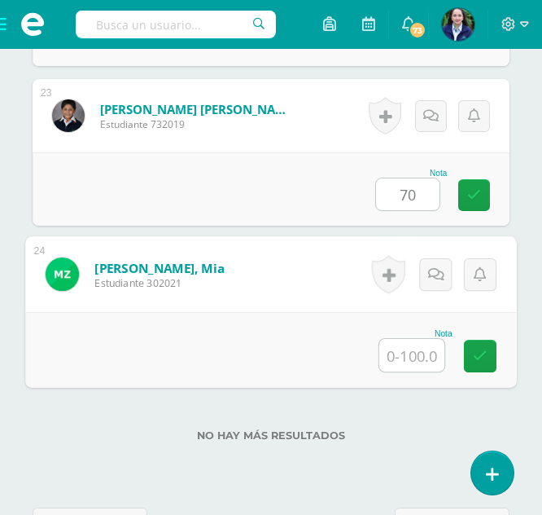
type input "0"
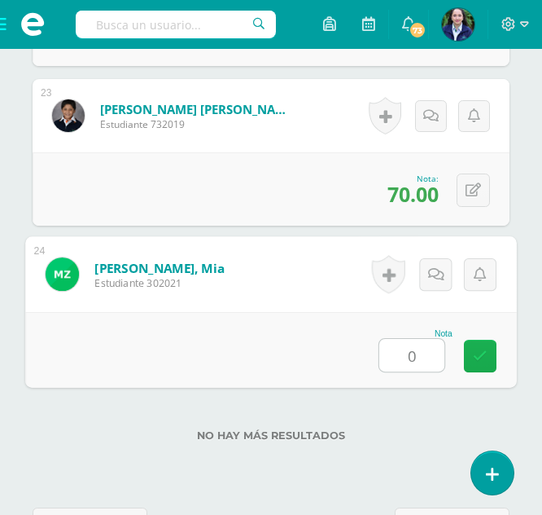
click at [470, 355] on link at bounding box center [480, 356] width 33 height 33
